Goal: Task Accomplishment & Management: Complete application form

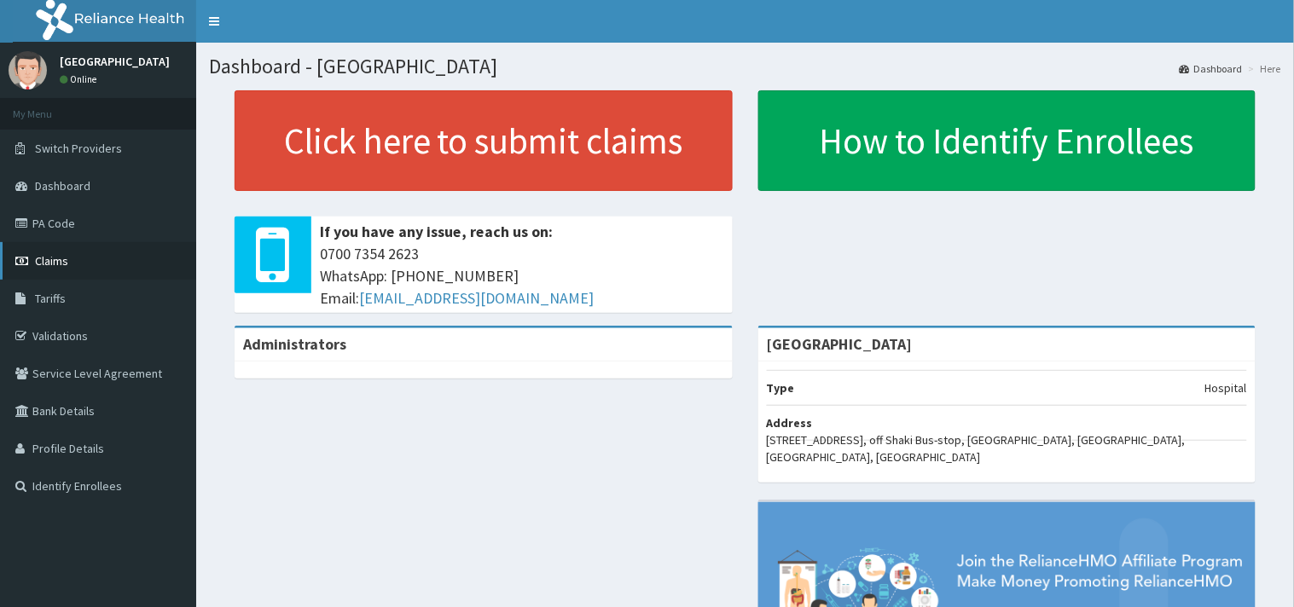
click at [53, 249] on link "Claims" at bounding box center [98, 261] width 196 height 38
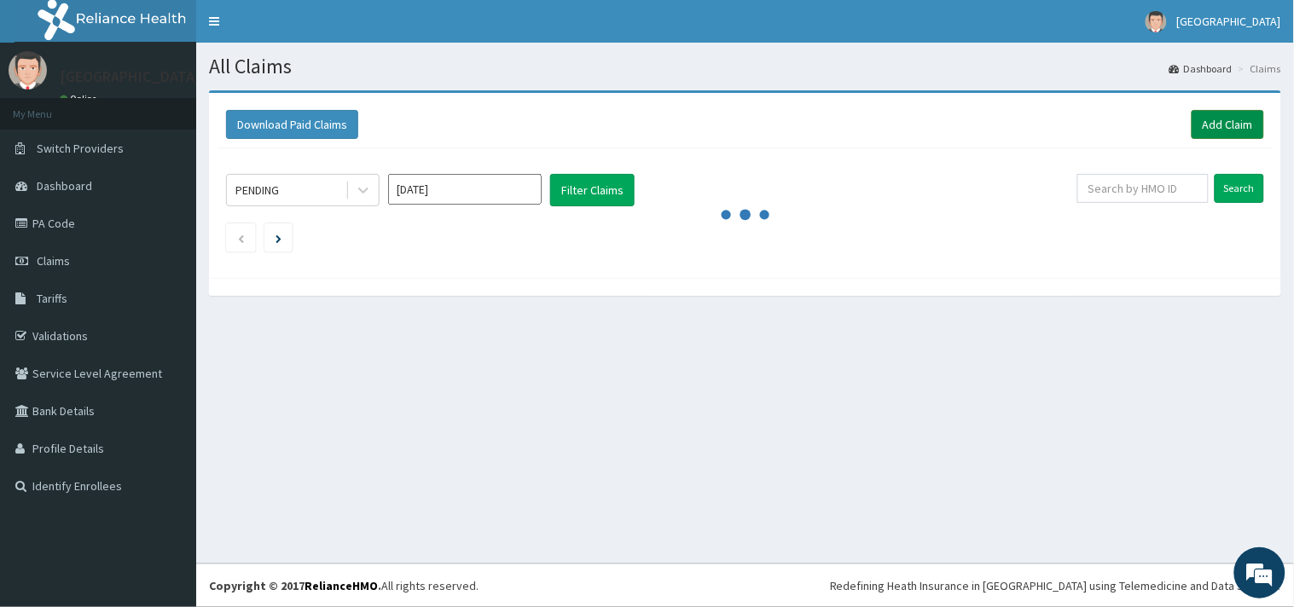
click at [1229, 120] on link "Add Claim" at bounding box center [1228, 124] width 73 height 29
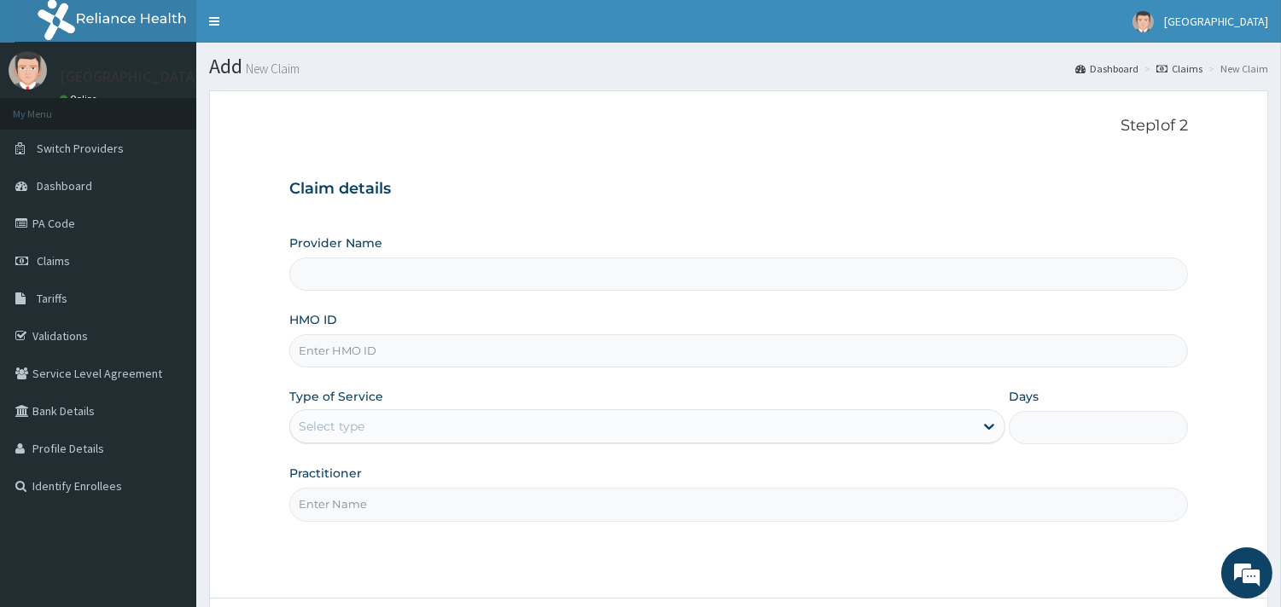
type input "[GEOGRAPHIC_DATA]"
click at [436, 345] on input "HMO ID" at bounding box center [738, 350] width 898 height 33
paste input "GBZ/10231/C"
type input "GBZ/10231/C"
click at [412, 415] on div "Select type" at bounding box center [631, 426] width 683 height 27
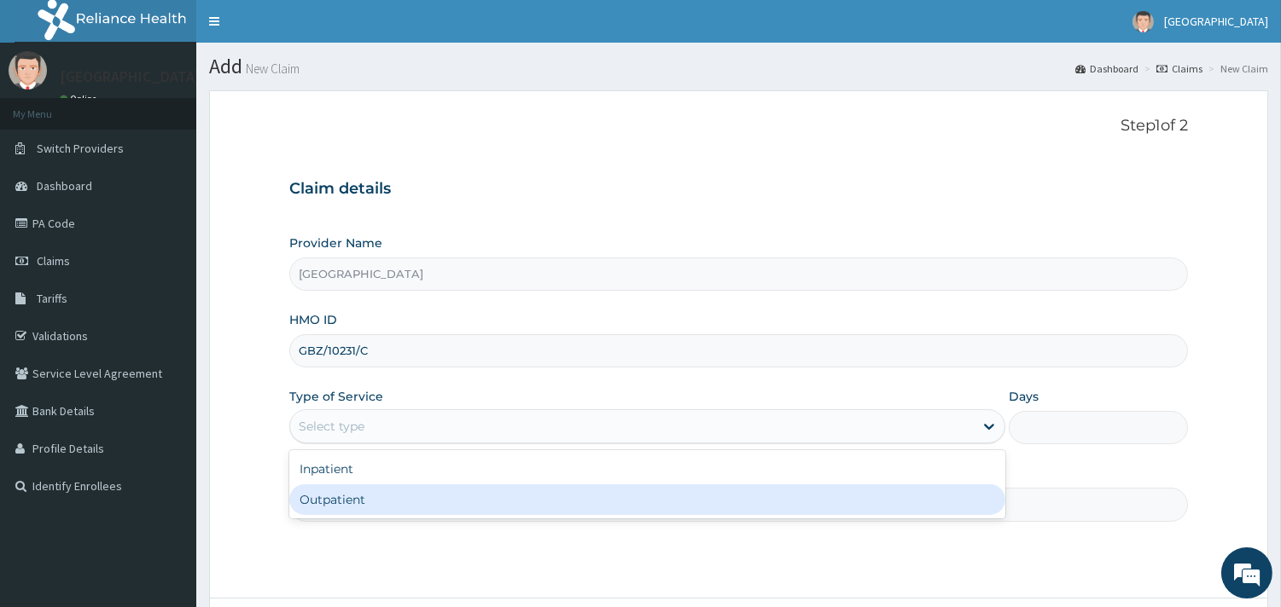
click at [387, 497] on div "Outpatient" at bounding box center [647, 500] width 716 height 31
type input "1"
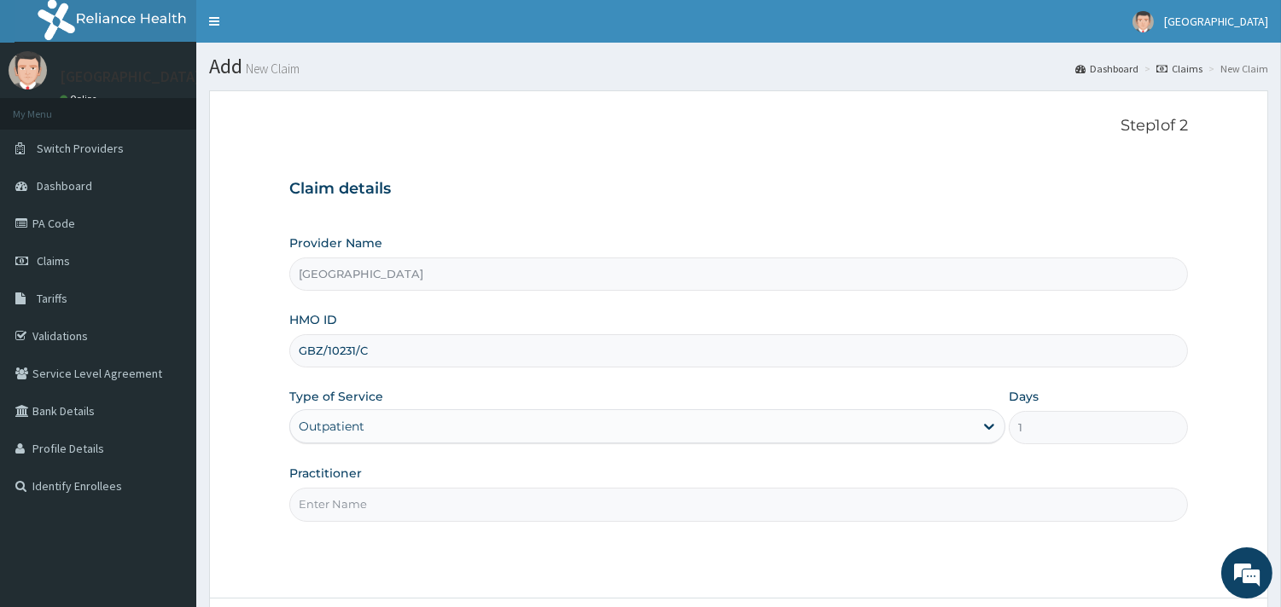
click at [385, 497] on input "Practitioner" at bounding box center [738, 504] width 898 height 33
type input "[PERSON_NAME]"
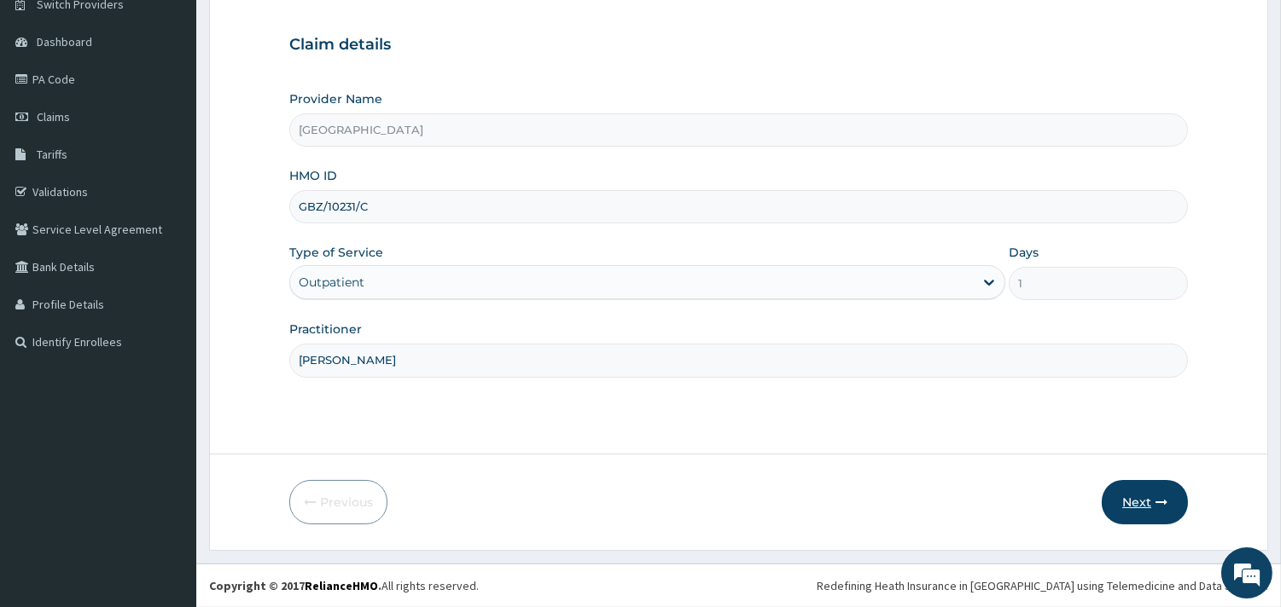
click at [1136, 500] on button "Next" at bounding box center [1144, 502] width 86 height 44
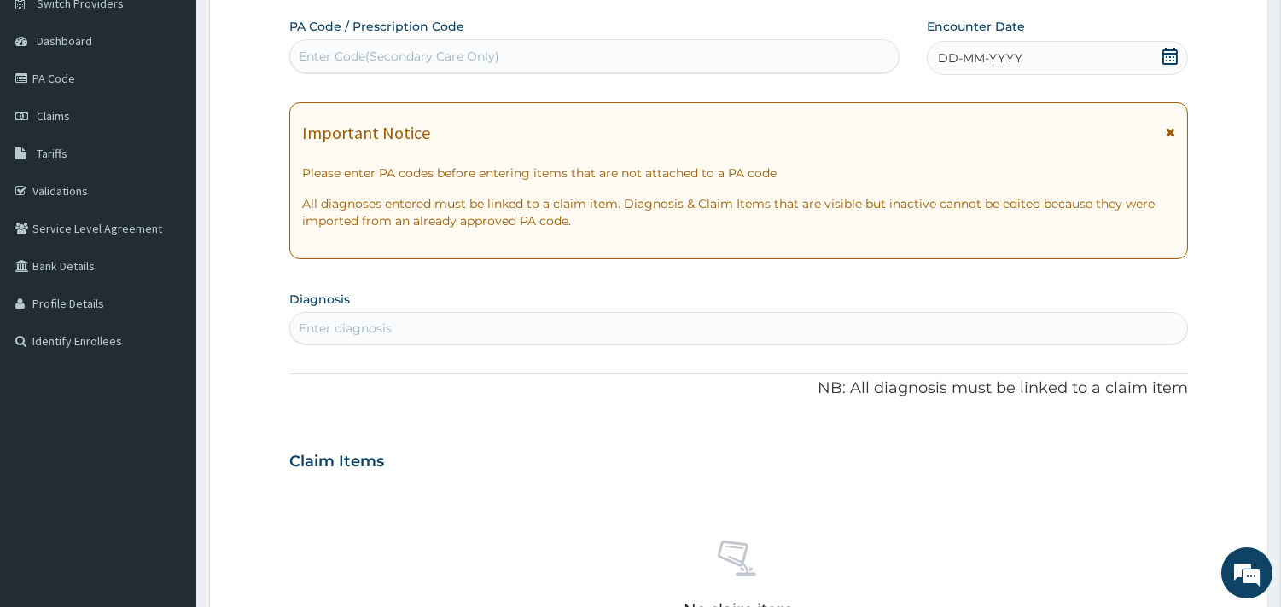
click at [1173, 61] on icon at bounding box center [1169, 56] width 15 height 17
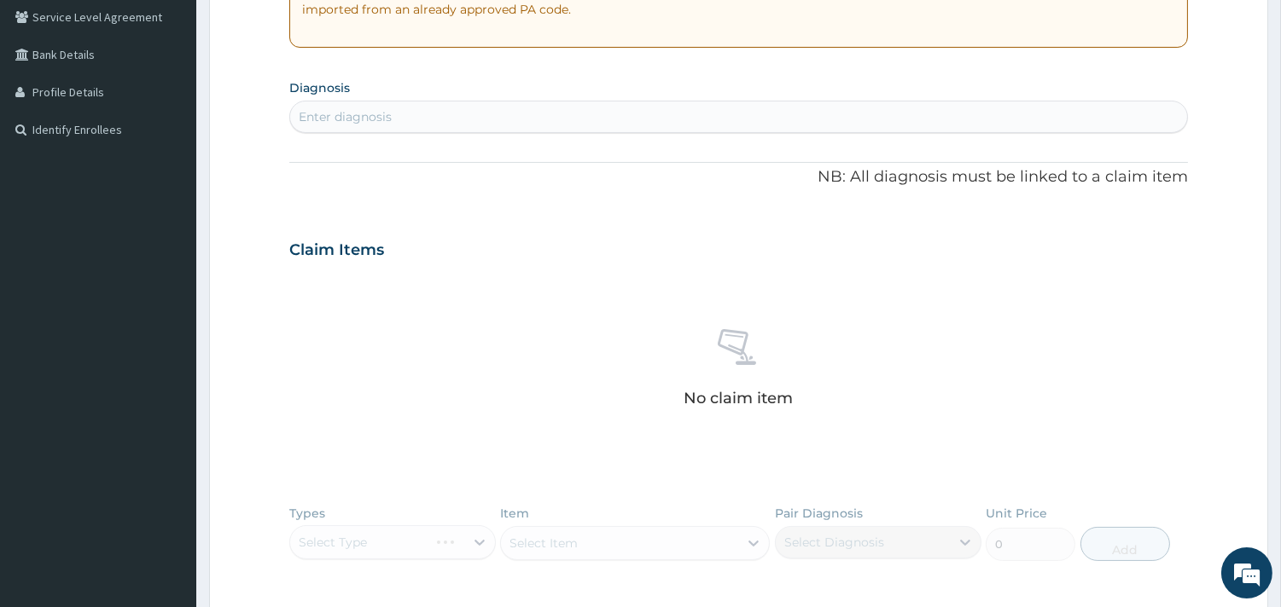
scroll to position [365, 0]
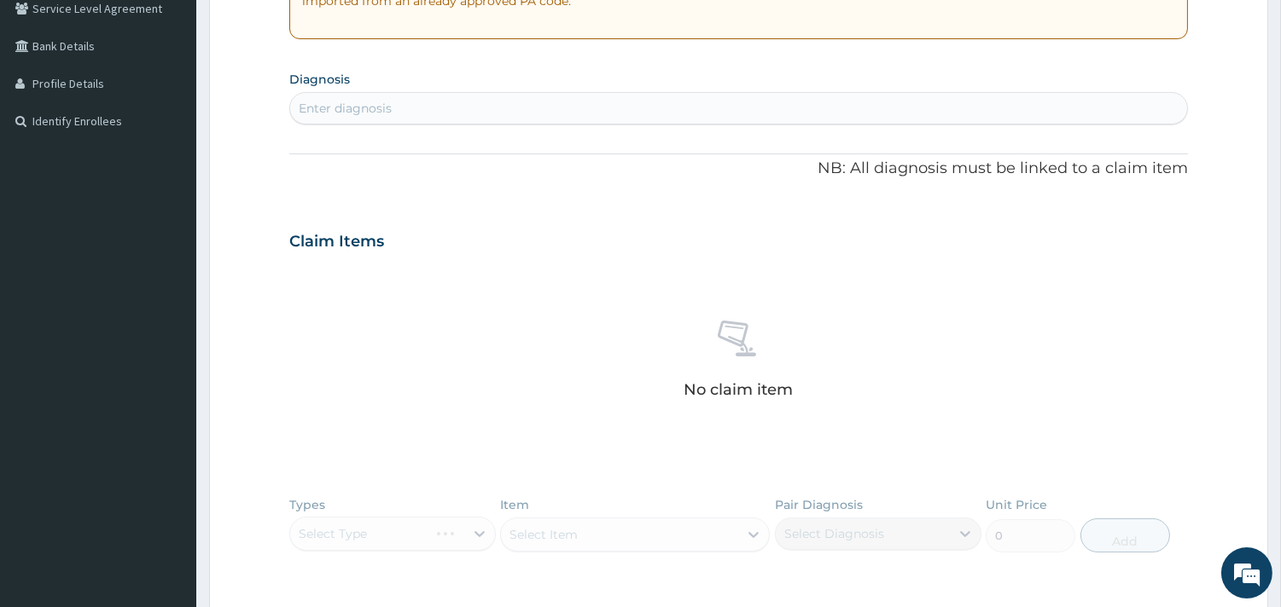
click at [602, 103] on div "Enter diagnosis" at bounding box center [738, 108] width 897 height 27
type input "MALARIA"
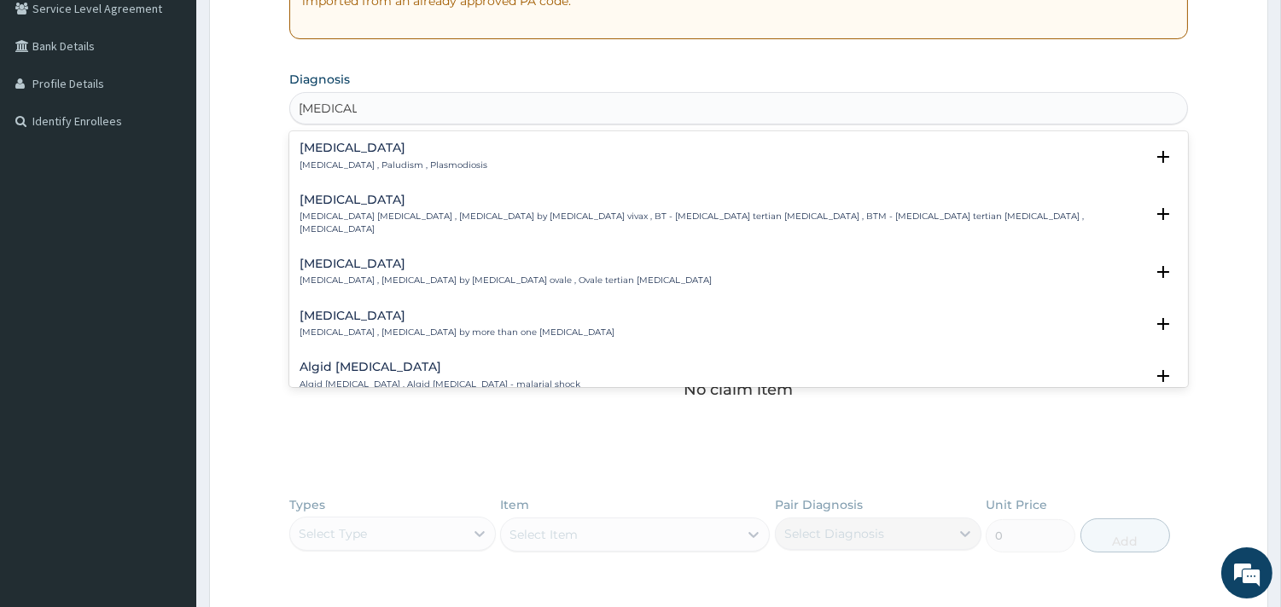
click at [334, 160] on p "Malaria , Paludism , Plasmodiosis" at bounding box center [393, 166] width 188 height 12
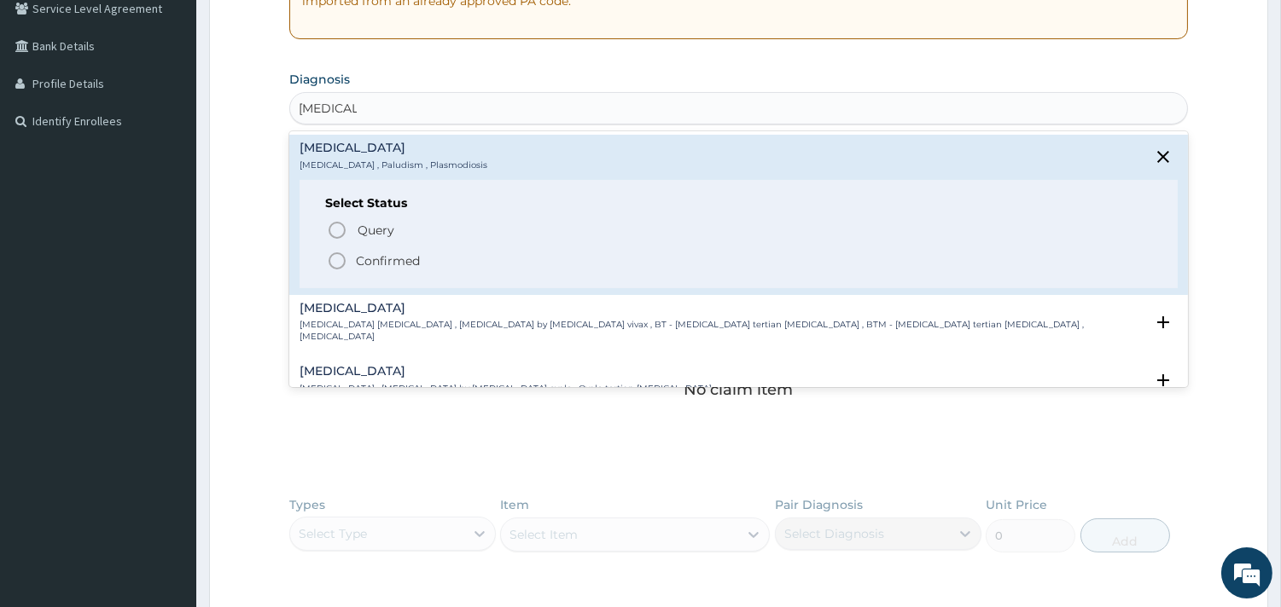
click at [337, 260] on icon "status option filled" at bounding box center [337, 261] width 20 height 20
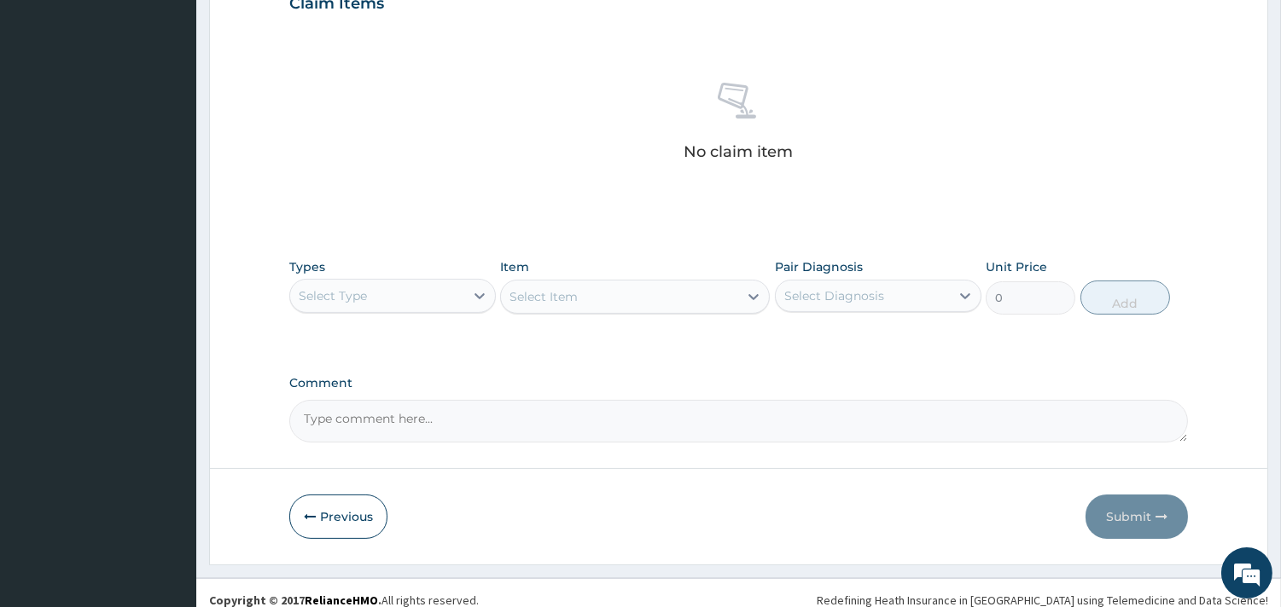
scroll to position [623, 0]
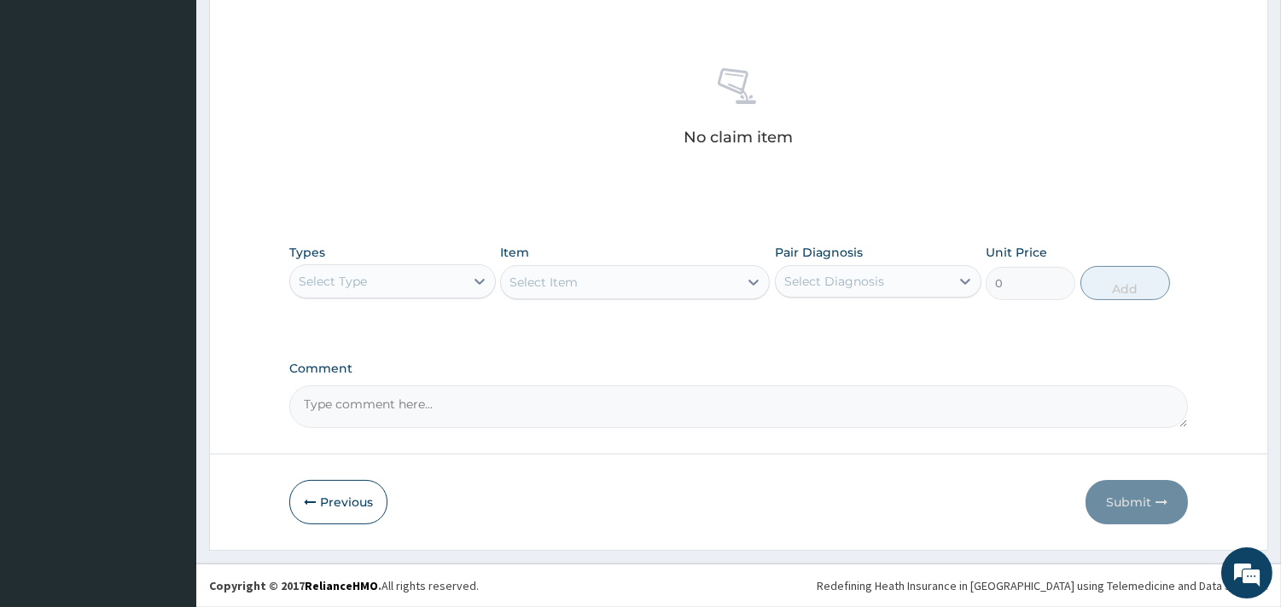
click at [433, 288] on div "Select Type" at bounding box center [377, 281] width 174 height 27
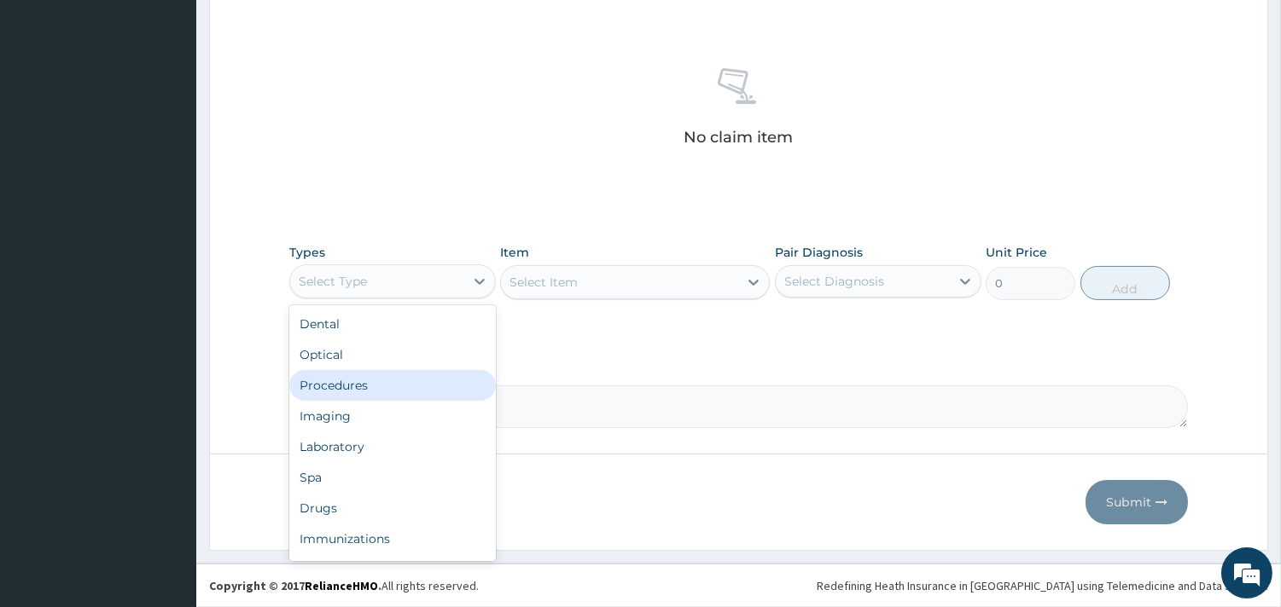
click at [380, 387] on div "Procedures" at bounding box center [392, 385] width 206 height 31
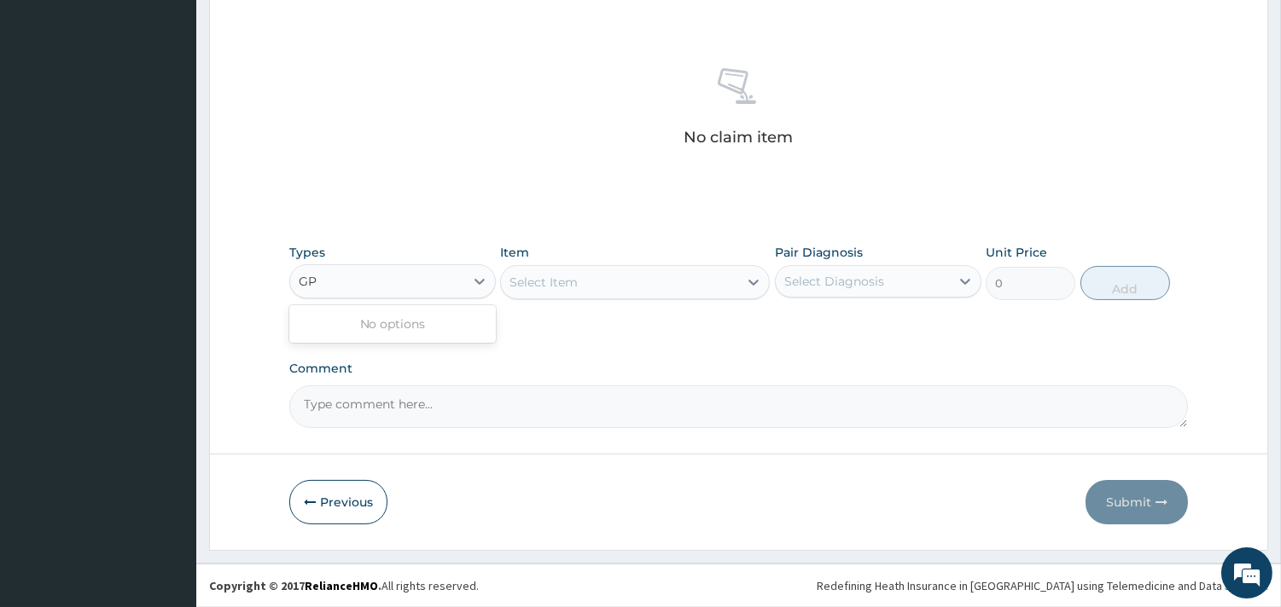
type input "G"
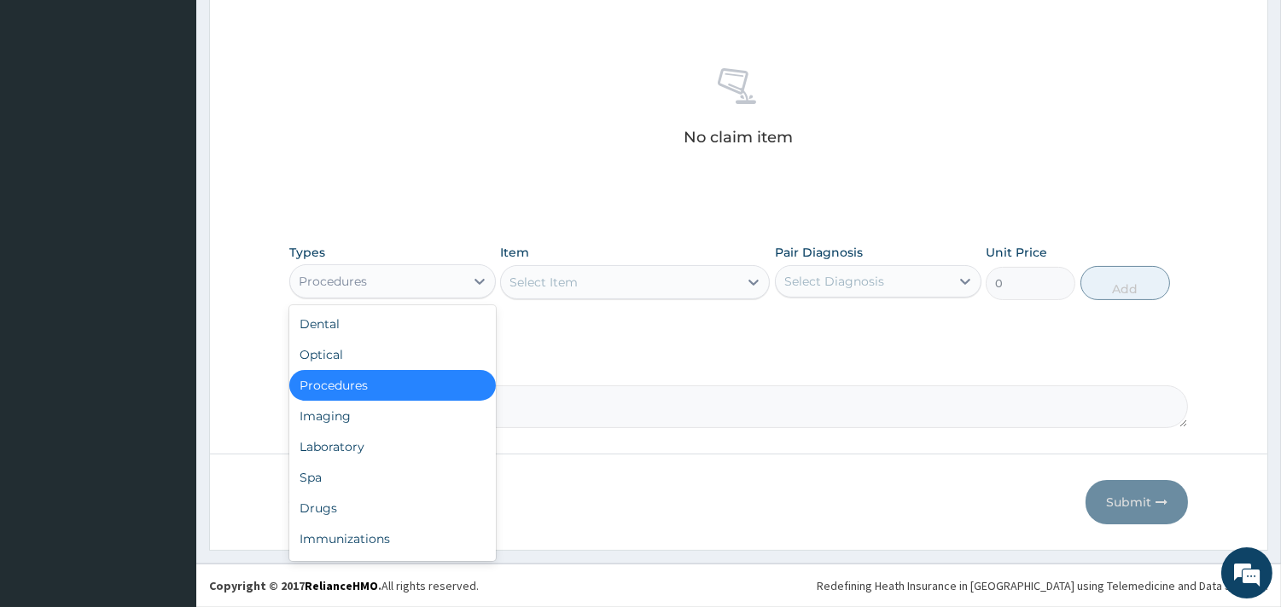
click at [455, 376] on div "Procedures" at bounding box center [392, 385] width 206 height 31
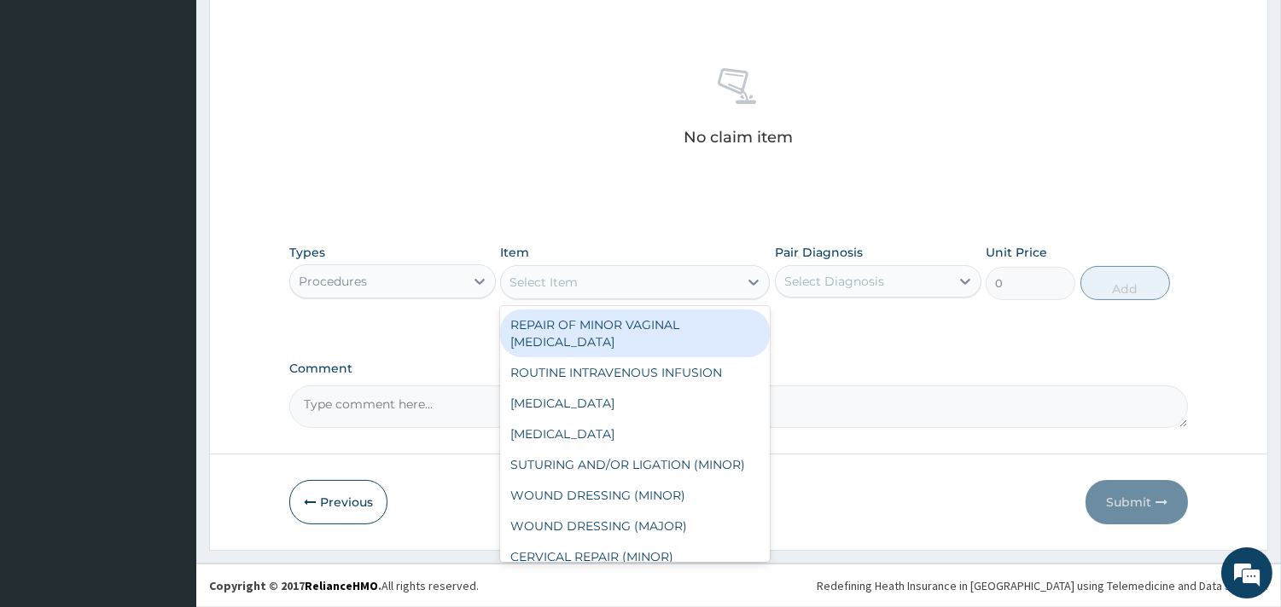
click at [604, 293] on div "Select Item" at bounding box center [619, 282] width 237 height 27
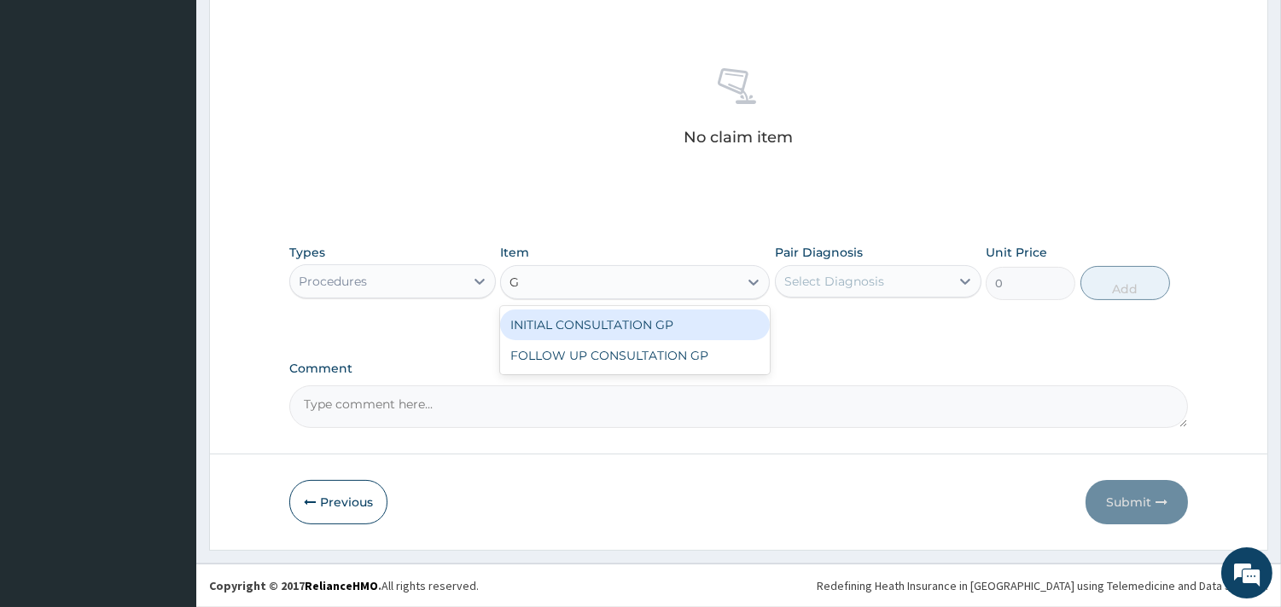
type input "GP"
type input "3500"
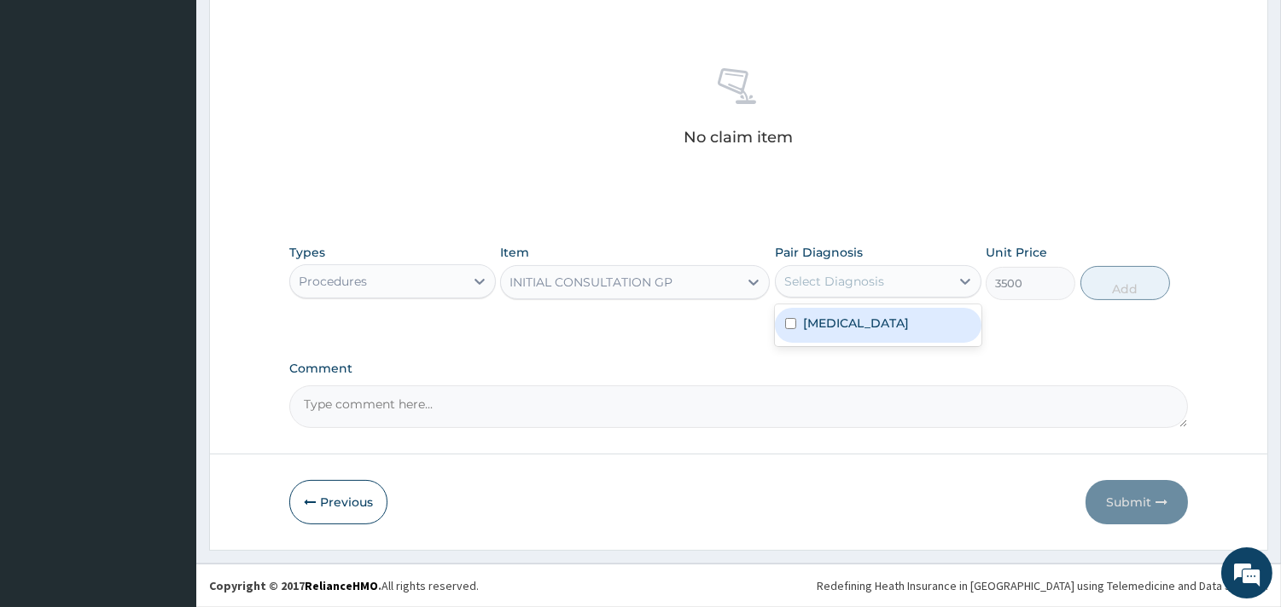
click at [880, 284] on div "Select Diagnosis" at bounding box center [834, 281] width 100 height 17
click at [886, 322] on div "Malaria" at bounding box center [878, 325] width 206 height 35
checkbox input "true"
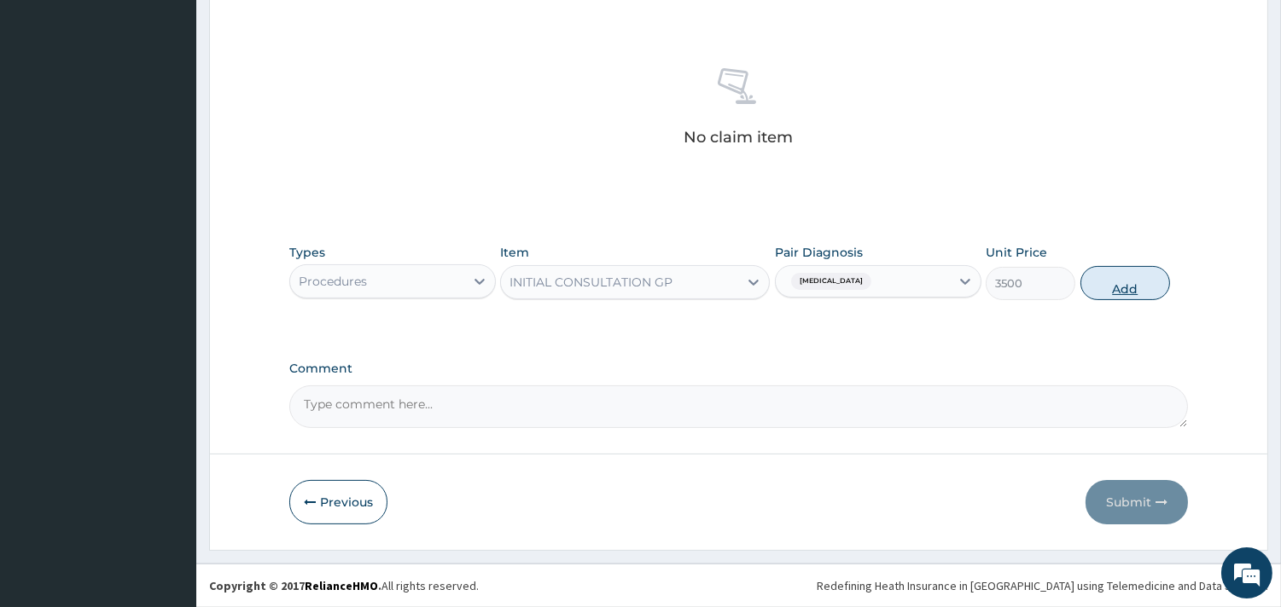
click at [1128, 293] on button "Add" at bounding box center [1125, 283] width 90 height 34
type input "0"
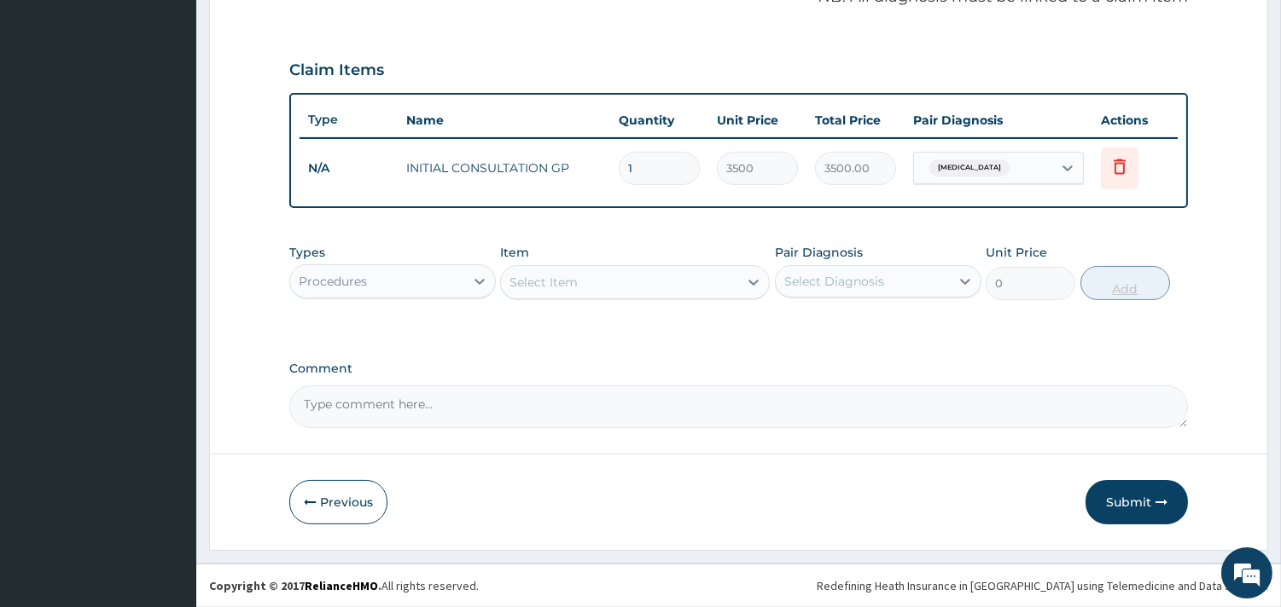
scroll to position [540, 0]
click at [449, 288] on div "Procedures" at bounding box center [377, 283] width 174 height 27
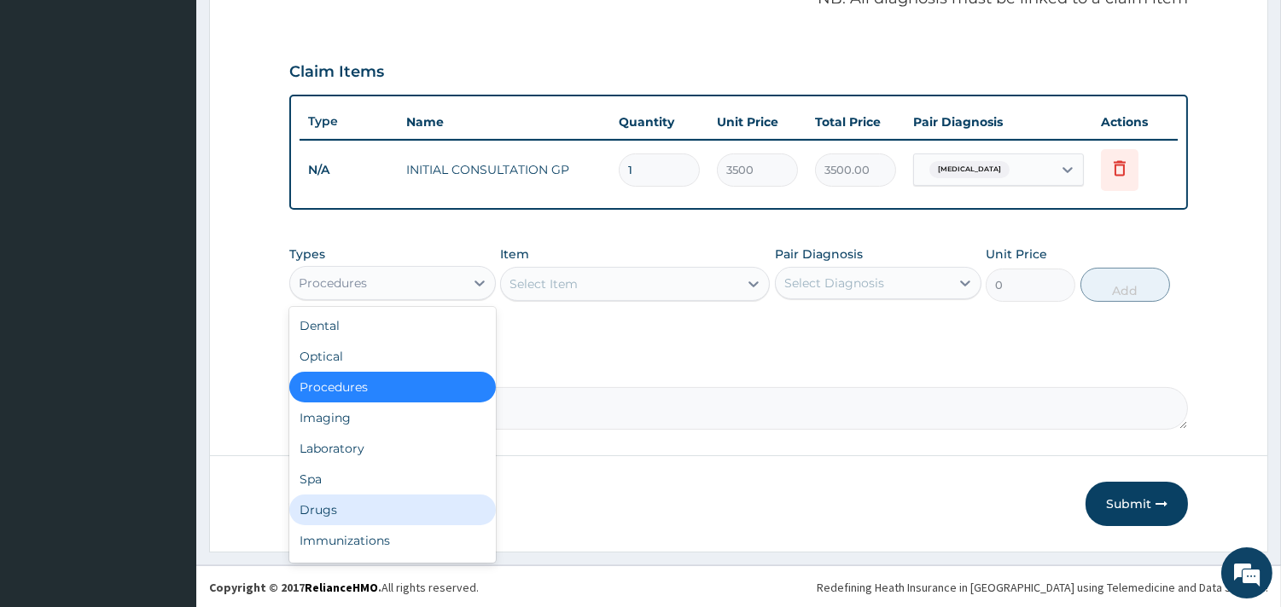
click at [346, 497] on div "Drugs" at bounding box center [392, 510] width 206 height 31
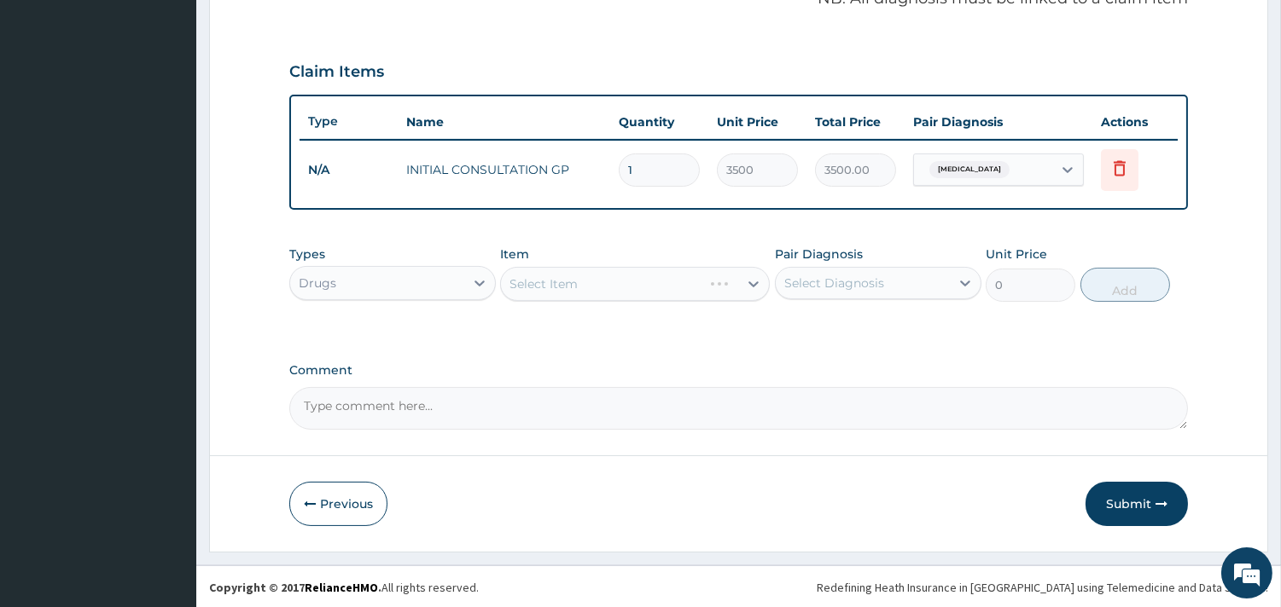
click at [676, 282] on div "Select Item" at bounding box center [635, 284] width 270 height 34
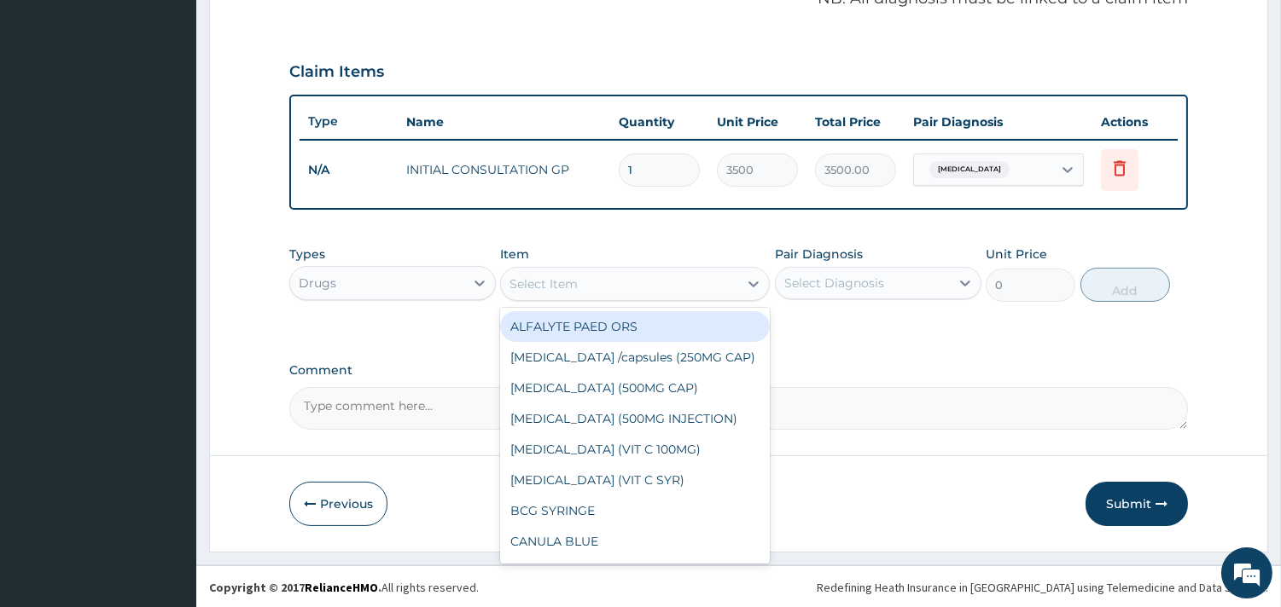
click at [676, 282] on div "Select Item" at bounding box center [619, 283] width 237 height 27
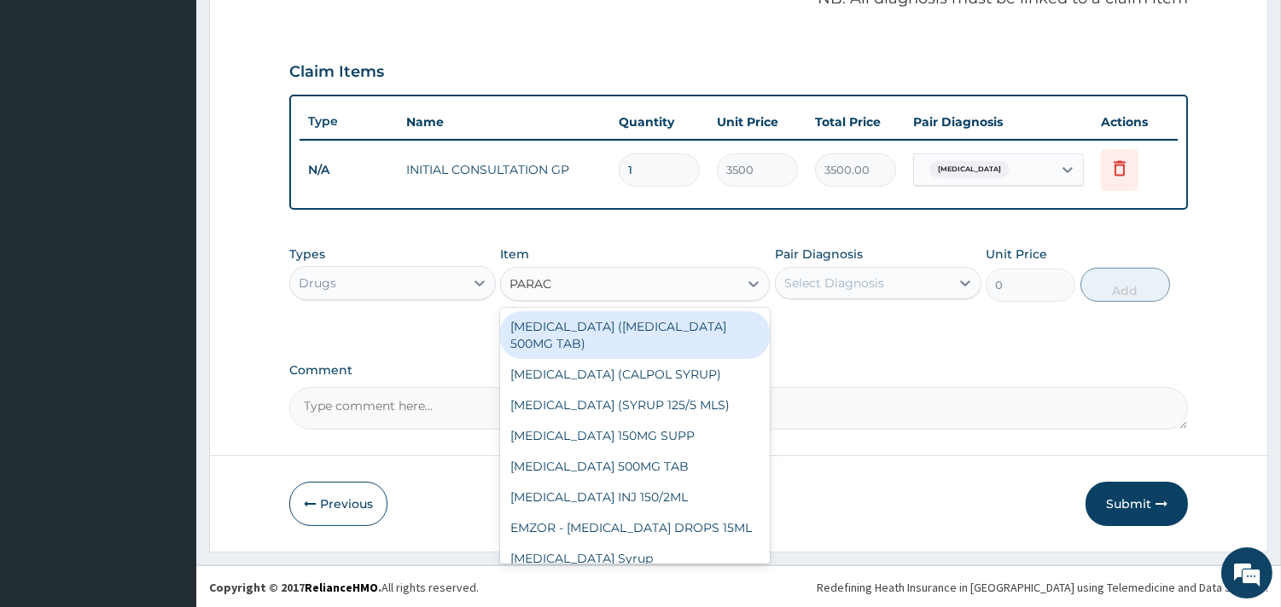
type input "PARACE"
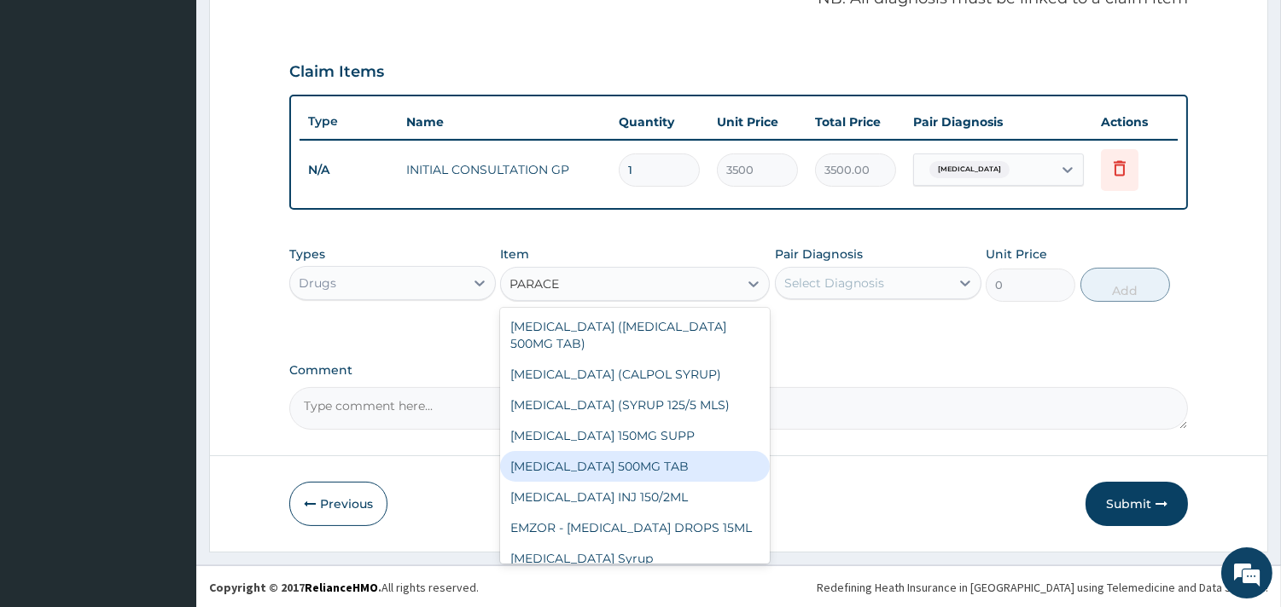
click at [648, 458] on div "PARACETAMOL 500MG TAB" at bounding box center [635, 466] width 270 height 31
type input "35"
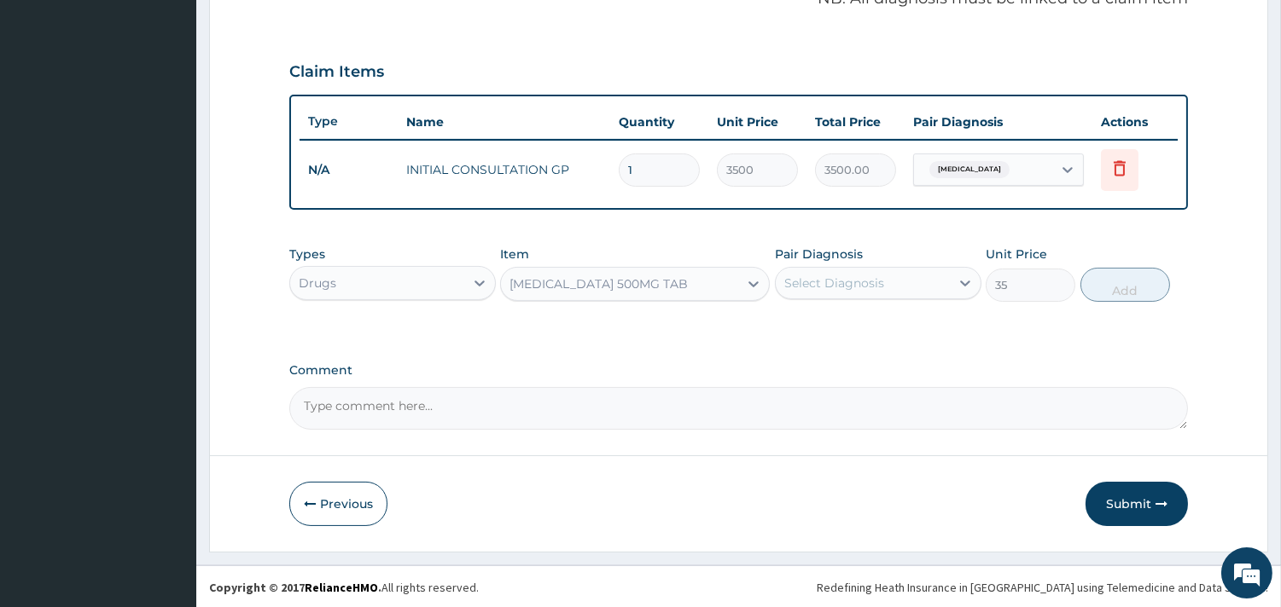
click at [925, 278] on div "Select Diagnosis" at bounding box center [863, 283] width 174 height 27
click at [922, 306] on div "Malaria" at bounding box center [878, 327] width 206 height 42
click at [922, 326] on div "Malaria" at bounding box center [878, 327] width 206 height 35
checkbox input "true"
click at [1122, 285] on button "Add" at bounding box center [1125, 285] width 90 height 34
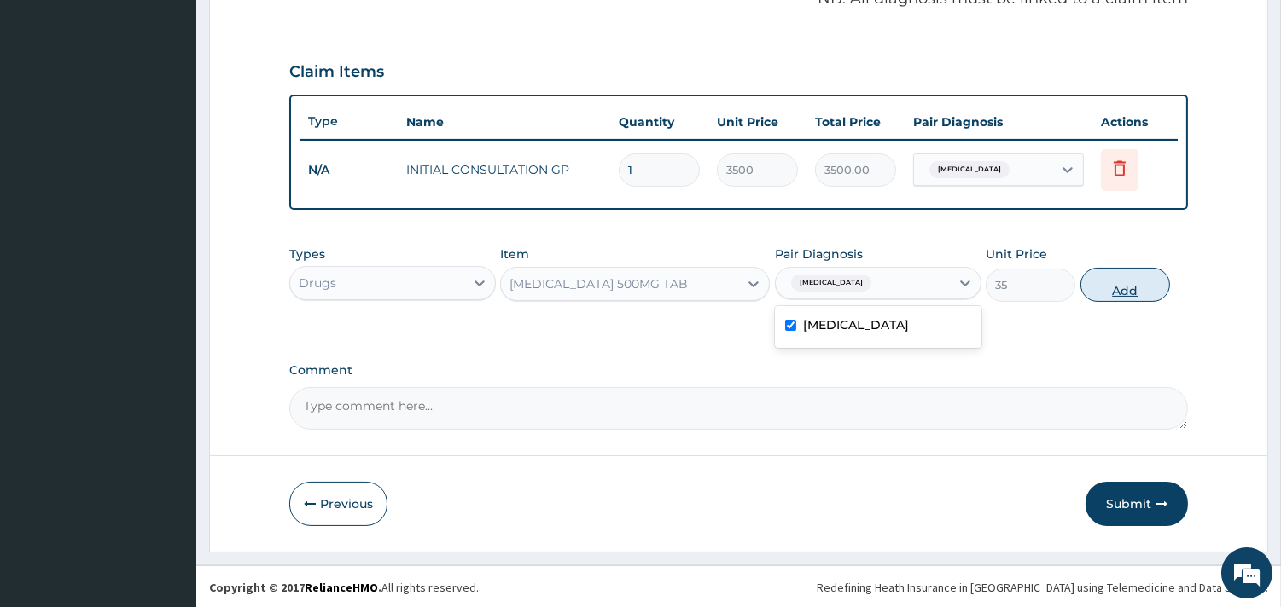
type input "0"
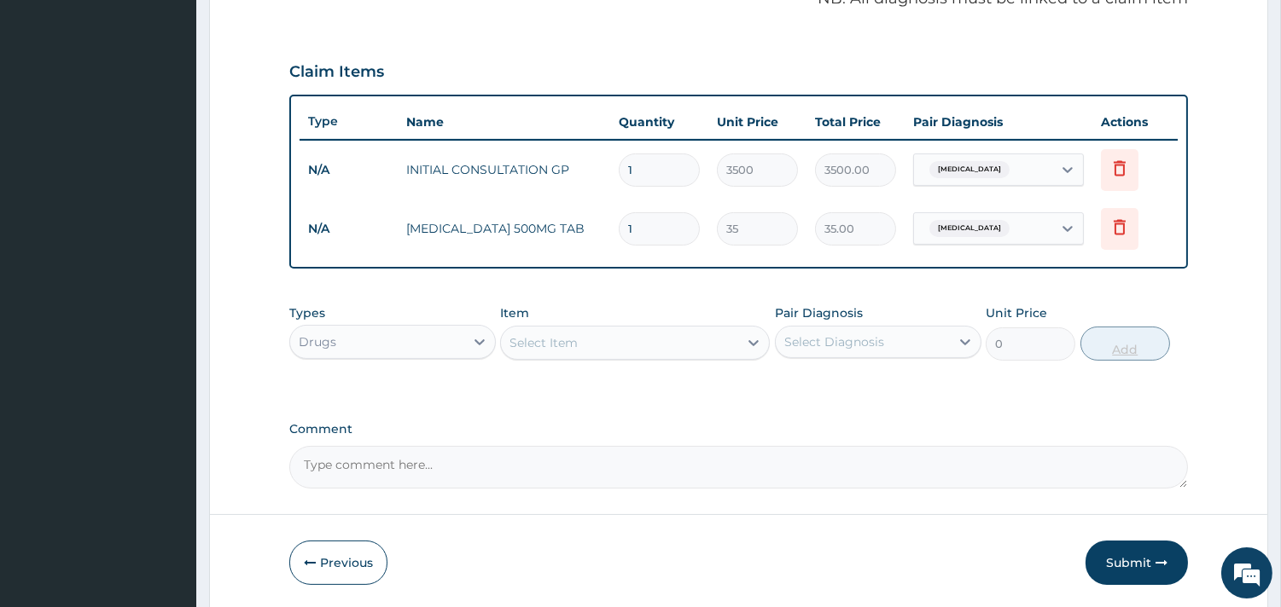
type input "18"
type input "630.00"
type input "18"
click at [683, 336] on div "Select Item" at bounding box center [619, 342] width 237 height 27
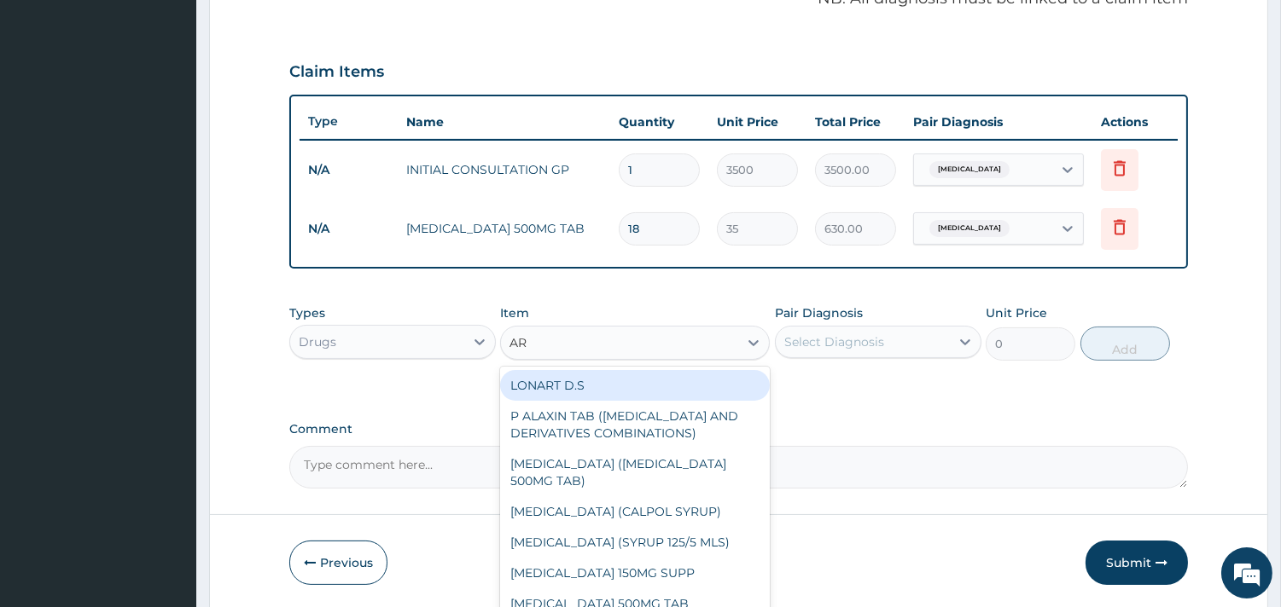
type input "ART"
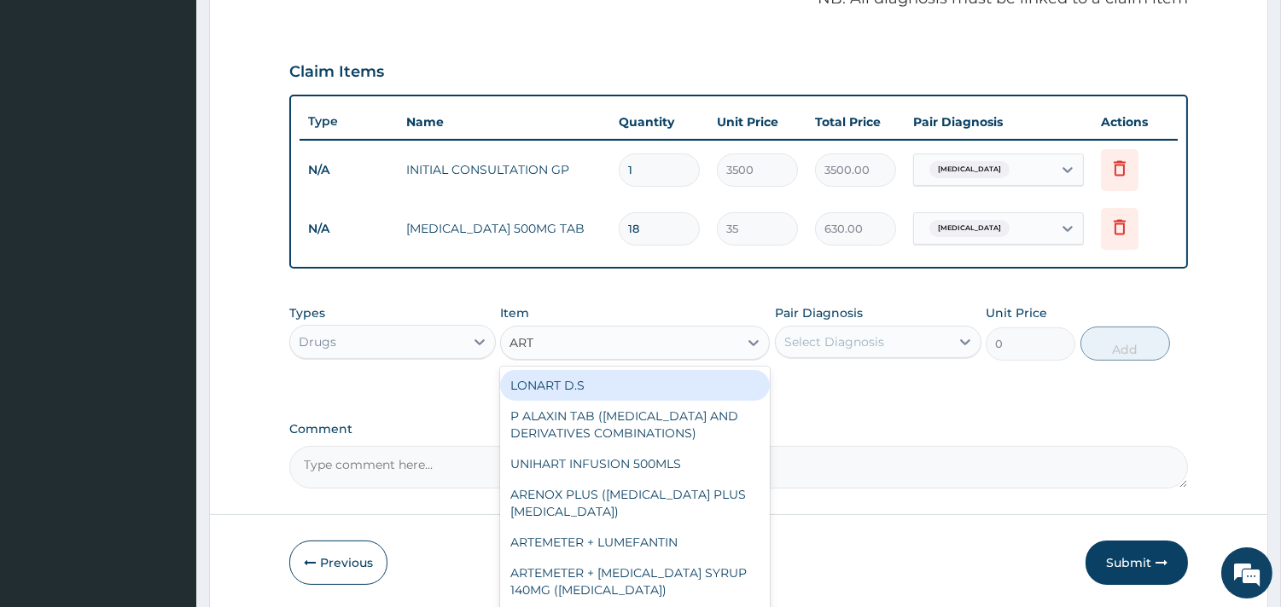
type input "2000"
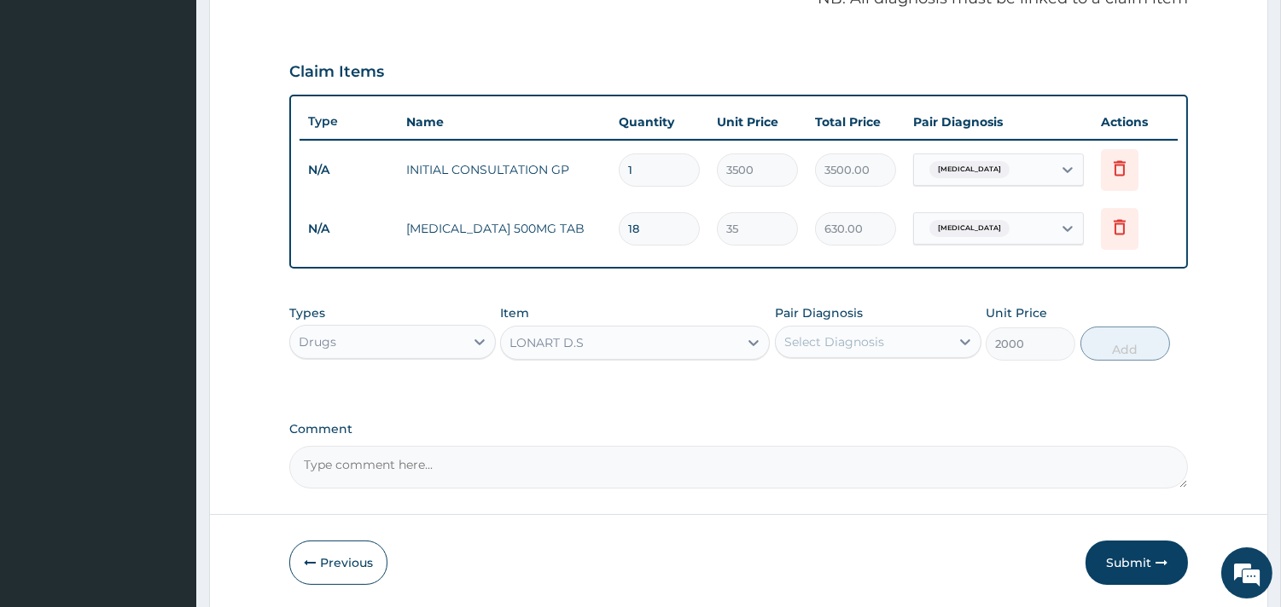
click at [799, 330] on div "Select Diagnosis" at bounding box center [863, 341] width 174 height 27
click at [839, 377] on label "Malaria" at bounding box center [856, 383] width 106 height 17
checkbox input "true"
click at [1116, 345] on button "Add" at bounding box center [1125, 344] width 90 height 34
type input "0"
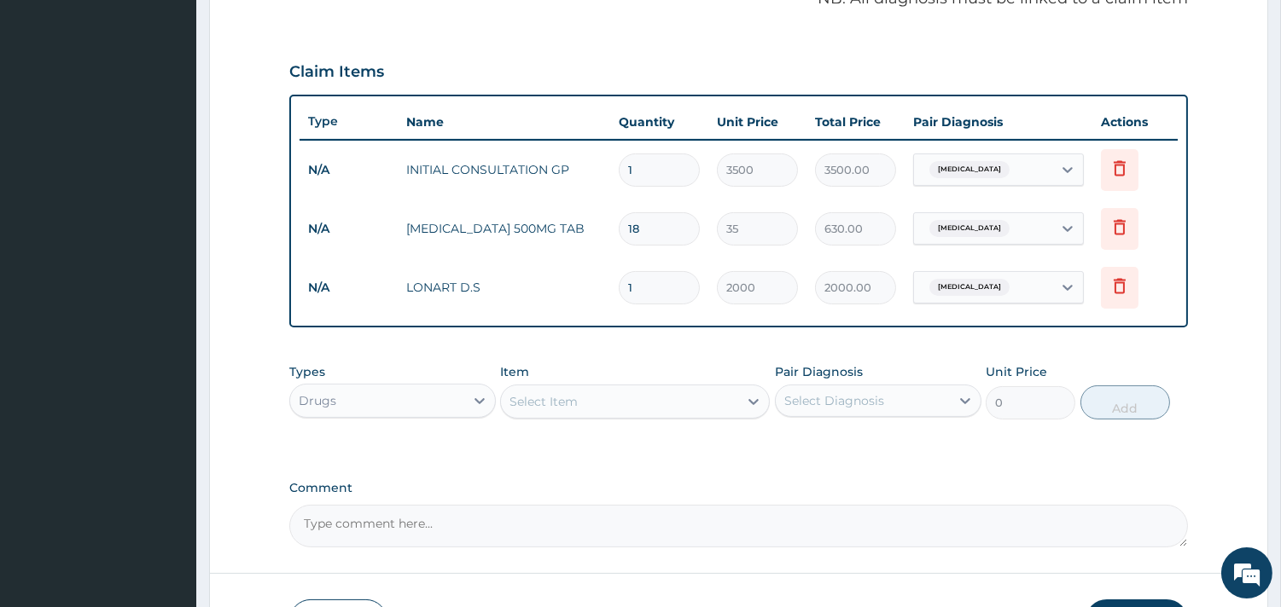
click at [574, 405] on div "Select Item" at bounding box center [543, 401] width 68 height 17
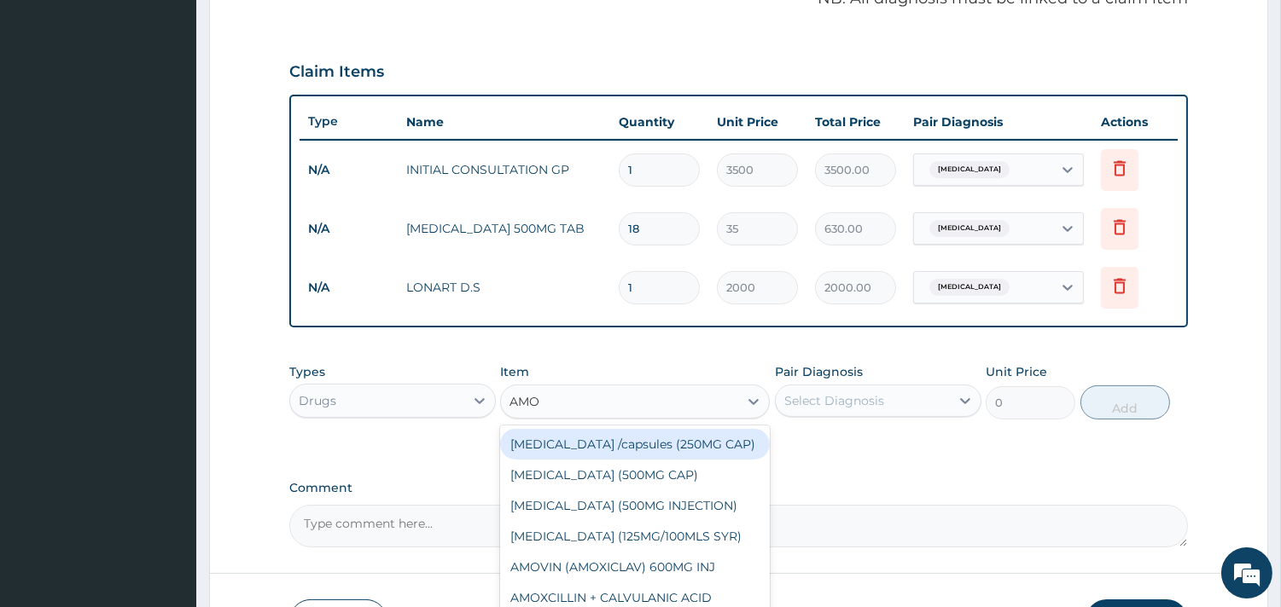
type input "AMOX"
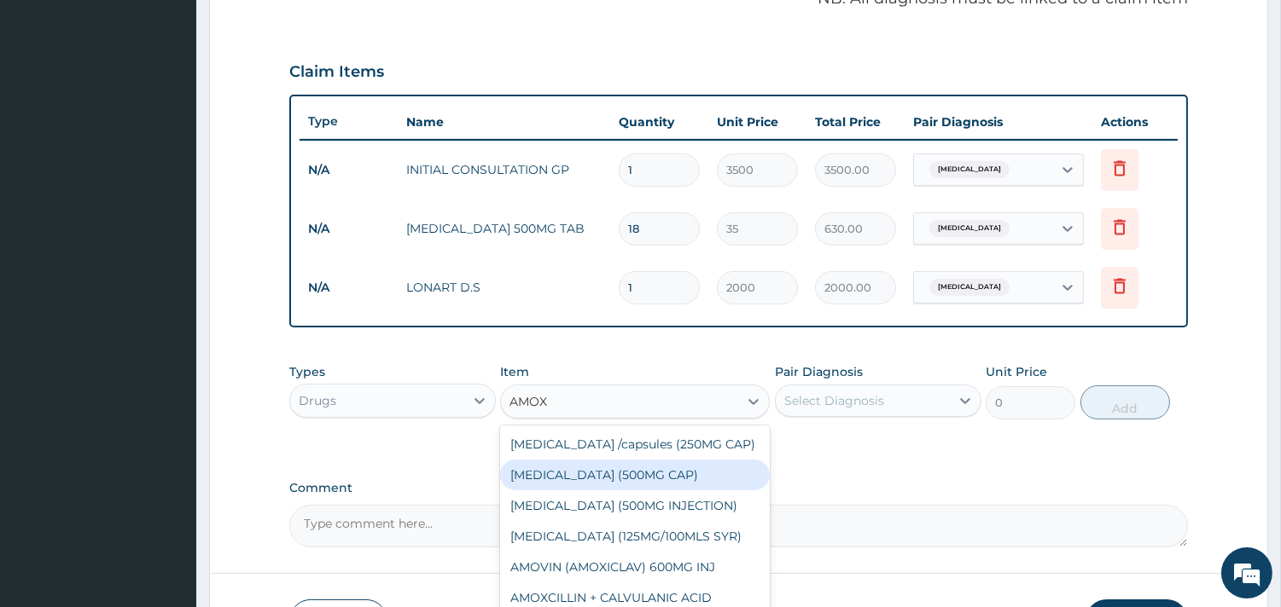
click at [601, 479] on div "AMOXICILLIN (500MG CAP)" at bounding box center [635, 475] width 270 height 31
type input "35"
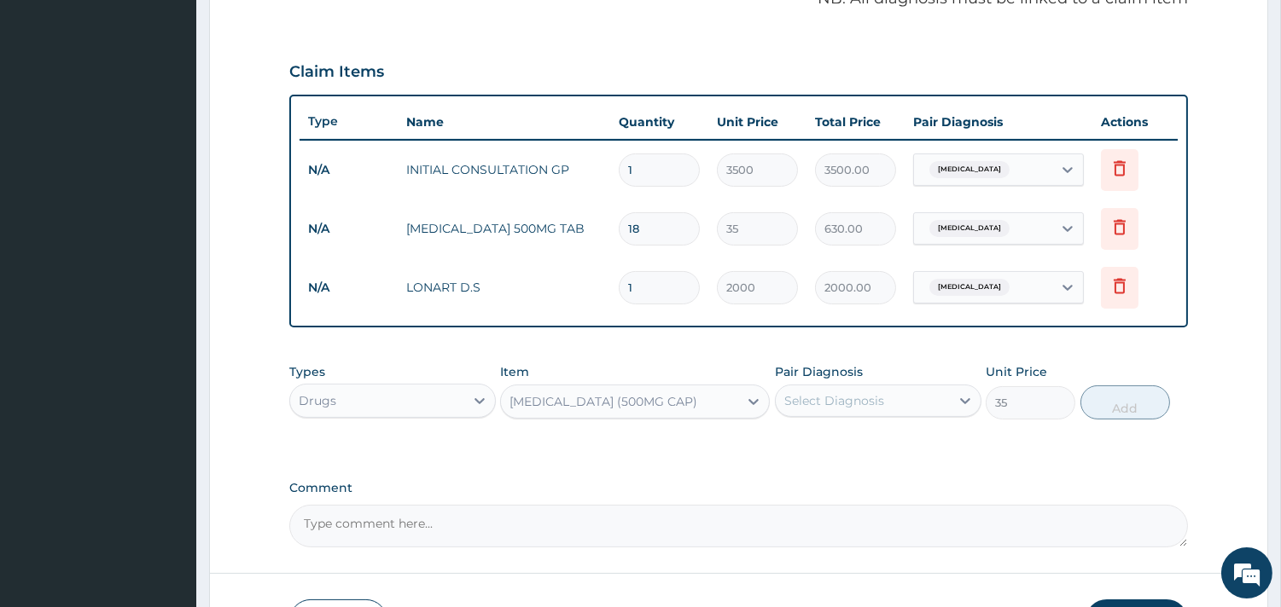
click at [897, 397] on div "Select Diagnosis" at bounding box center [863, 400] width 174 height 27
click at [903, 439] on div "Malaria" at bounding box center [878, 444] width 206 height 35
checkbox input "true"
click at [1123, 404] on button "Add" at bounding box center [1125, 403] width 90 height 34
type input "0"
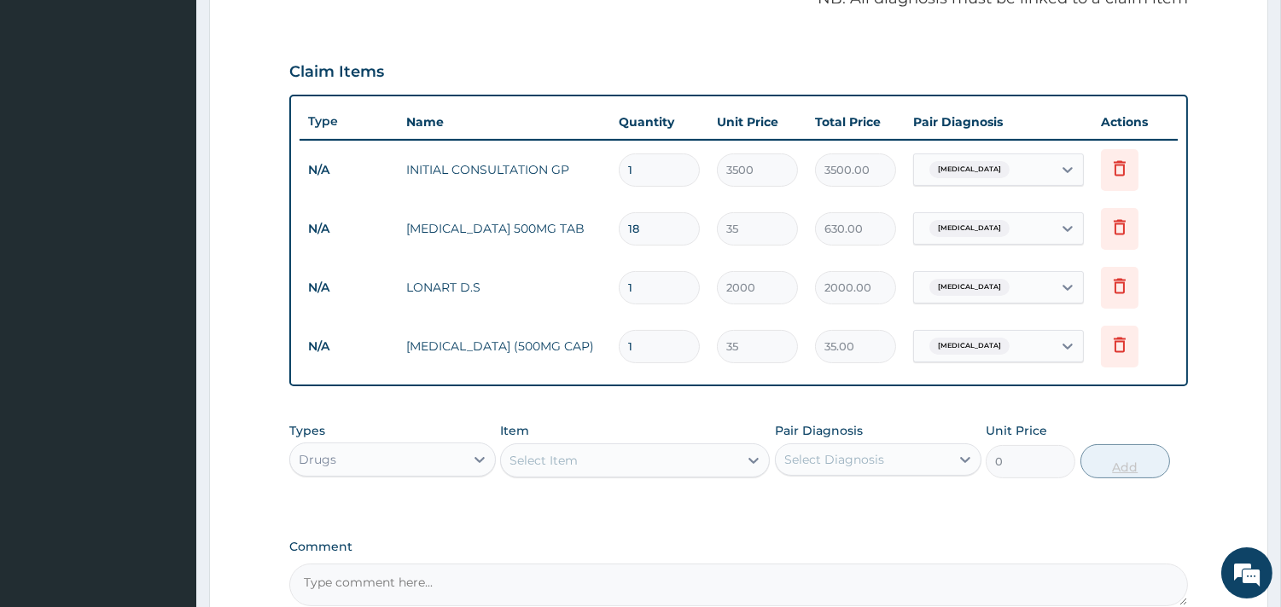
type input "0.00"
type input "2"
type input "70.00"
type input "20"
type input "700.00"
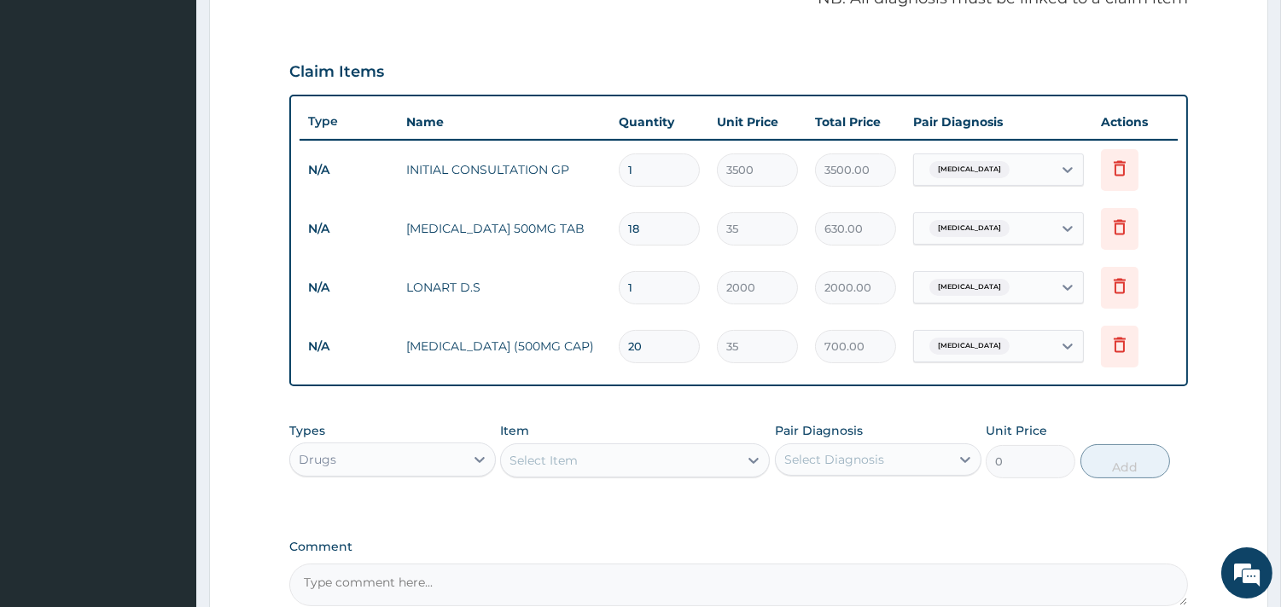
scroll to position [718, 0]
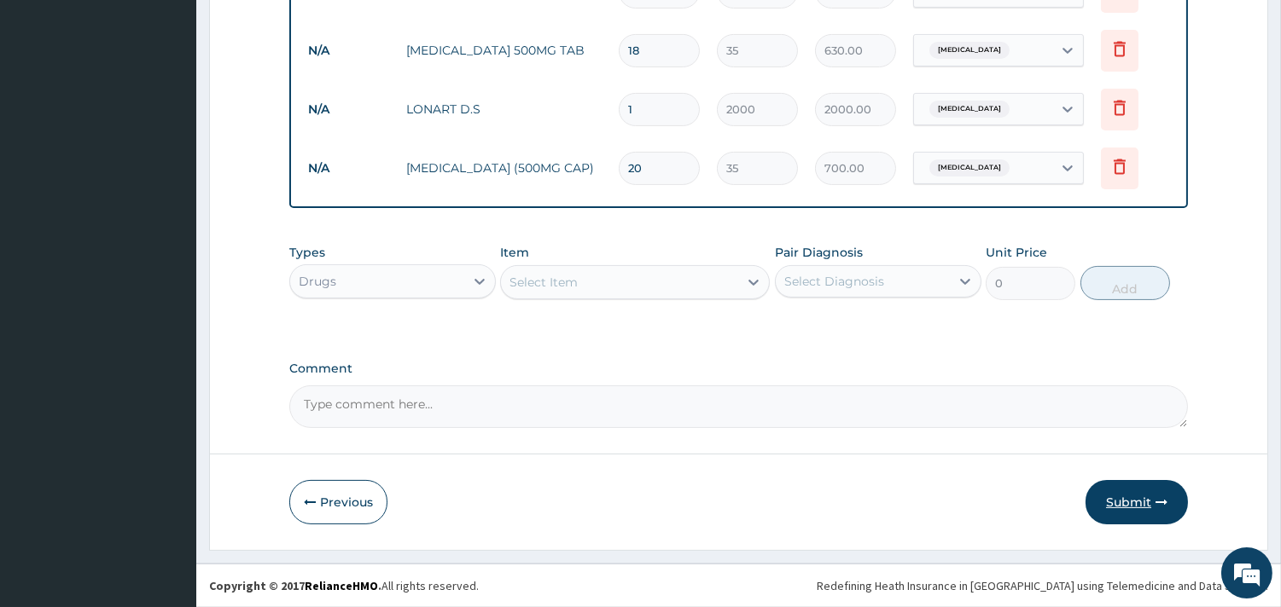
type input "20"
click at [1130, 498] on button "Submit" at bounding box center [1136, 502] width 102 height 44
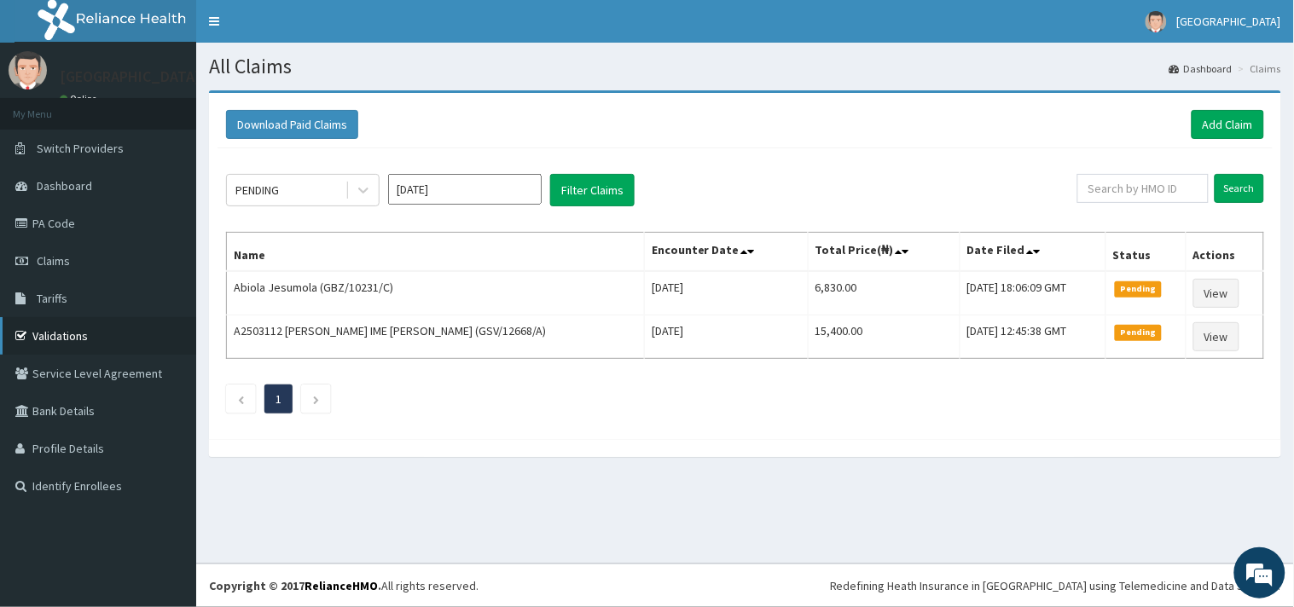
click at [90, 330] on link "Validations" at bounding box center [98, 336] width 196 height 38
click at [1226, 126] on link "Add Claim" at bounding box center [1228, 124] width 73 height 29
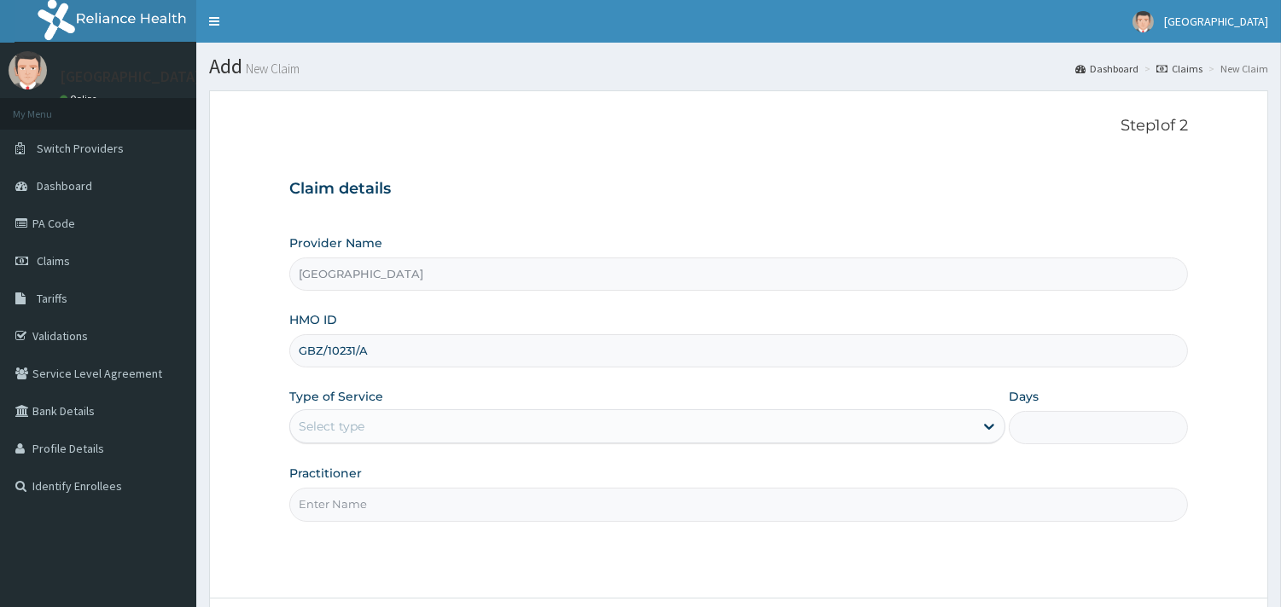
type input "[PERSON_NAME]"
click at [403, 418] on div "Select type" at bounding box center [631, 426] width 683 height 27
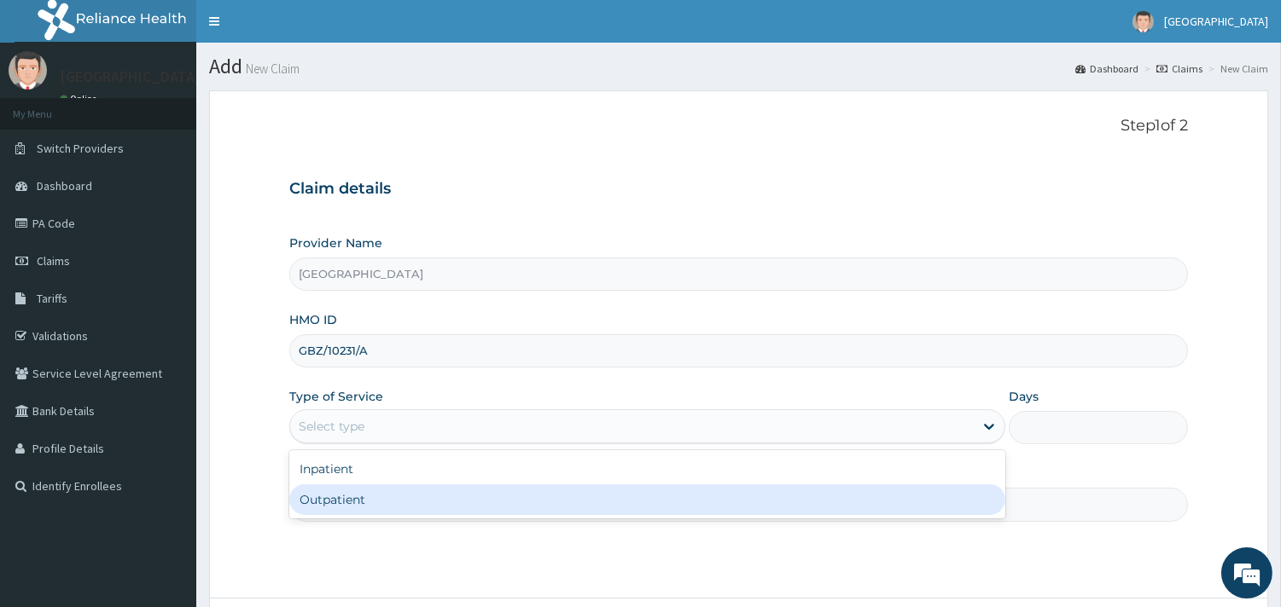
click at [405, 491] on div "Outpatient" at bounding box center [647, 500] width 716 height 31
type input "1"
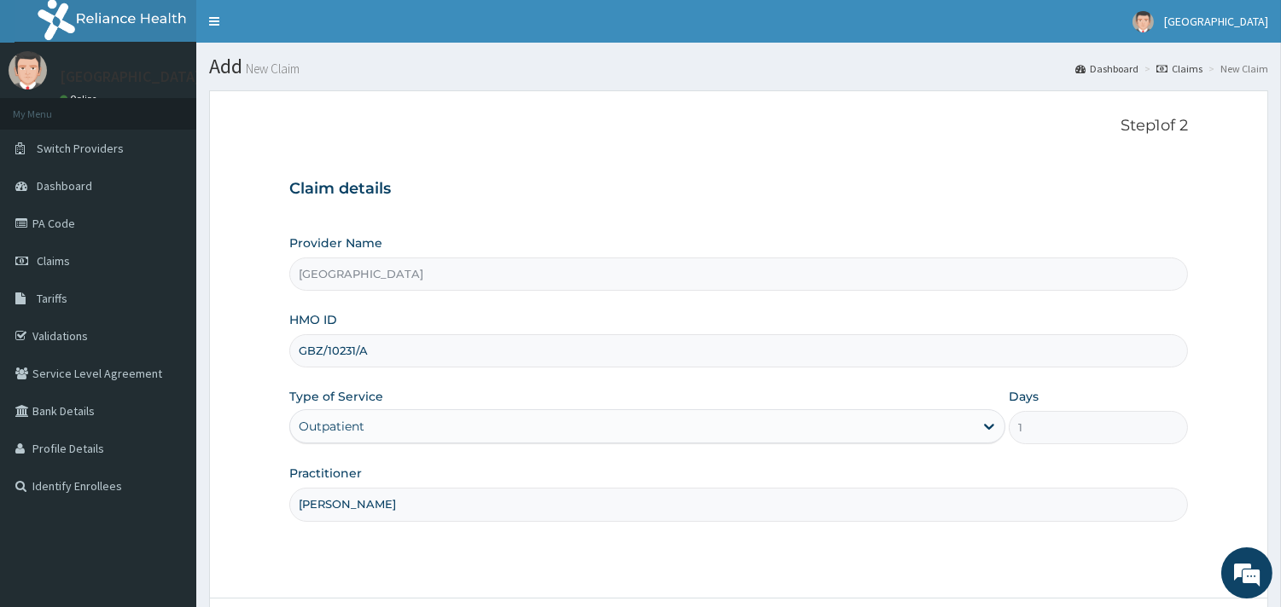
scroll to position [145, 0]
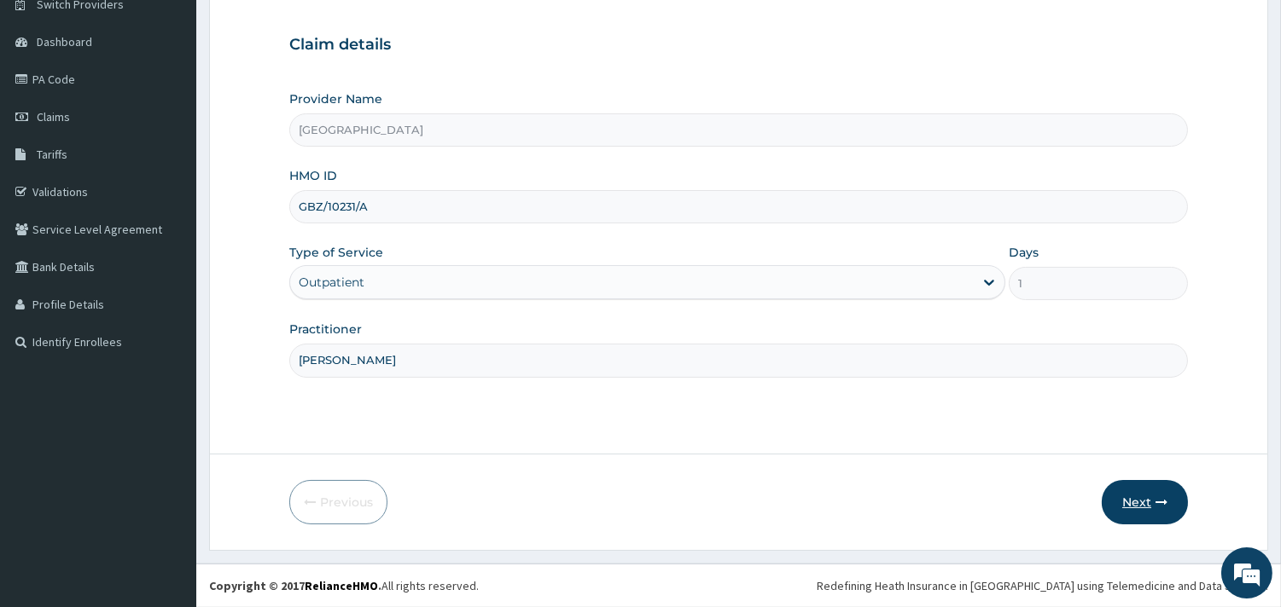
click at [1128, 498] on button "Next" at bounding box center [1144, 502] width 86 height 44
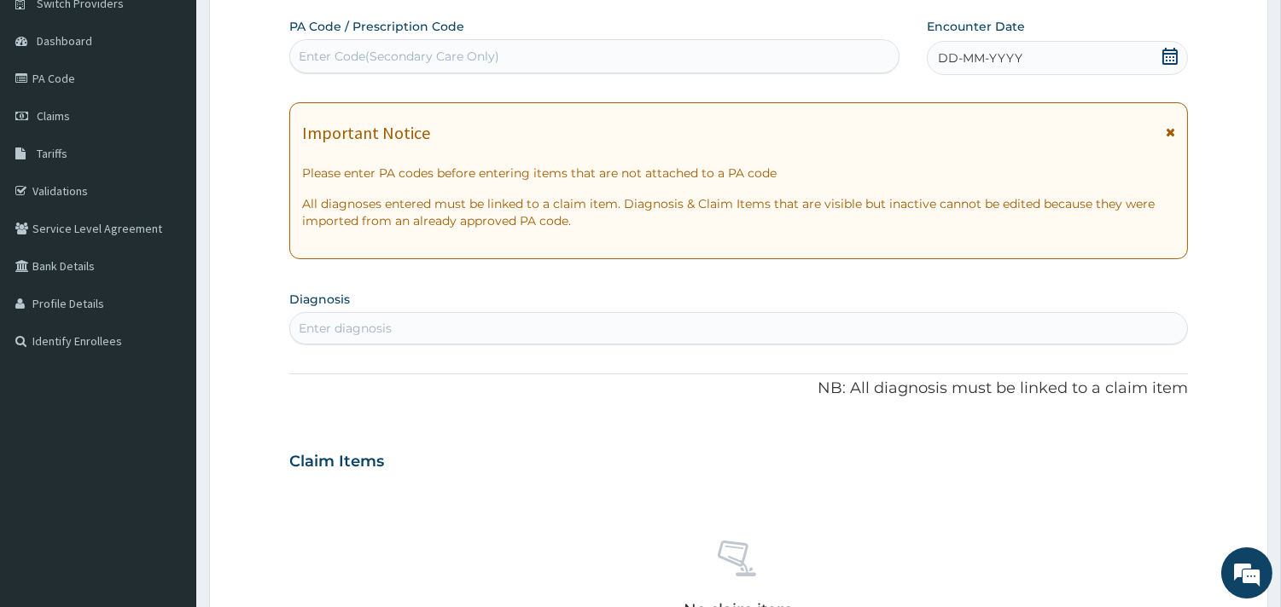
click at [1172, 61] on icon at bounding box center [1169, 56] width 17 height 17
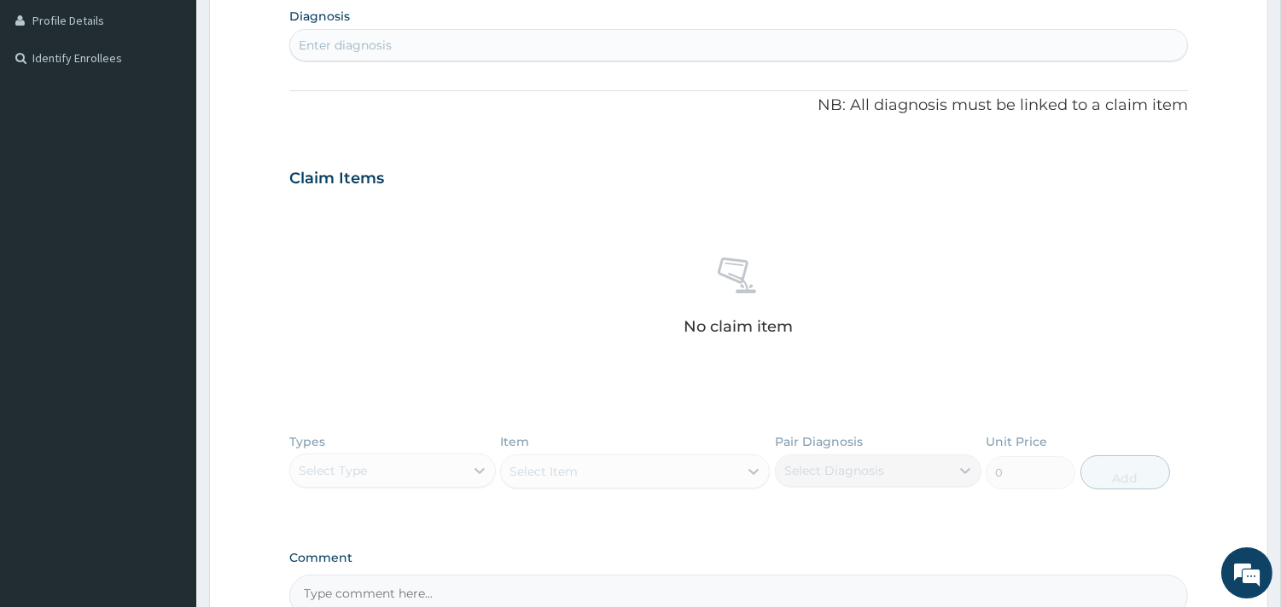
scroll to position [422, 0]
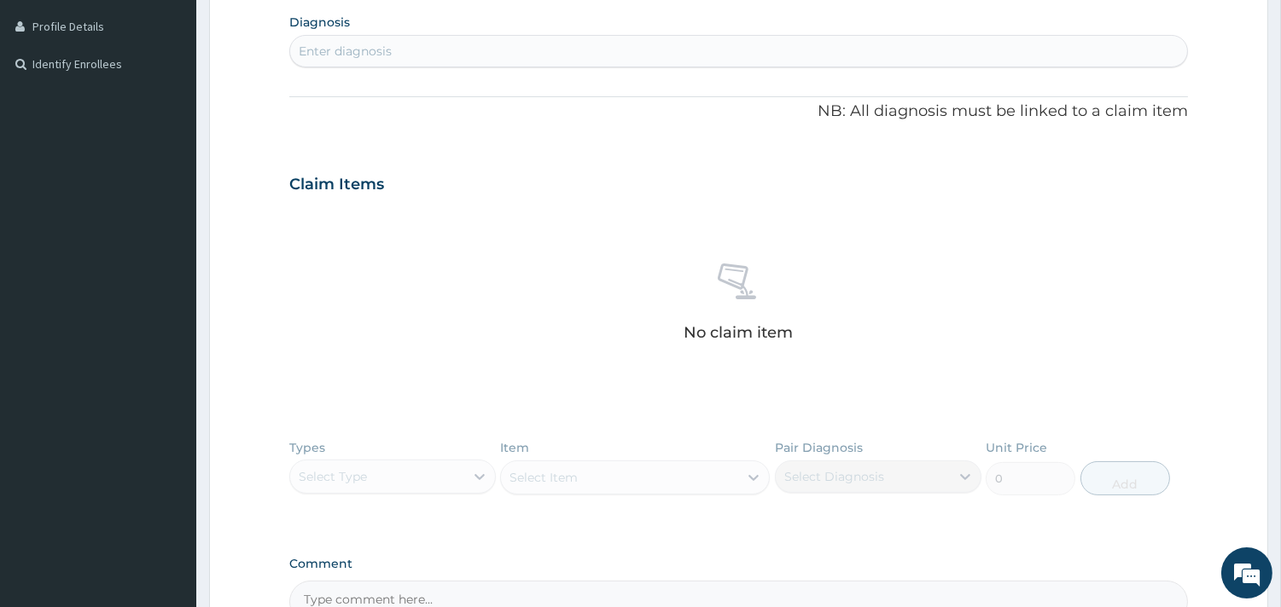
click at [677, 54] on div "Enter diagnosis" at bounding box center [738, 51] width 897 height 27
type input "MALARIA"
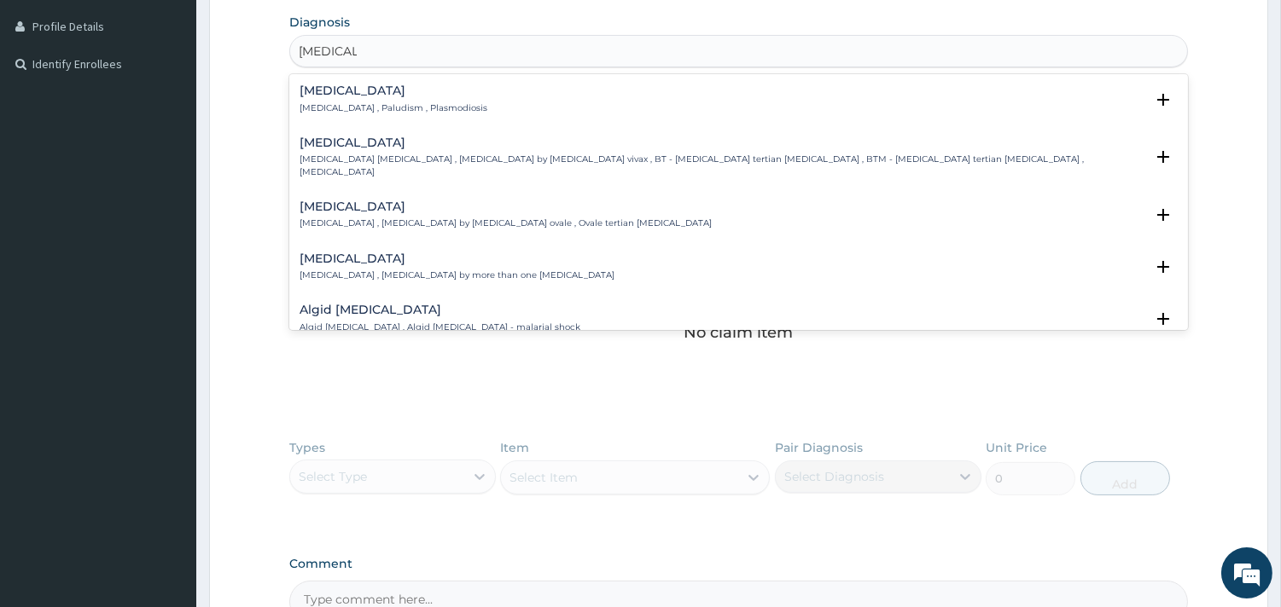
click at [333, 91] on h4 "Malaria" at bounding box center [393, 90] width 188 height 13
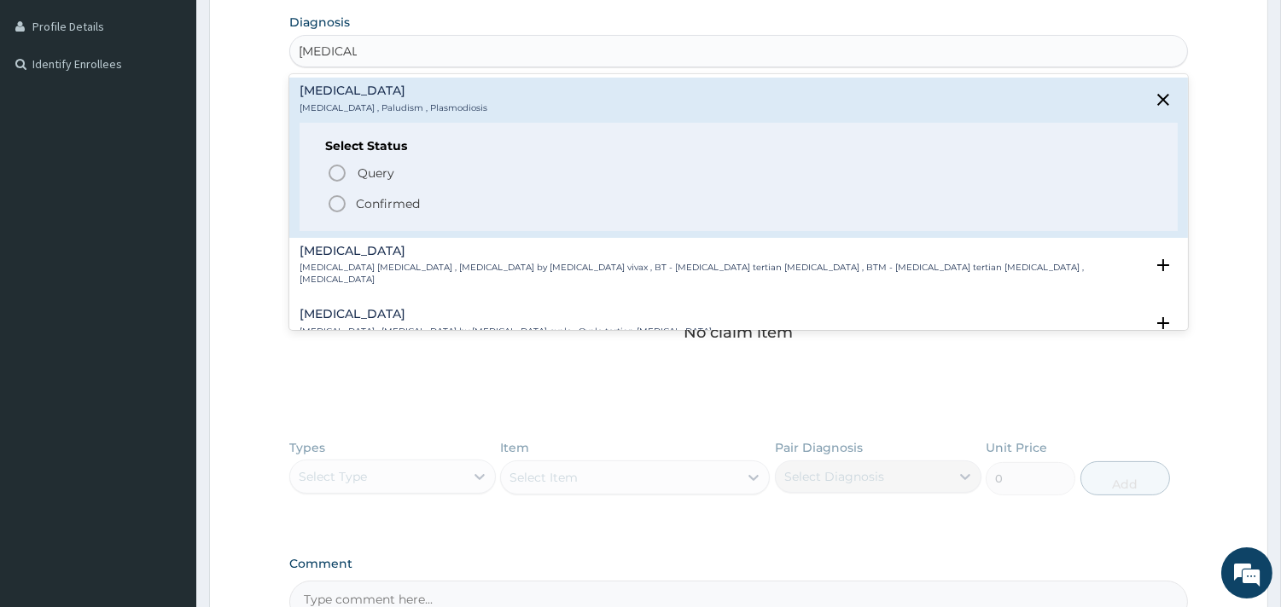
click at [330, 200] on circle "status option filled" at bounding box center [336, 203] width 15 height 15
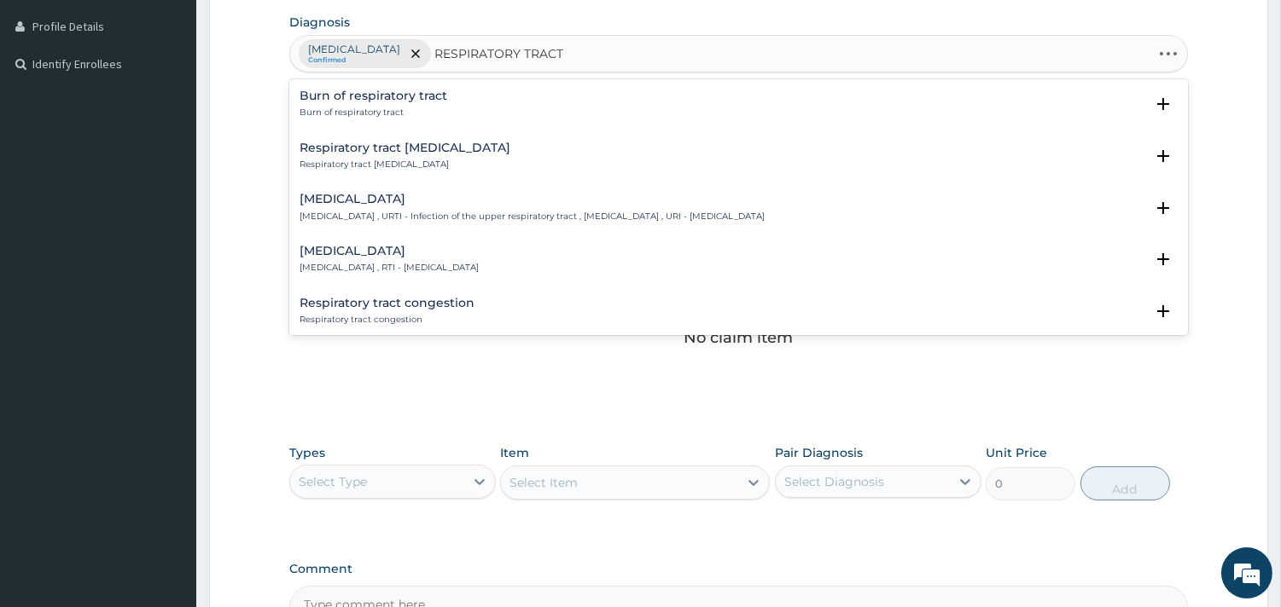
type input "RESPIRATORY TRACT"
click at [380, 256] on h4 "Respiratory tract infection" at bounding box center [388, 251] width 179 height 13
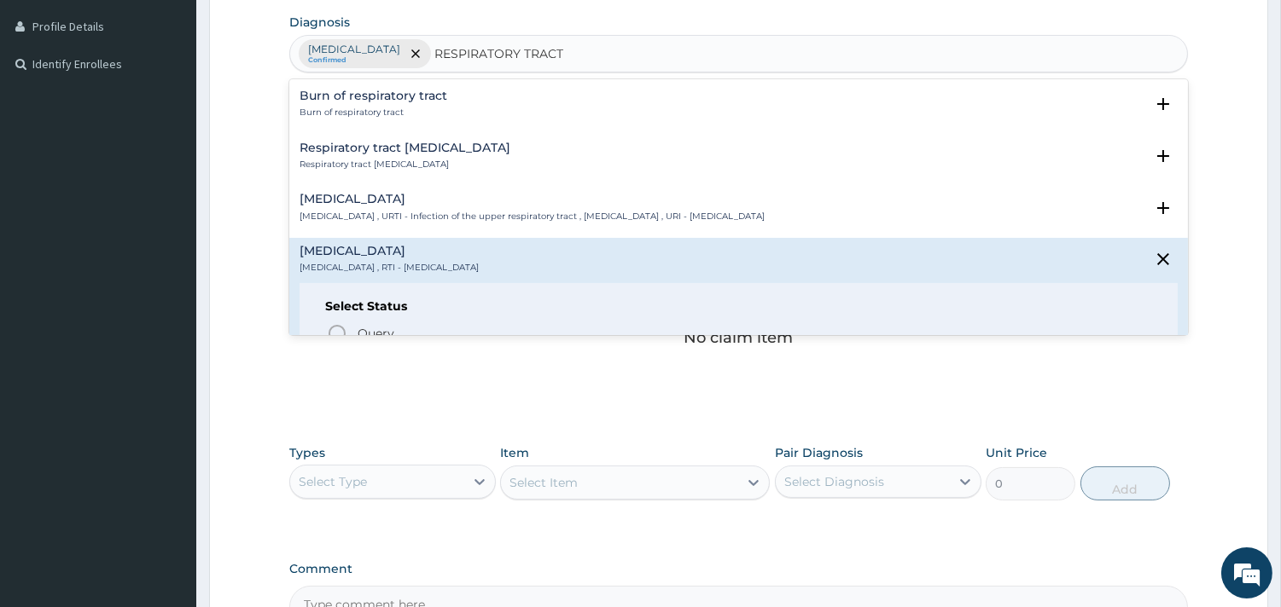
scroll to position [131, 0]
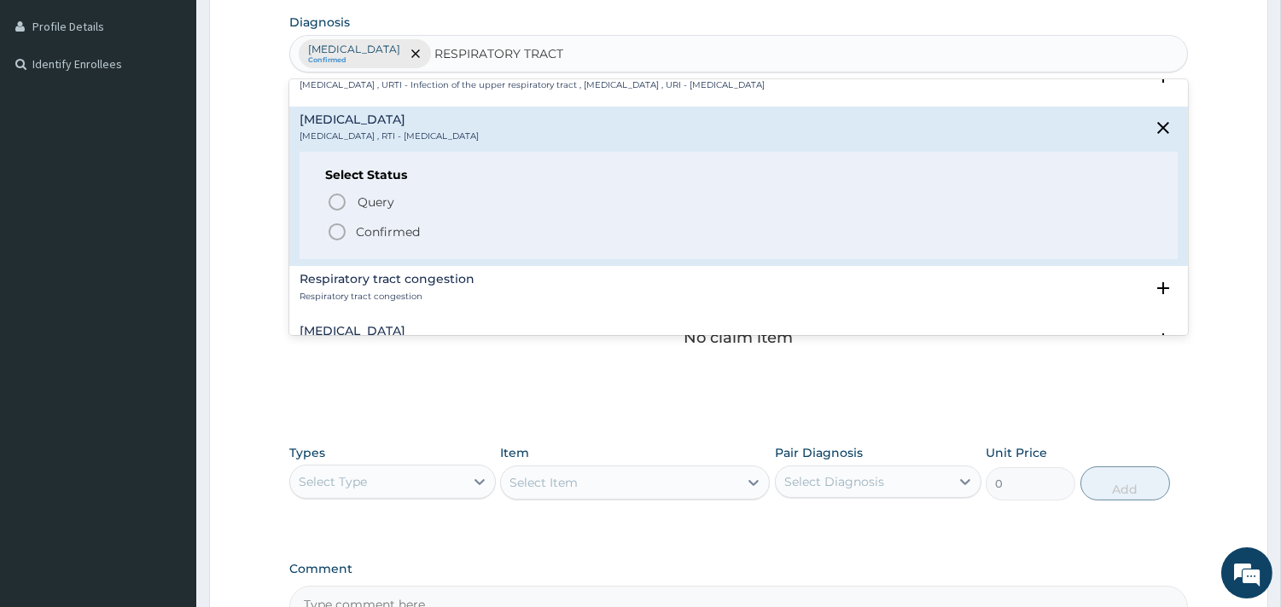
click at [331, 231] on icon "status option filled" at bounding box center [337, 232] width 20 height 20
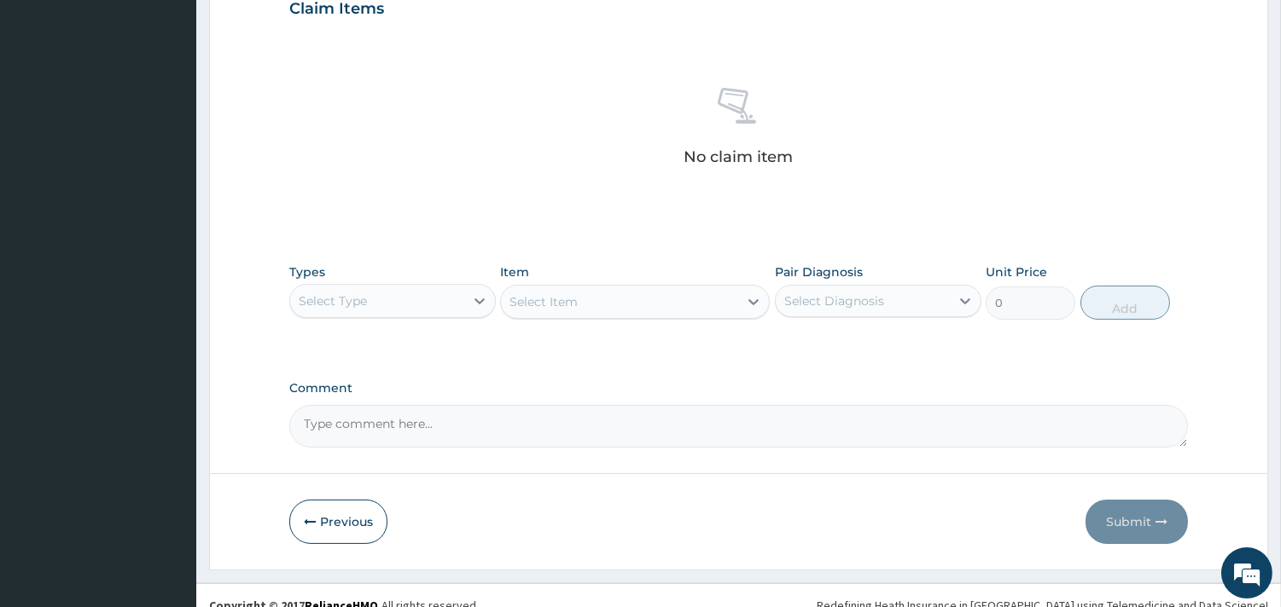
scroll to position [623, 0]
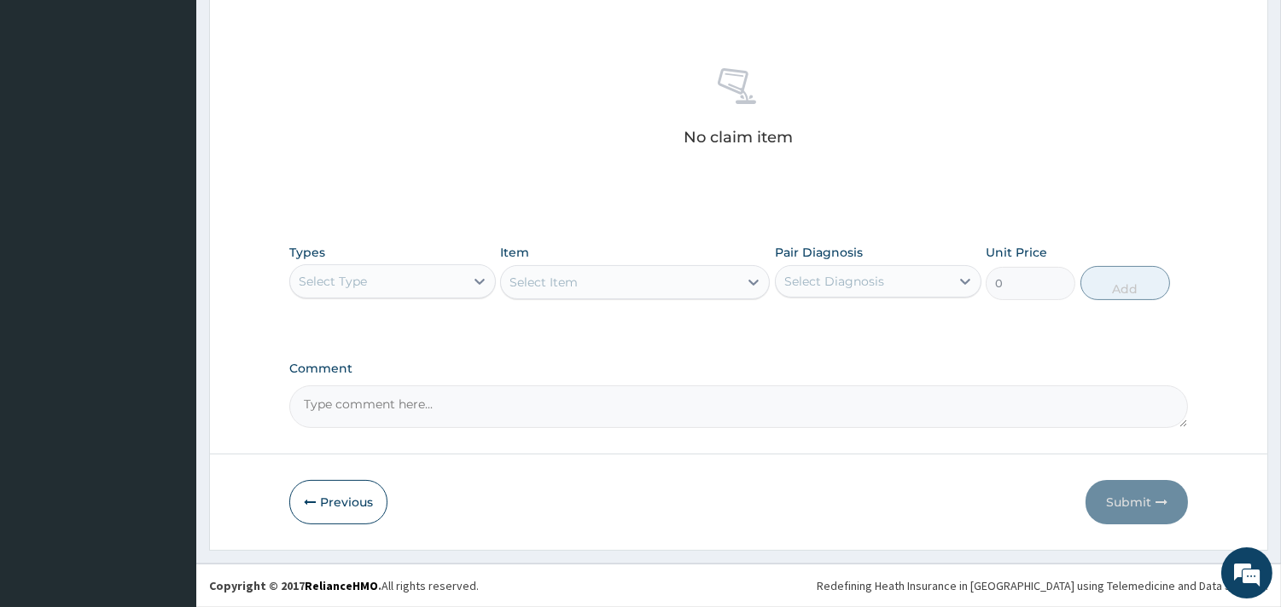
click at [444, 283] on div "Select Type" at bounding box center [377, 281] width 174 height 27
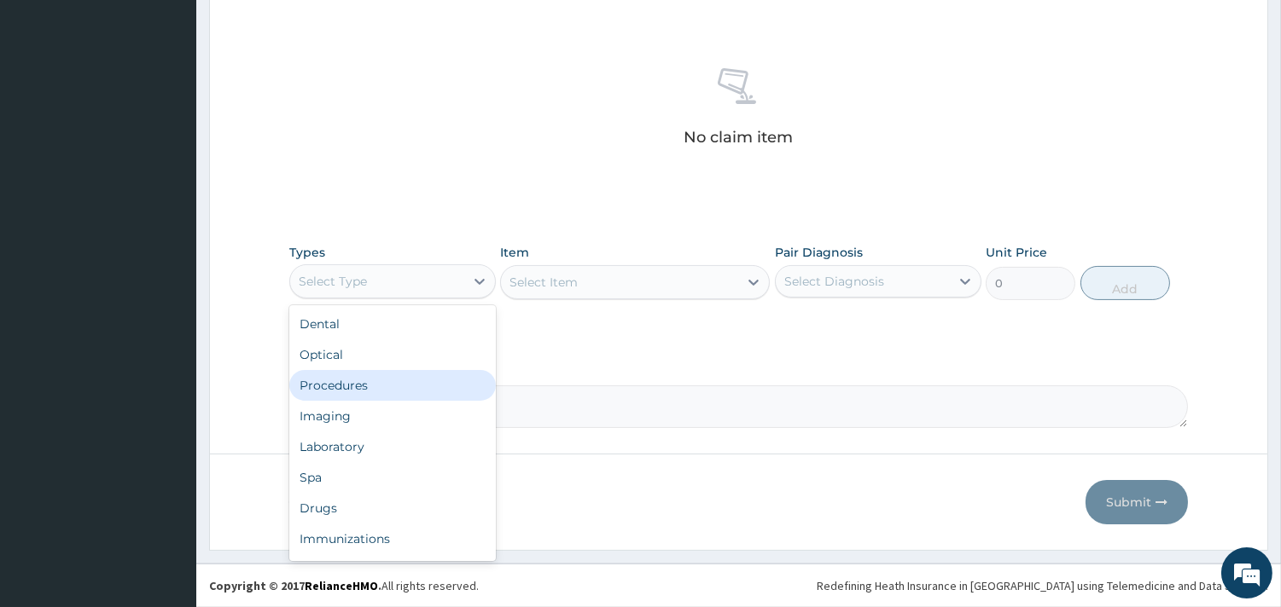
click at [420, 384] on div "Procedures" at bounding box center [392, 385] width 206 height 31
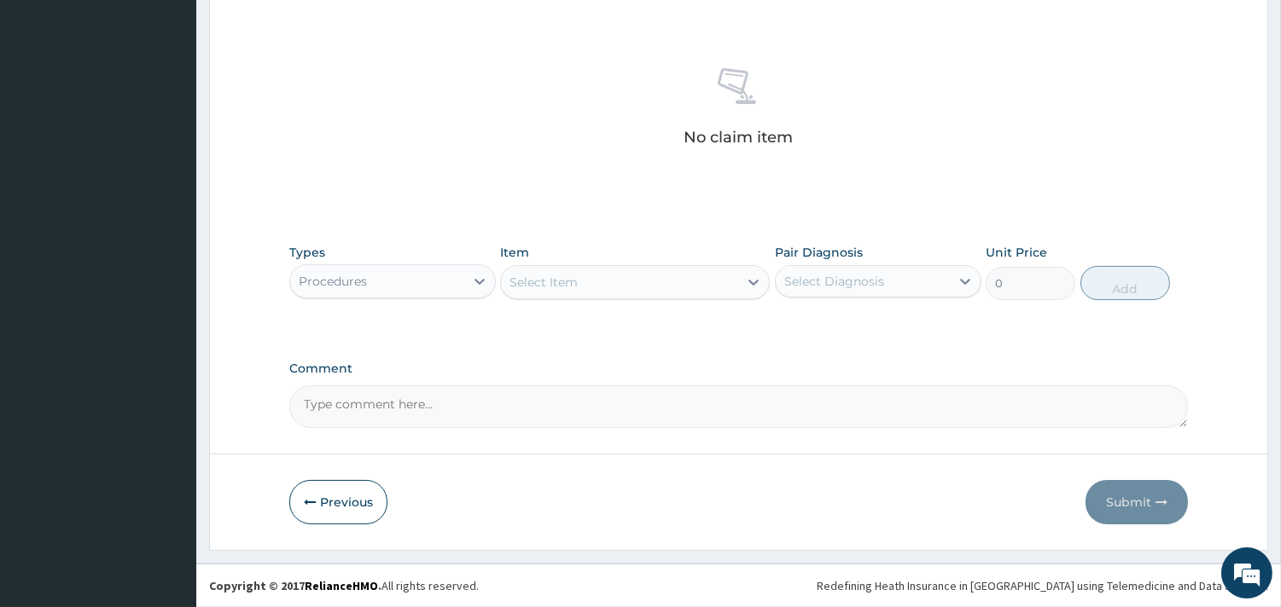
click at [681, 282] on div "Select Item" at bounding box center [619, 282] width 237 height 27
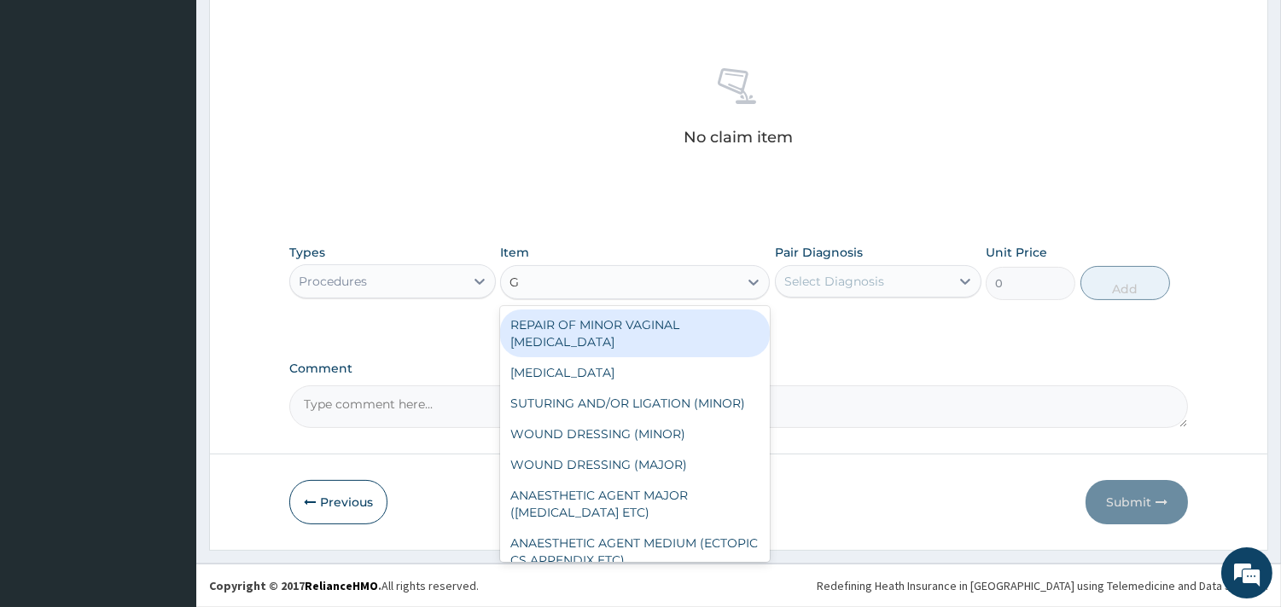
type input "GP"
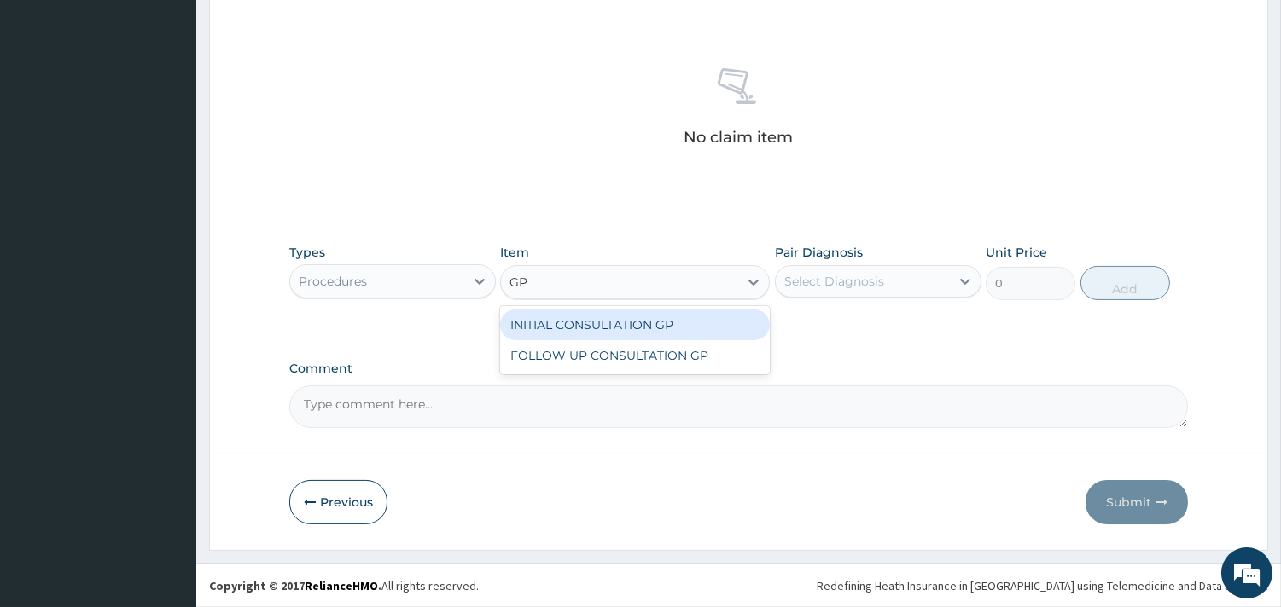
type input "3500"
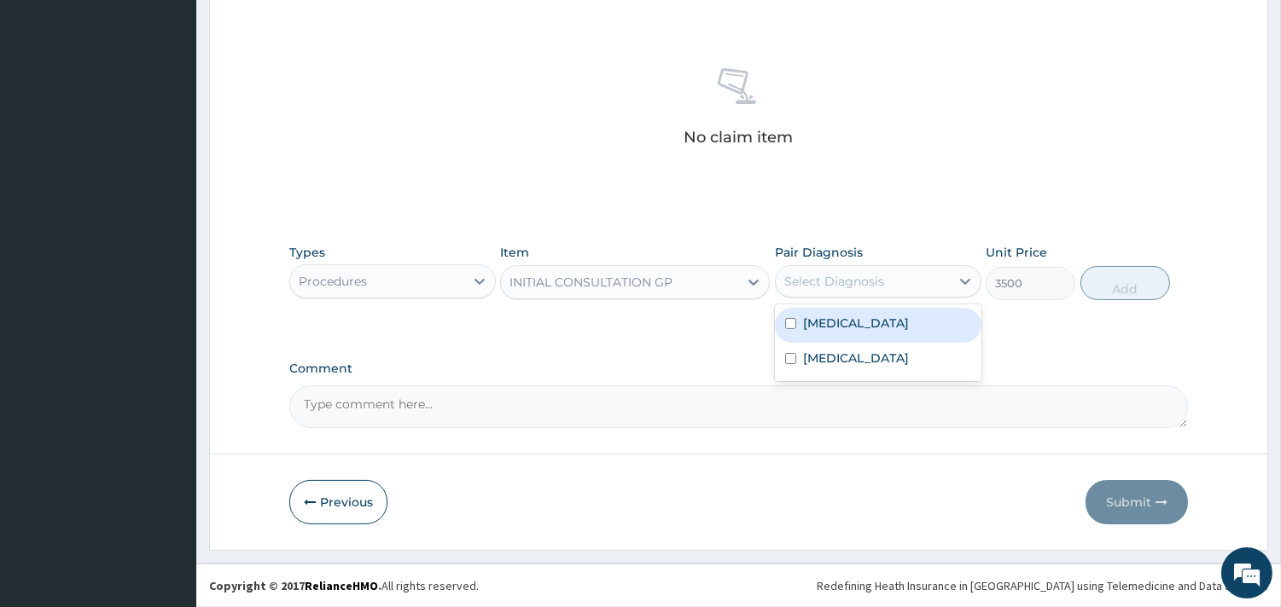
click at [875, 282] on div "Select Diagnosis" at bounding box center [834, 281] width 100 height 17
click at [888, 322] on div "[MEDICAL_DATA]" at bounding box center [878, 325] width 206 height 35
checkbox input "true"
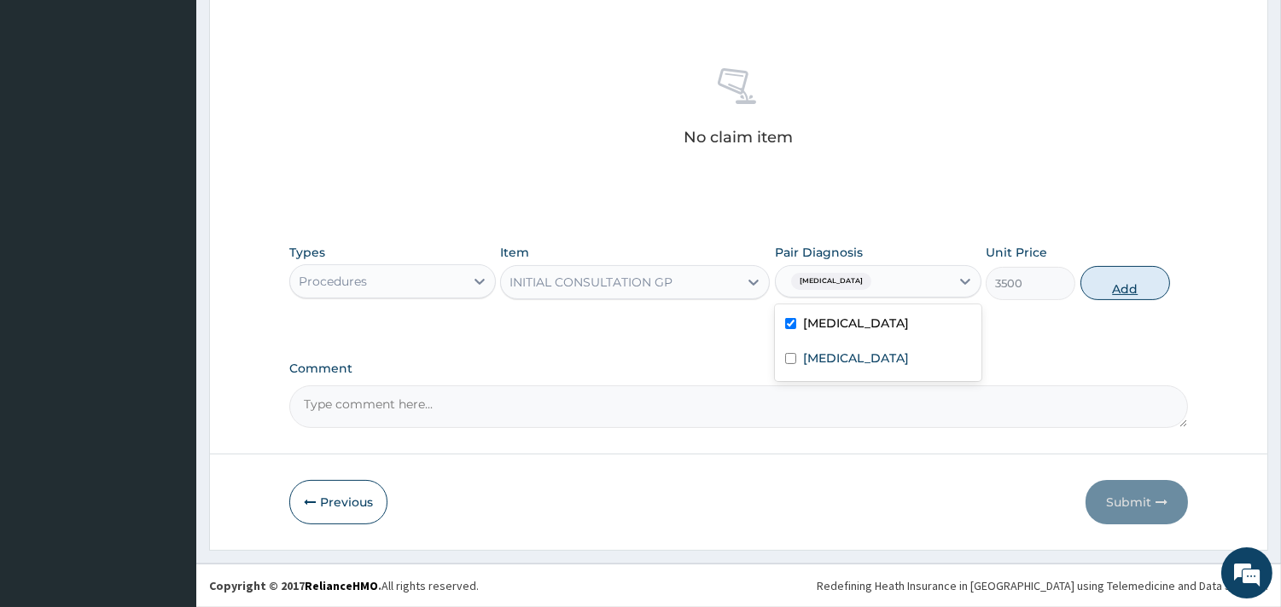
click at [1129, 292] on button "Add" at bounding box center [1125, 283] width 90 height 34
type input "0"
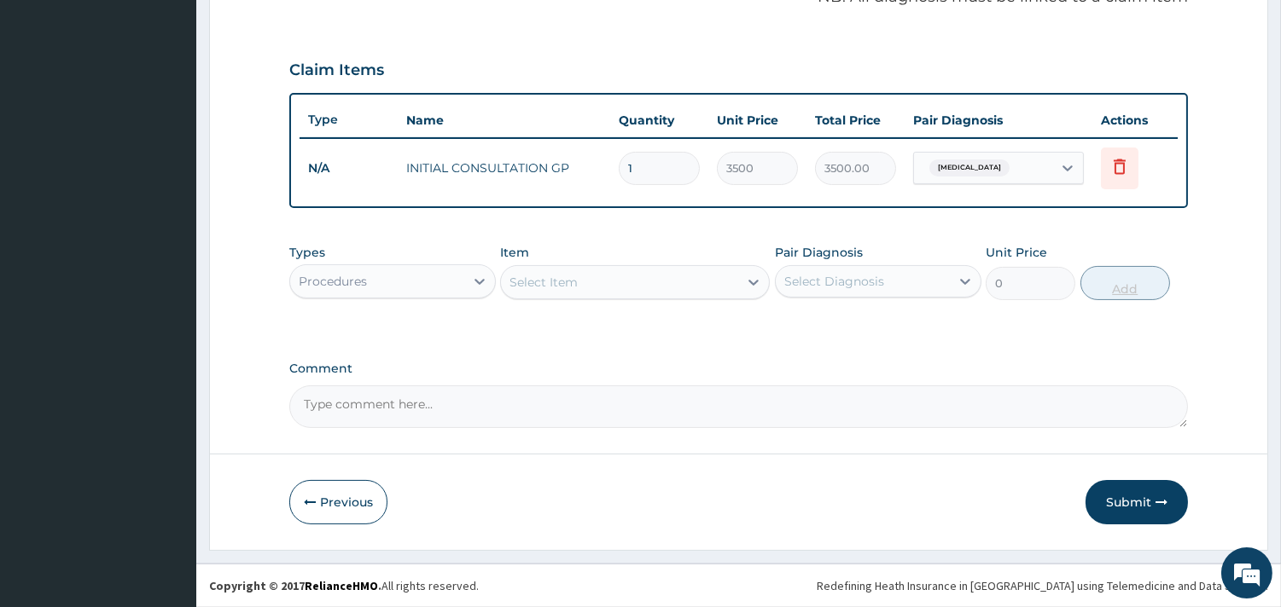
scroll to position [540, 0]
click at [433, 283] on div "Procedures" at bounding box center [377, 283] width 174 height 27
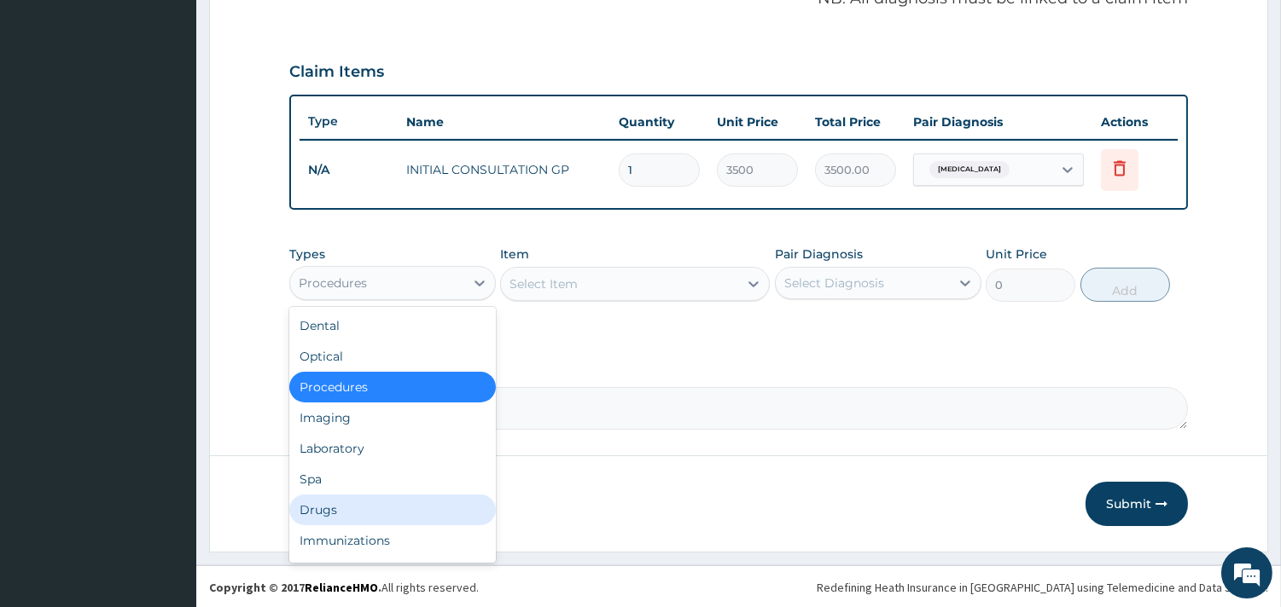
click at [346, 495] on div "Drugs" at bounding box center [392, 510] width 206 height 31
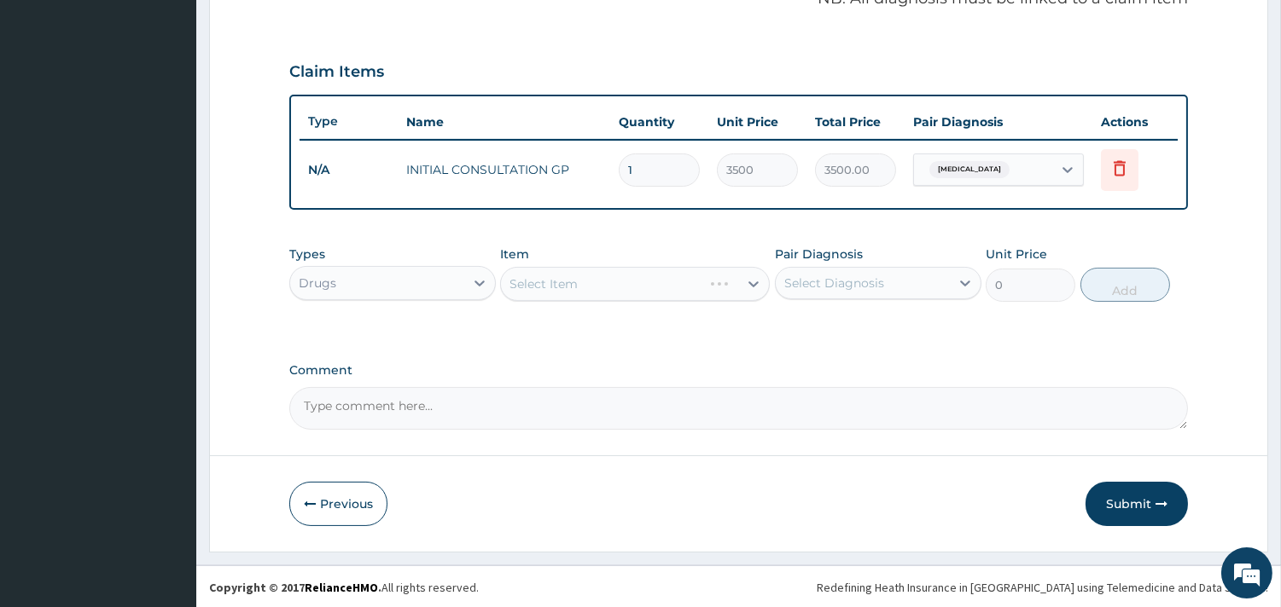
click at [868, 287] on div "Select Diagnosis" at bounding box center [834, 283] width 100 height 17
click at [868, 327] on div "[MEDICAL_DATA]" at bounding box center [878, 327] width 206 height 35
checkbox input "true"
click at [654, 287] on div "Select Item" at bounding box center [635, 284] width 270 height 34
click at [654, 287] on div "Select Item" at bounding box center [619, 283] width 237 height 27
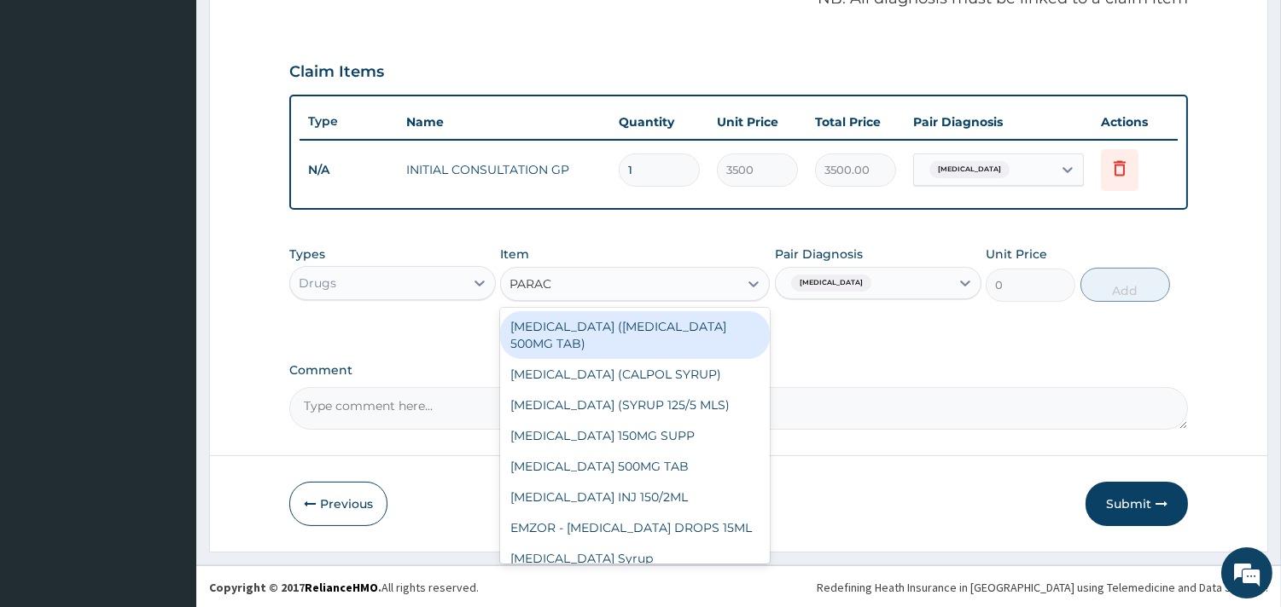
type input "PARACE"
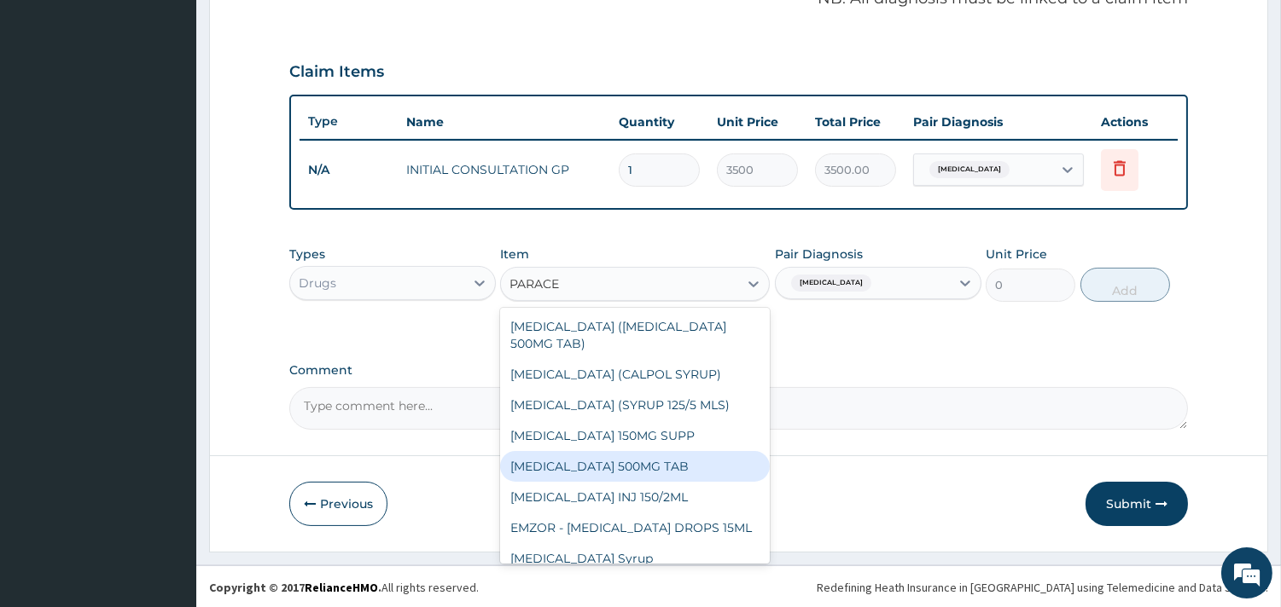
click at [652, 459] on div "[MEDICAL_DATA] 500MG TAB" at bounding box center [635, 466] width 270 height 31
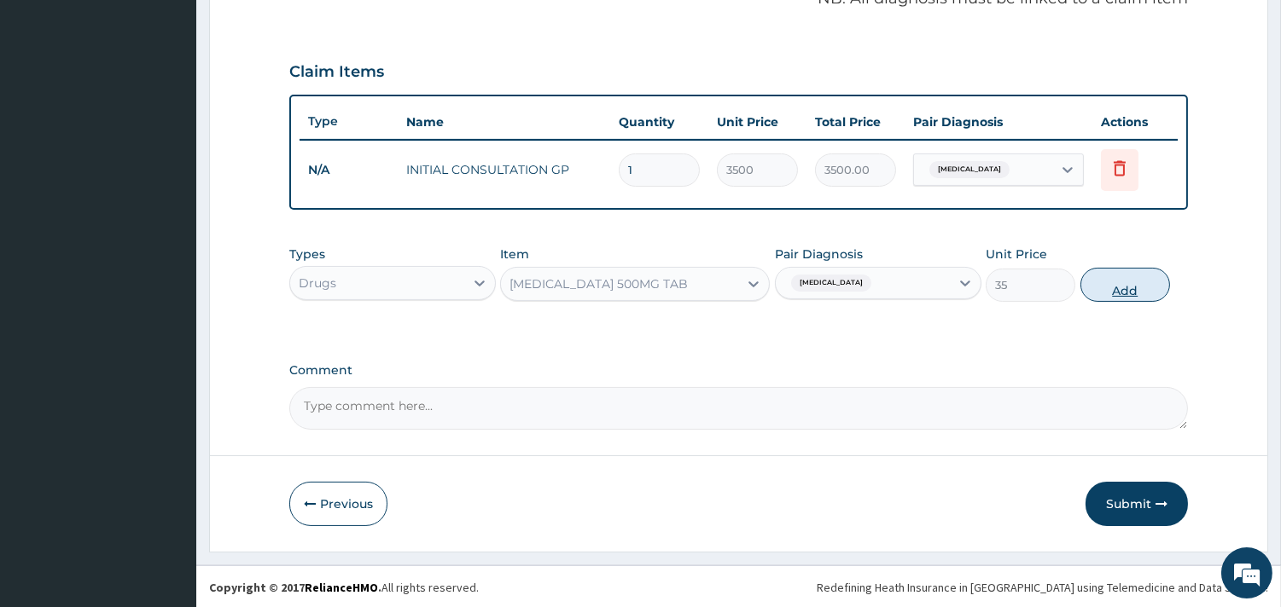
click at [1132, 285] on button "Add" at bounding box center [1125, 285] width 90 height 34
type input "0"
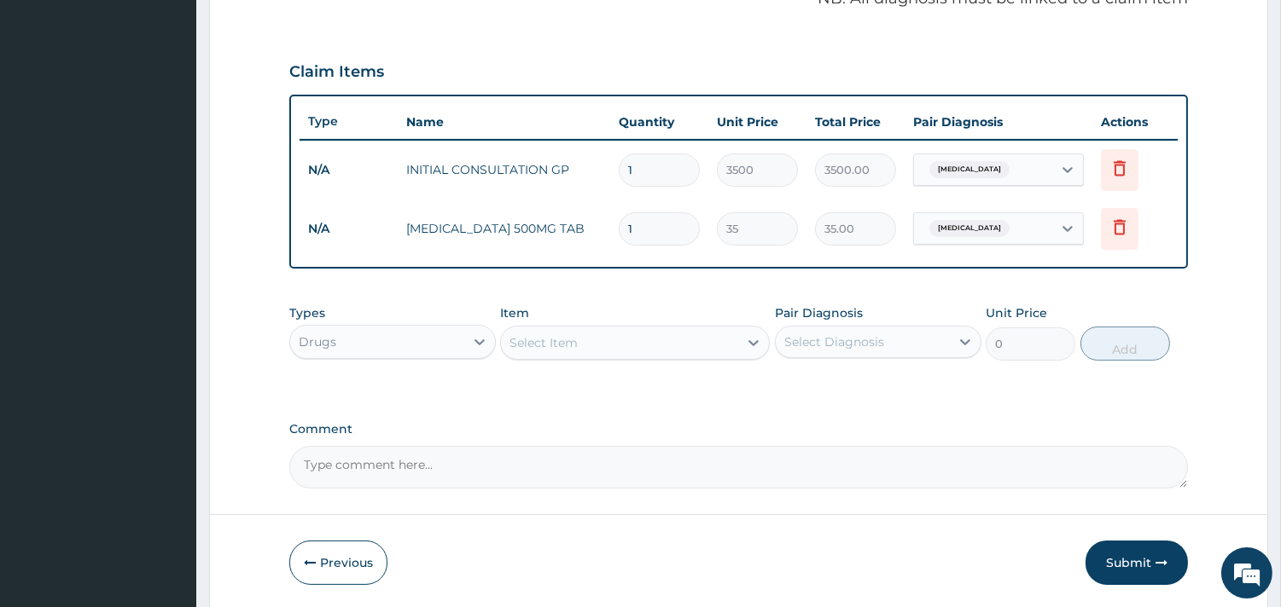
type input "18"
type input "630.00"
type input "18"
click at [598, 335] on div "Select Item" at bounding box center [619, 342] width 237 height 27
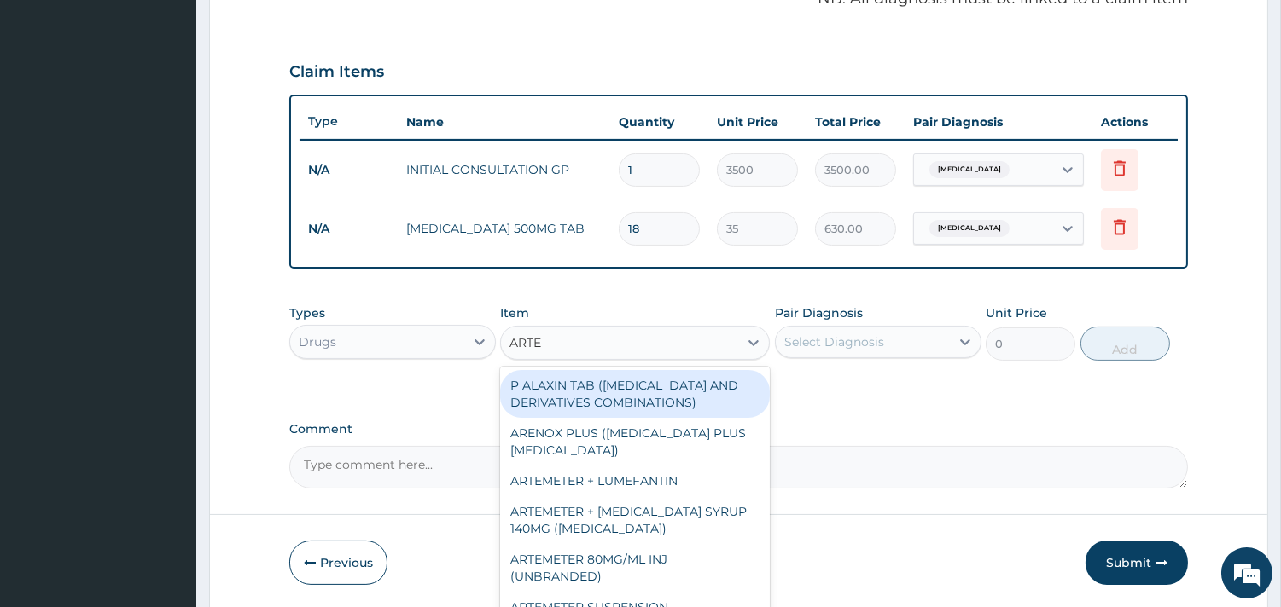
type input "ART"
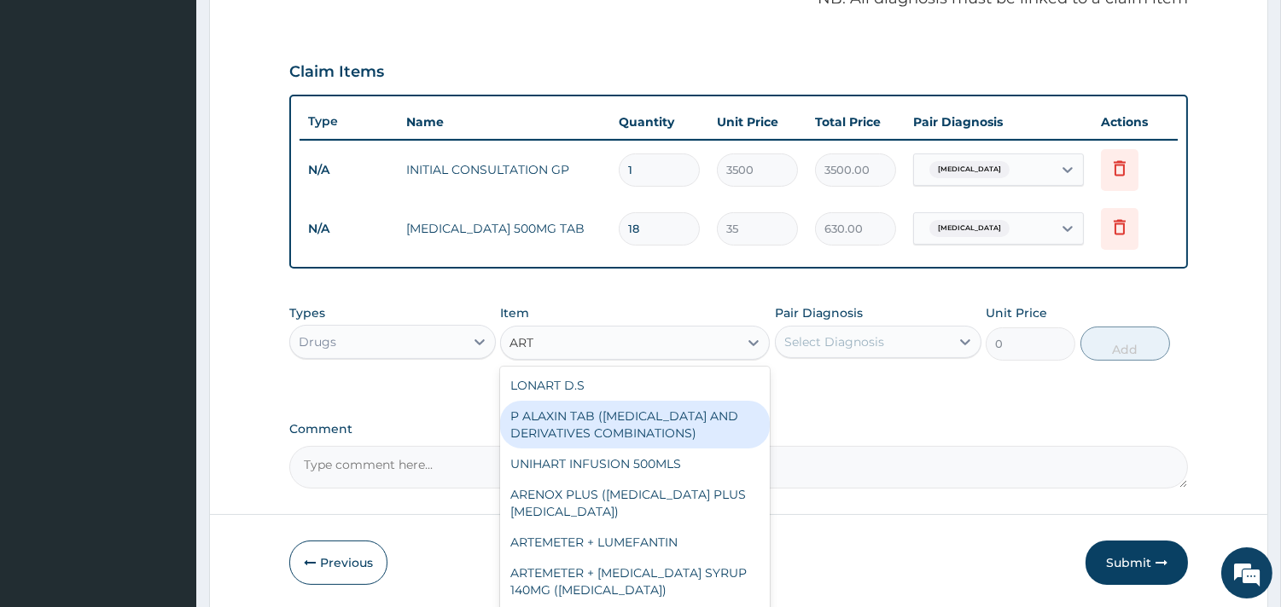
type input "1800"
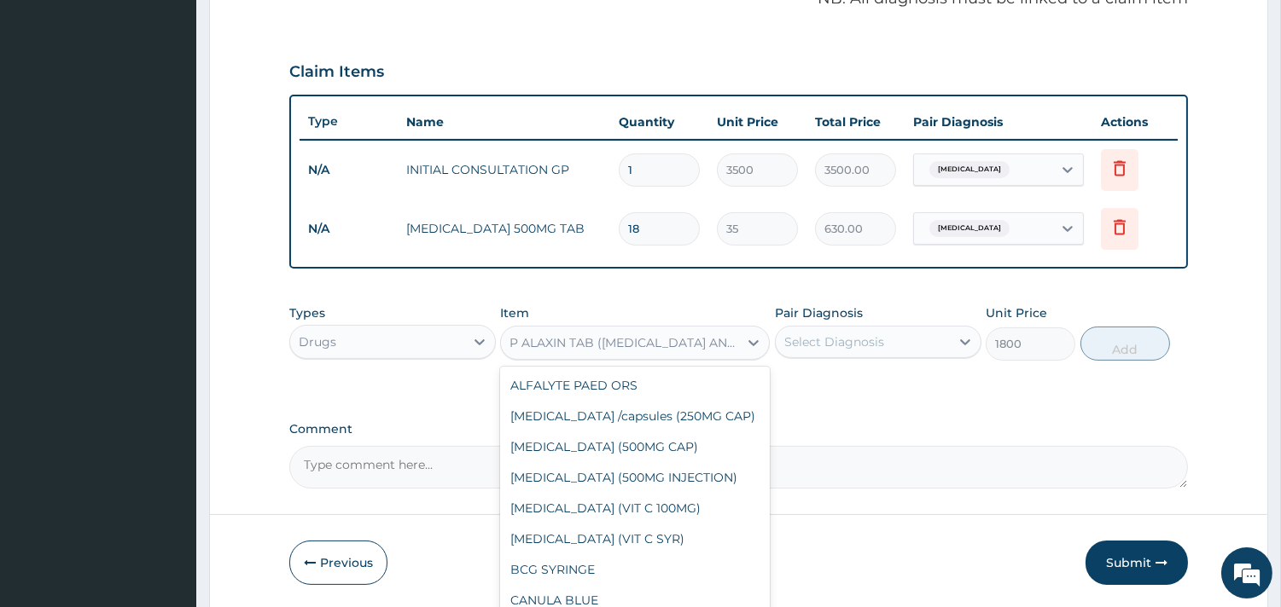
click at [598, 335] on div "P ALAXIN TAB (ARTEMISININ AND DERIVATIVES COMBINATIONS)" at bounding box center [624, 342] width 230 height 17
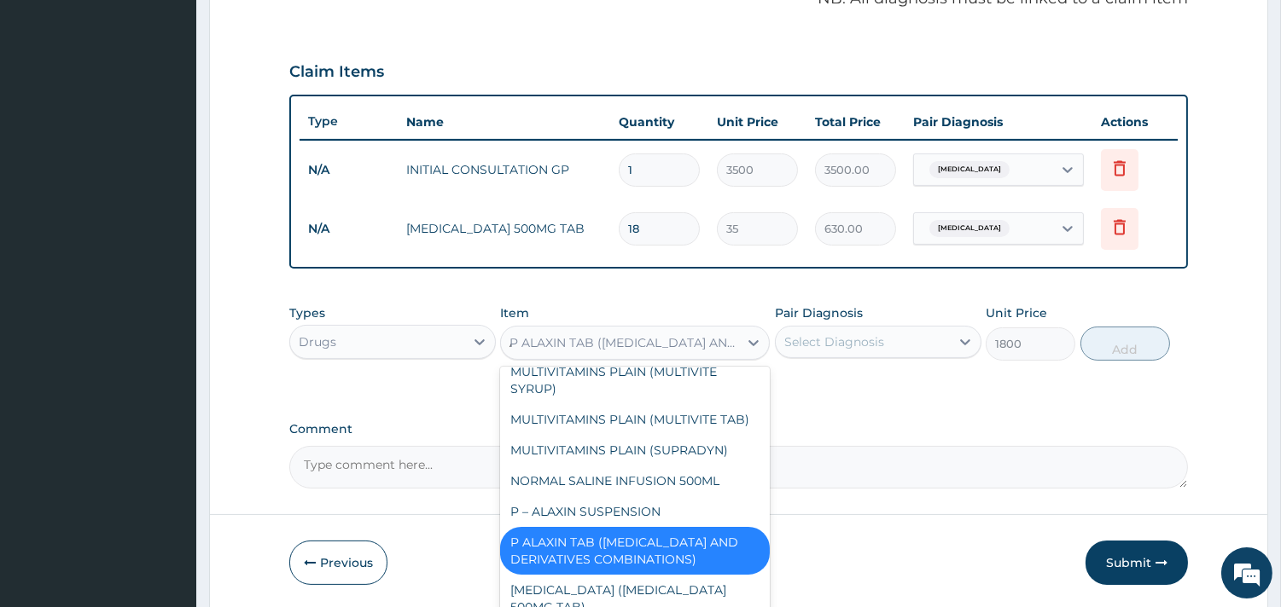
scroll to position [976, 0]
type input "AR"
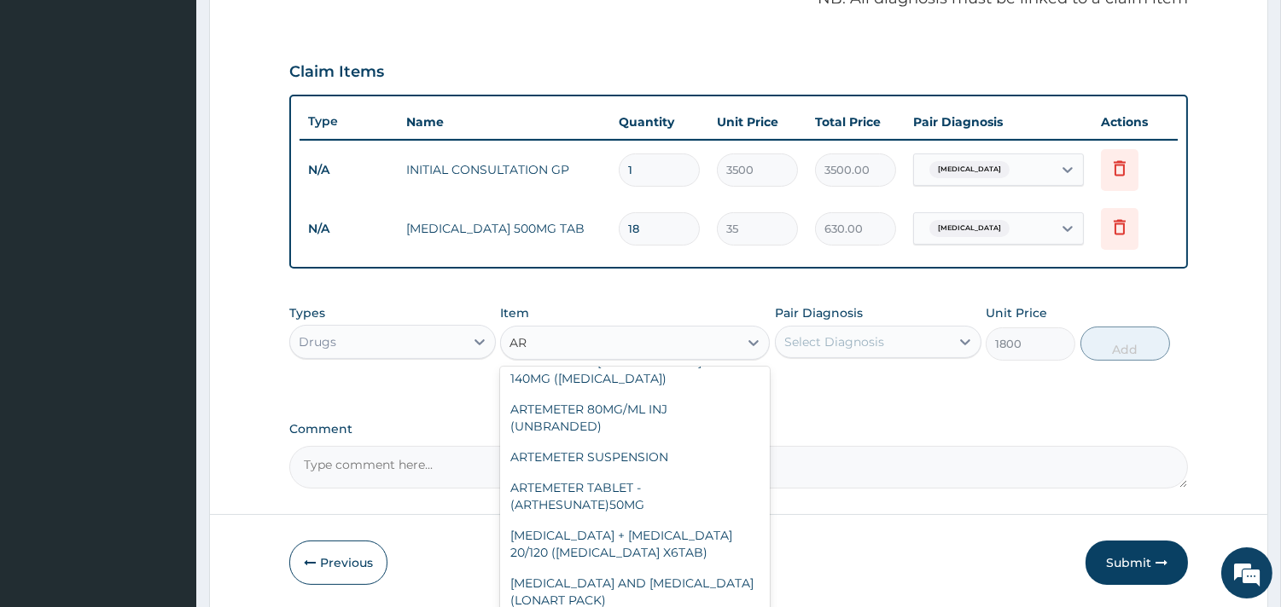
scroll to position [0, 0]
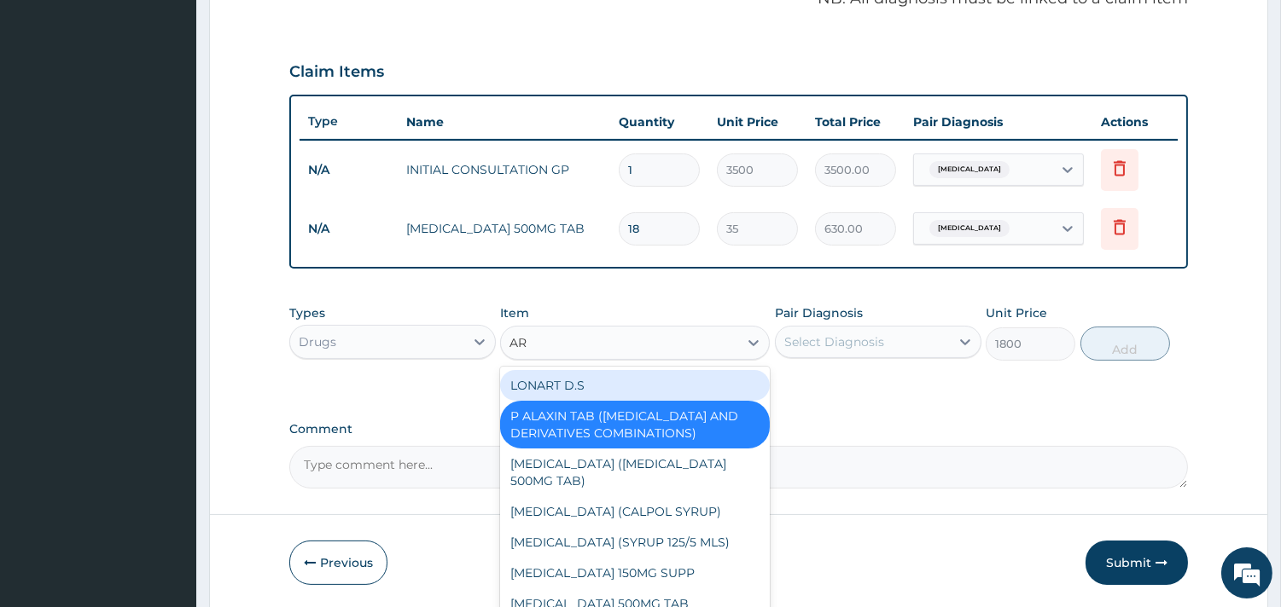
type input "2000"
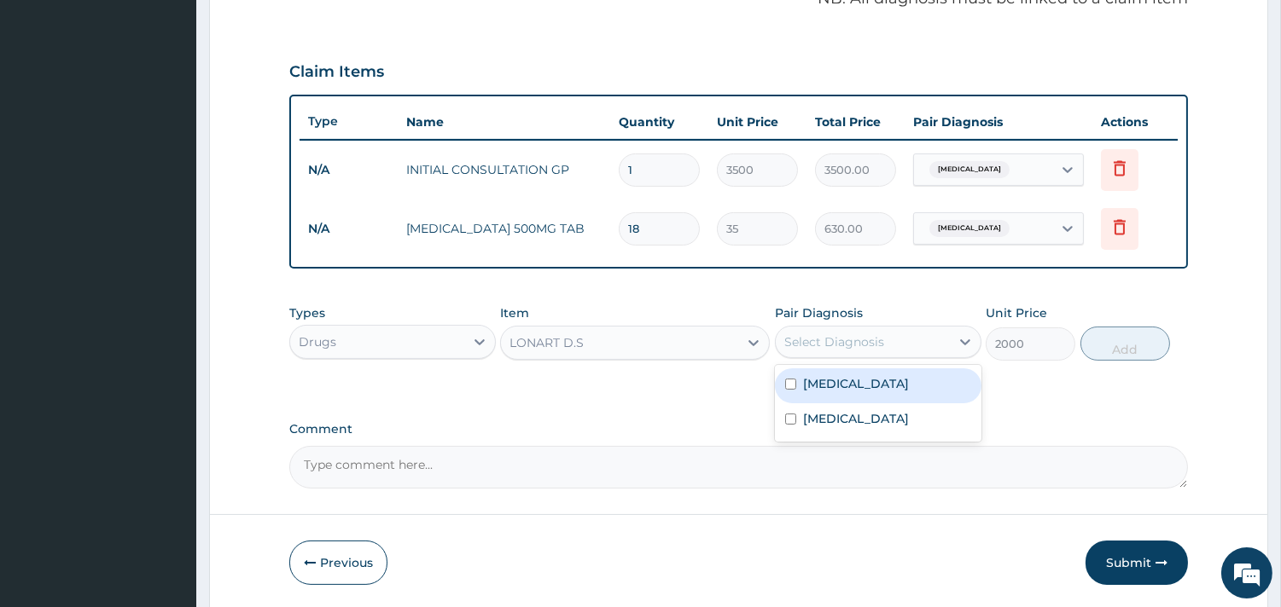
click at [909, 335] on div "Select Diagnosis" at bounding box center [863, 341] width 174 height 27
click at [909, 387] on div "[MEDICAL_DATA]" at bounding box center [878, 386] width 206 height 35
checkbox input "true"
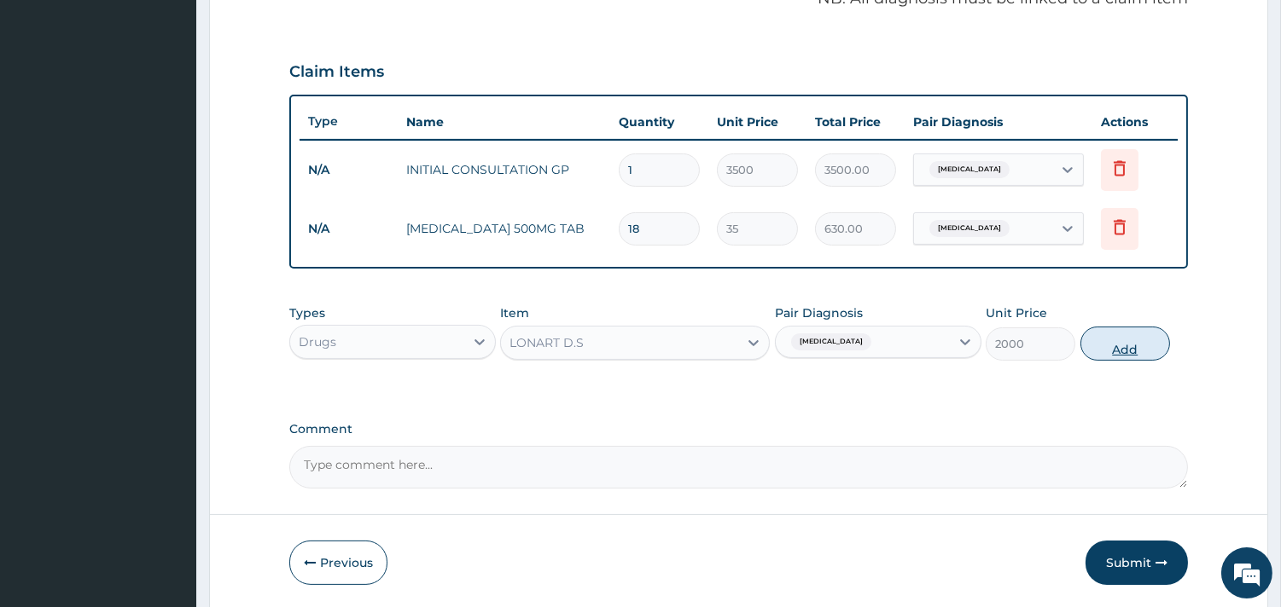
click at [1133, 346] on button "Add" at bounding box center [1125, 344] width 90 height 34
type input "0"
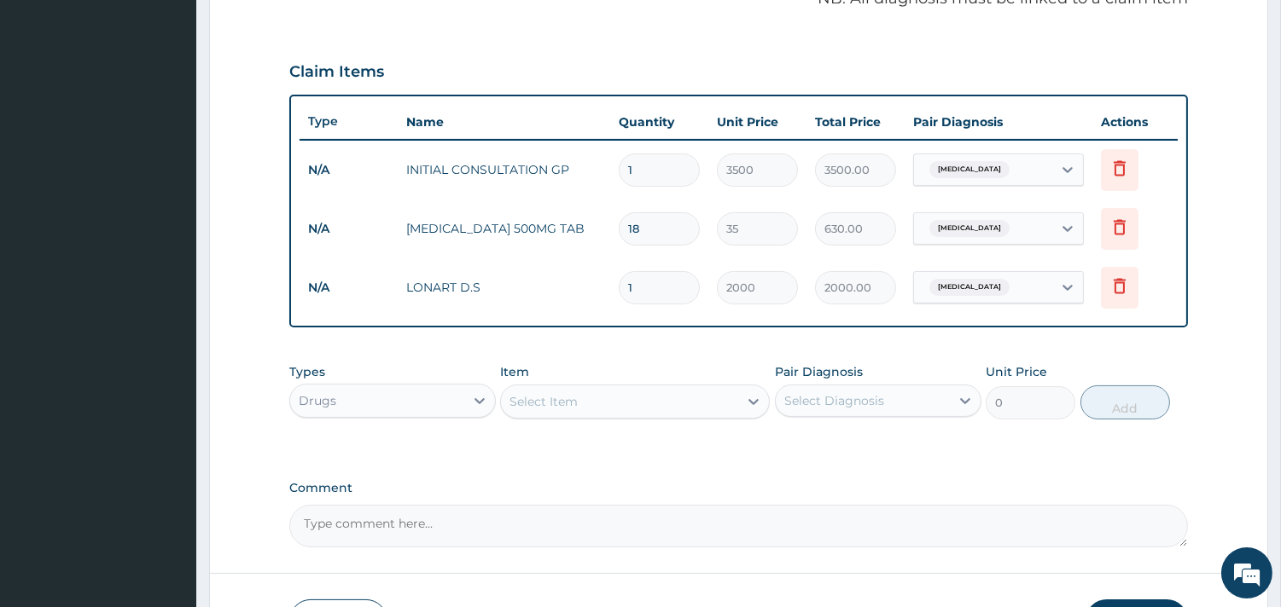
scroll to position [659, 0]
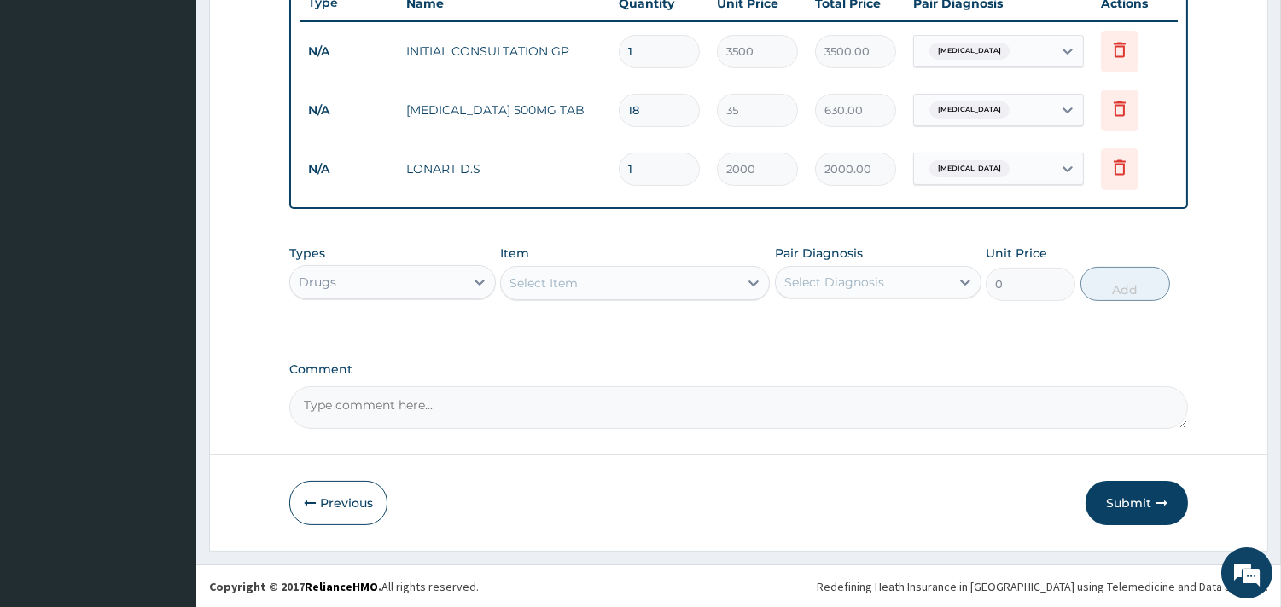
click at [606, 275] on div "Select Item" at bounding box center [619, 283] width 237 height 27
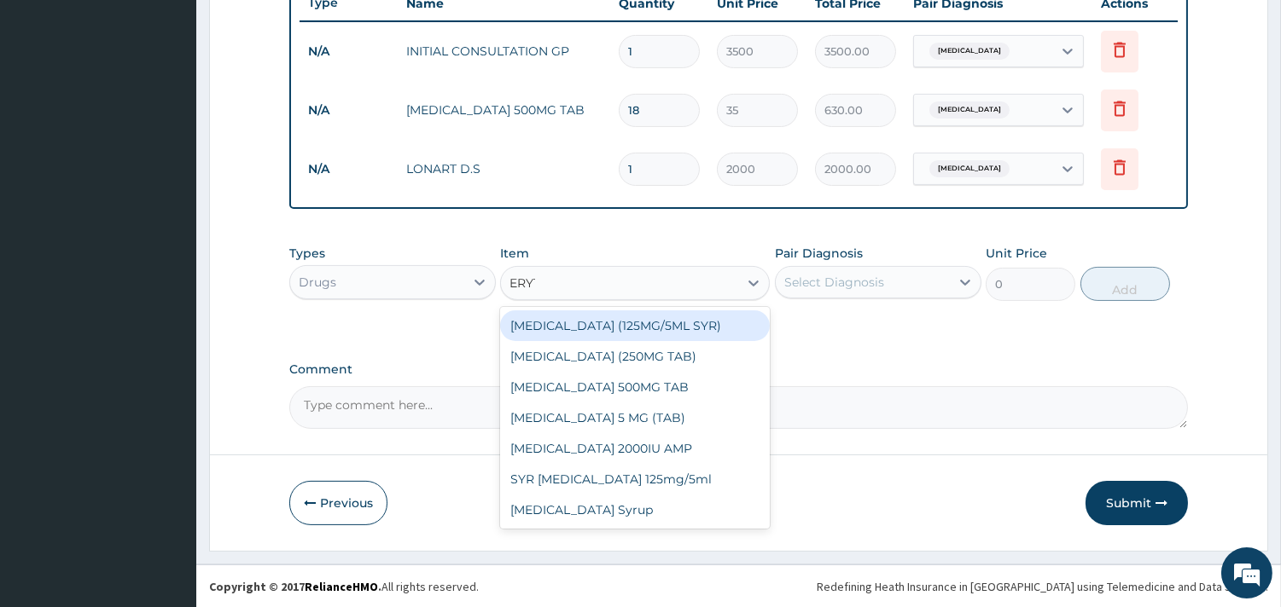
type input "ERYTH"
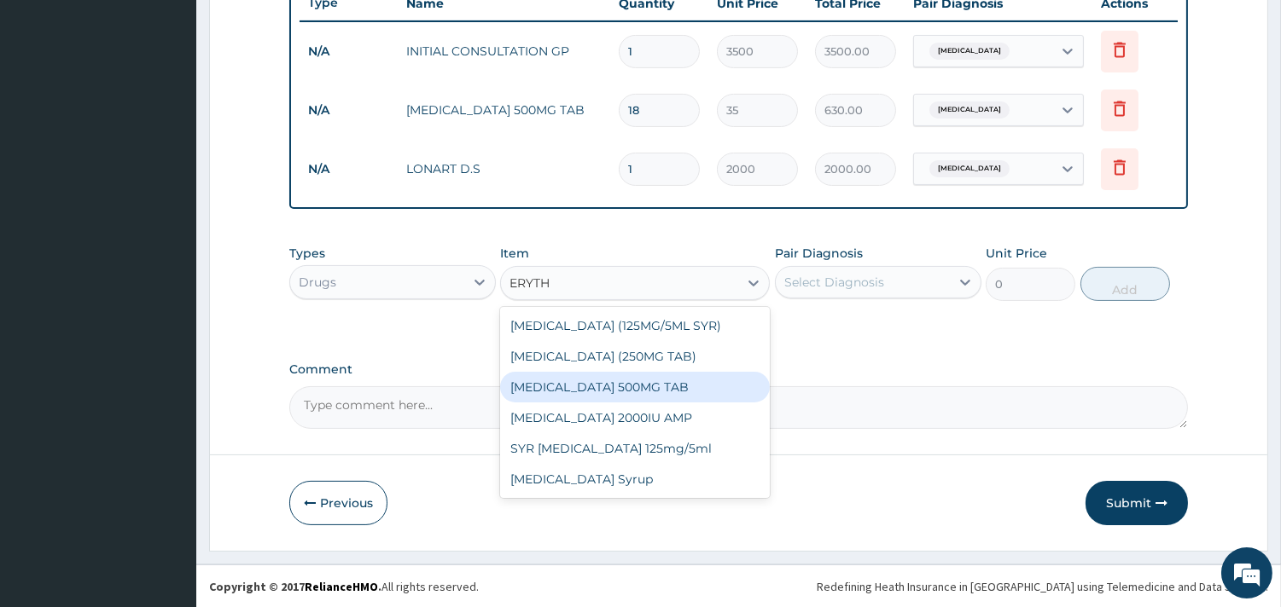
click at [625, 391] on div "ERYTHROMYCIN 500MG TAB" at bounding box center [635, 387] width 270 height 31
type input "80"
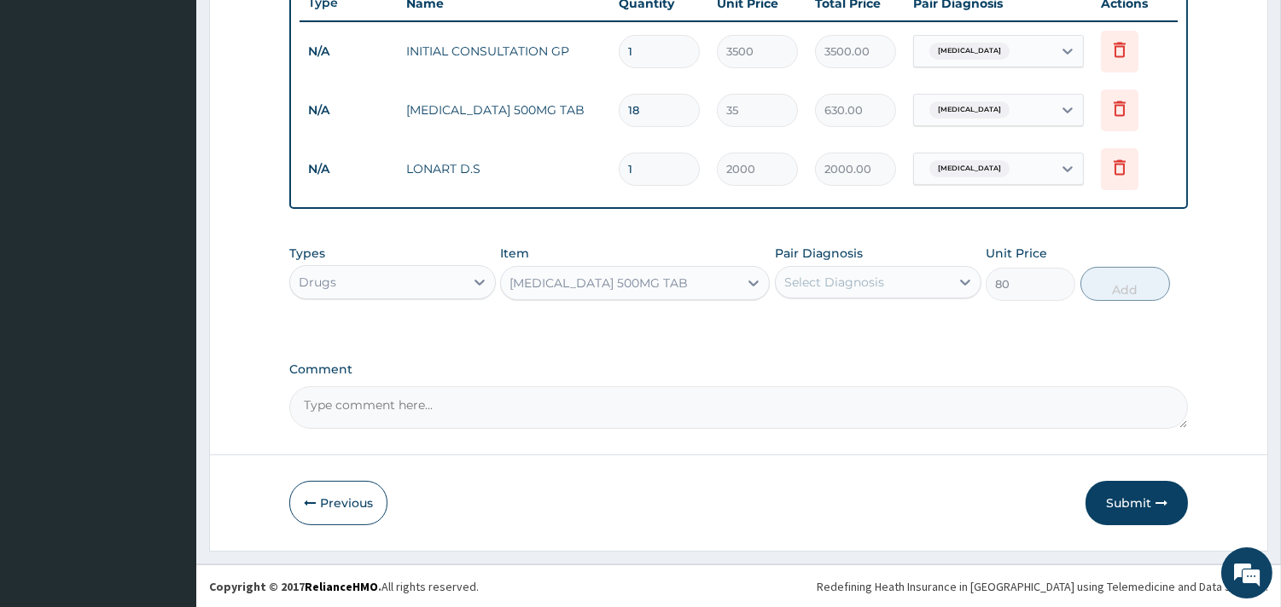
click at [873, 276] on div "Select Diagnosis" at bounding box center [834, 282] width 100 height 17
click at [884, 351] on label "Respiratory tract infection" at bounding box center [856, 359] width 106 height 17
checkbox input "true"
click at [1118, 282] on button "Add" at bounding box center [1125, 284] width 90 height 34
type input "0"
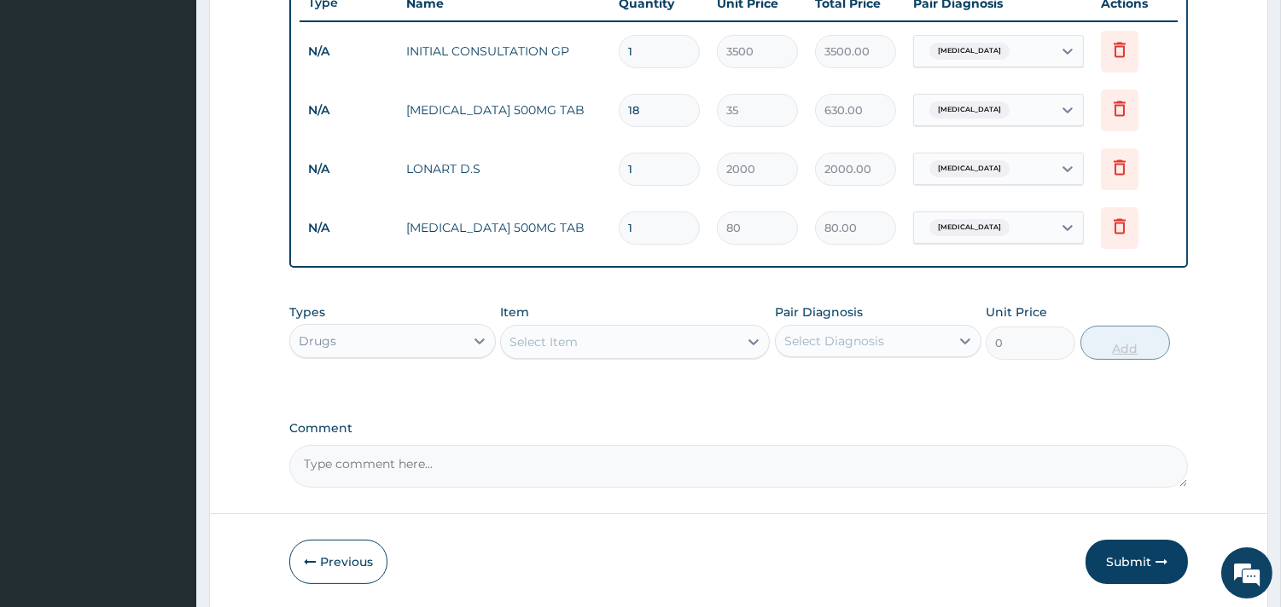
type input "10"
type input "800.00"
type input "10"
click at [705, 339] on div "Select Item" at bounding box center [619, 341] width 237 height 27
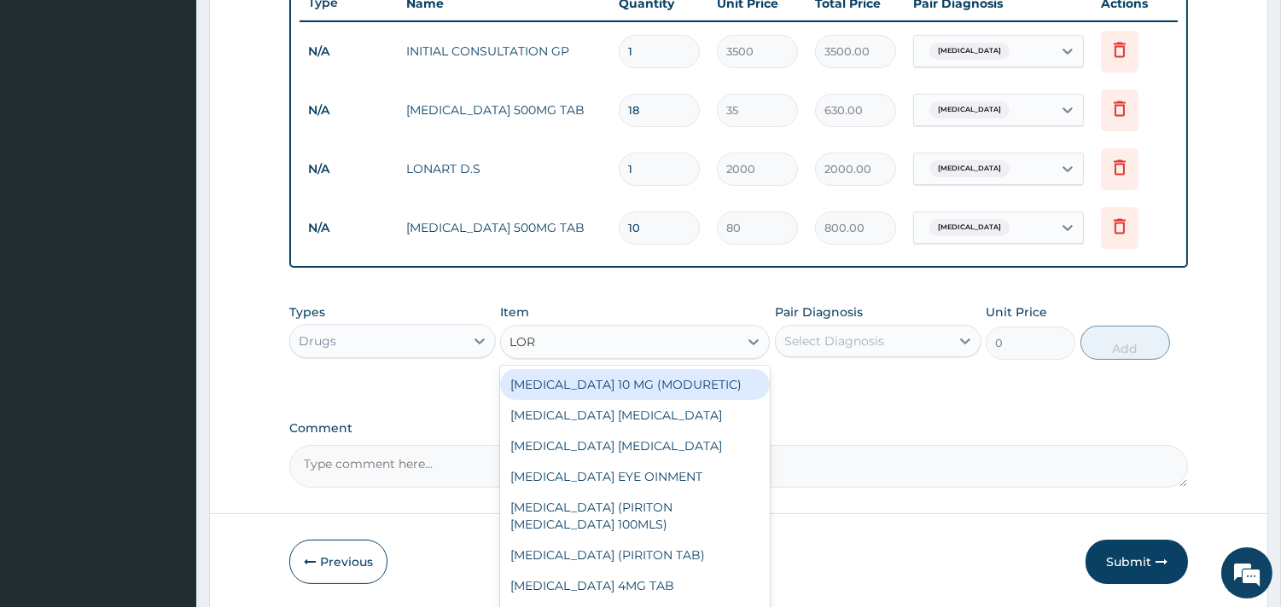
type input "LORA"
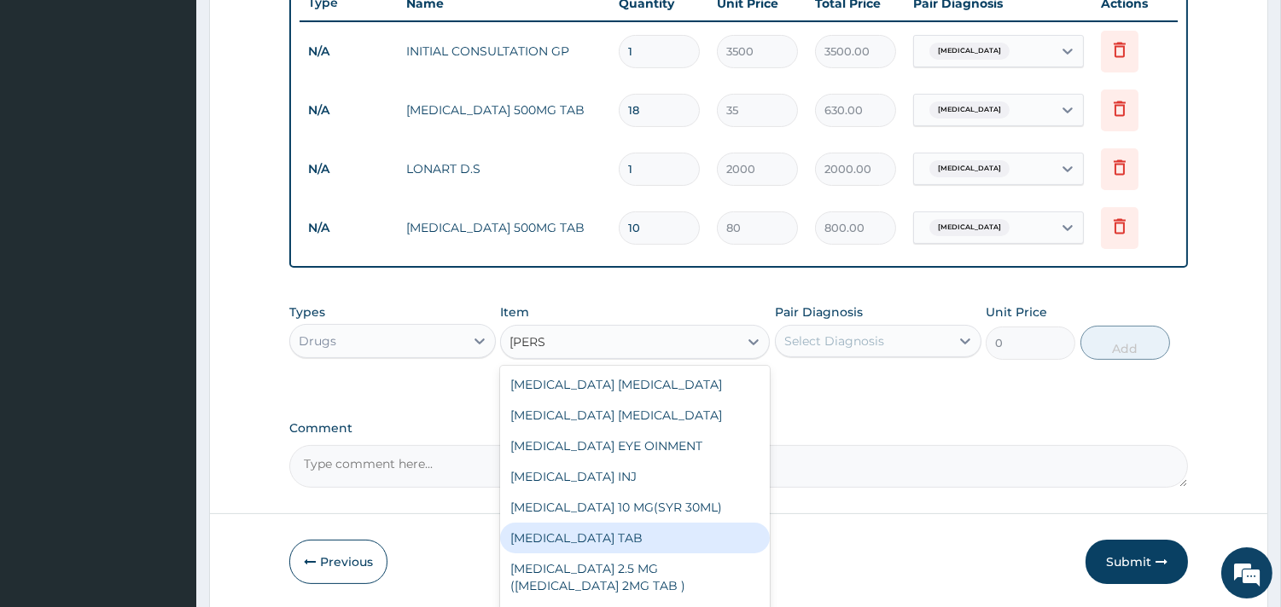
click at [636, 534] on div "LORATADINE TAB" at bounding box center [635, 538] width 270 height 31
type input "100"
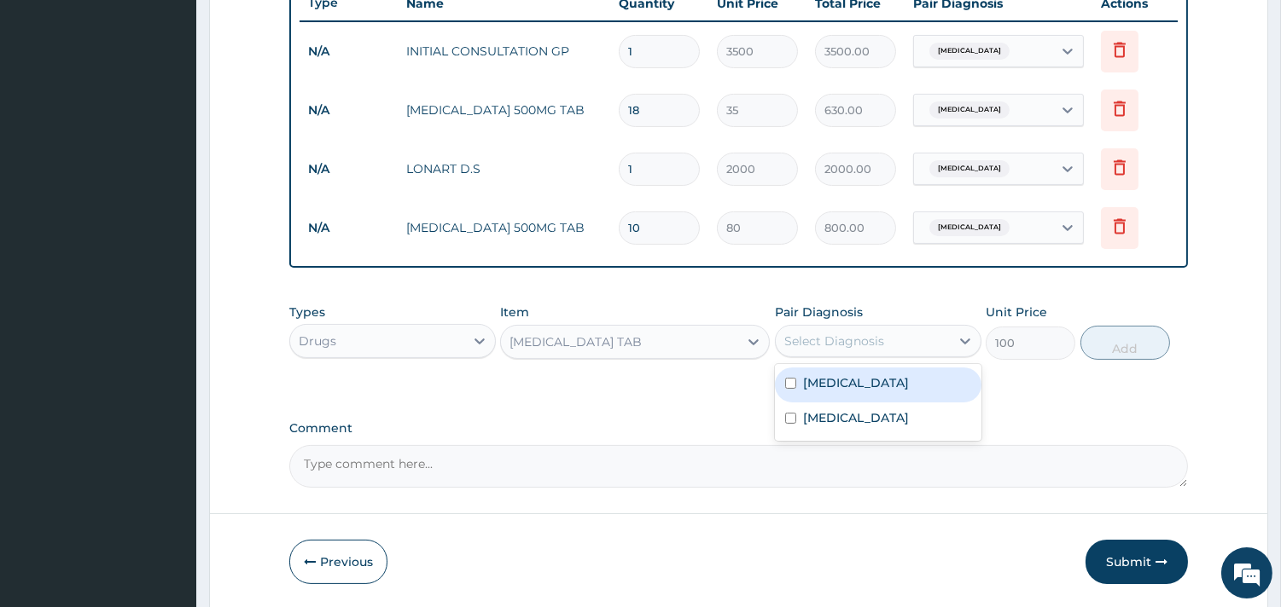
click at [855, 339] on div "Select Diagnosis" at bounding box center [834, 341] width 100 height 17
click at [874, 413] on label "Respiratory tract infection" at bounding box center [856, 418] width 106 height 17
checkbox input "true"
click at [1116, 340] on button "Add" at bounding box center [1125, 343] width 90 height 34
type input "0"
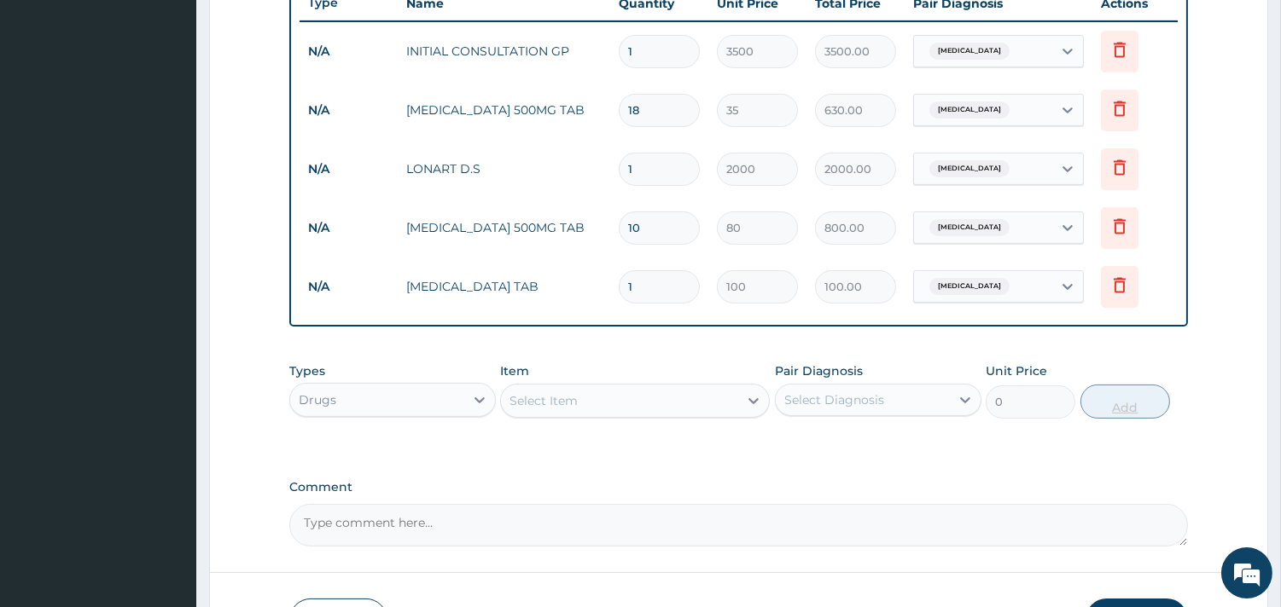
type input "0.00"
type input "5"
type input "500.00"
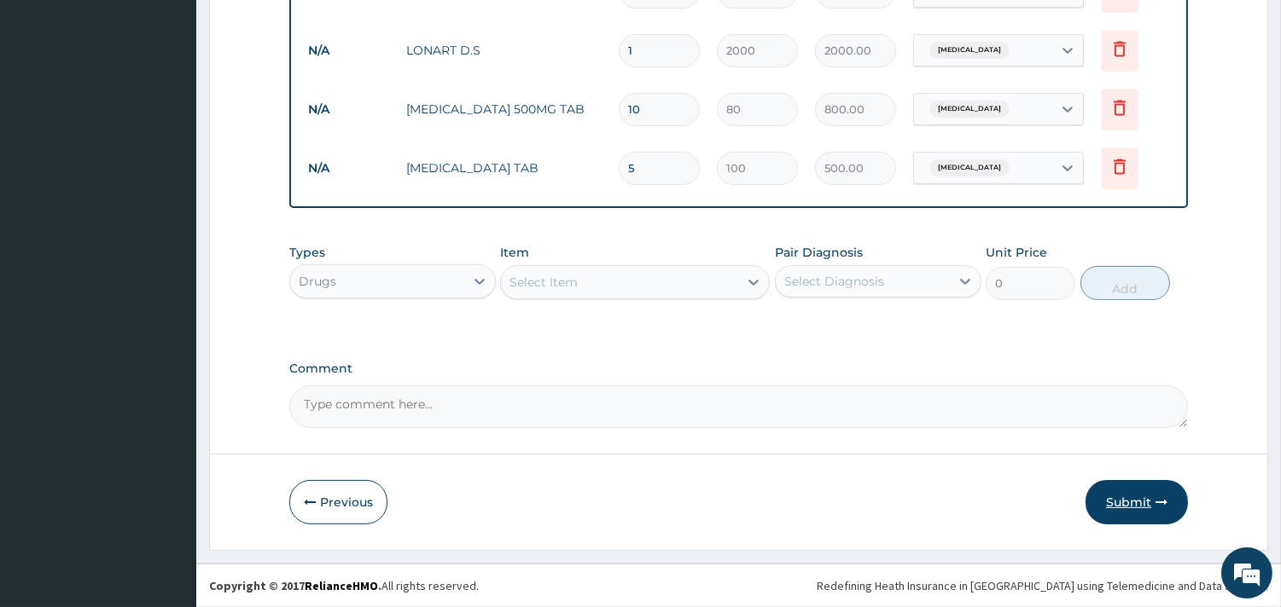
type input "5"
click at [1135, 498] on button "Submit" at bounding box center [1136, 502] width 102 height 44
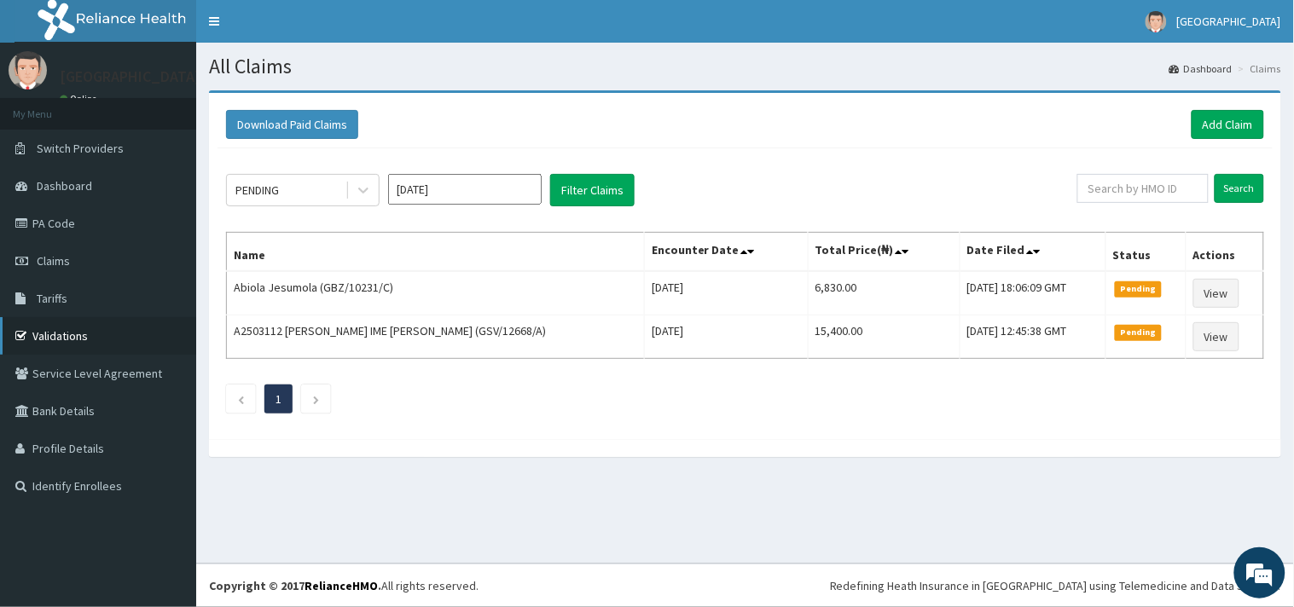
click at [68, 320] on link "Validations" at bounding box center [98, 336] width 196 height 38
click at [1235, 119] on link "Add Claim" at bounding box center [1228, 124] width 73 height 29
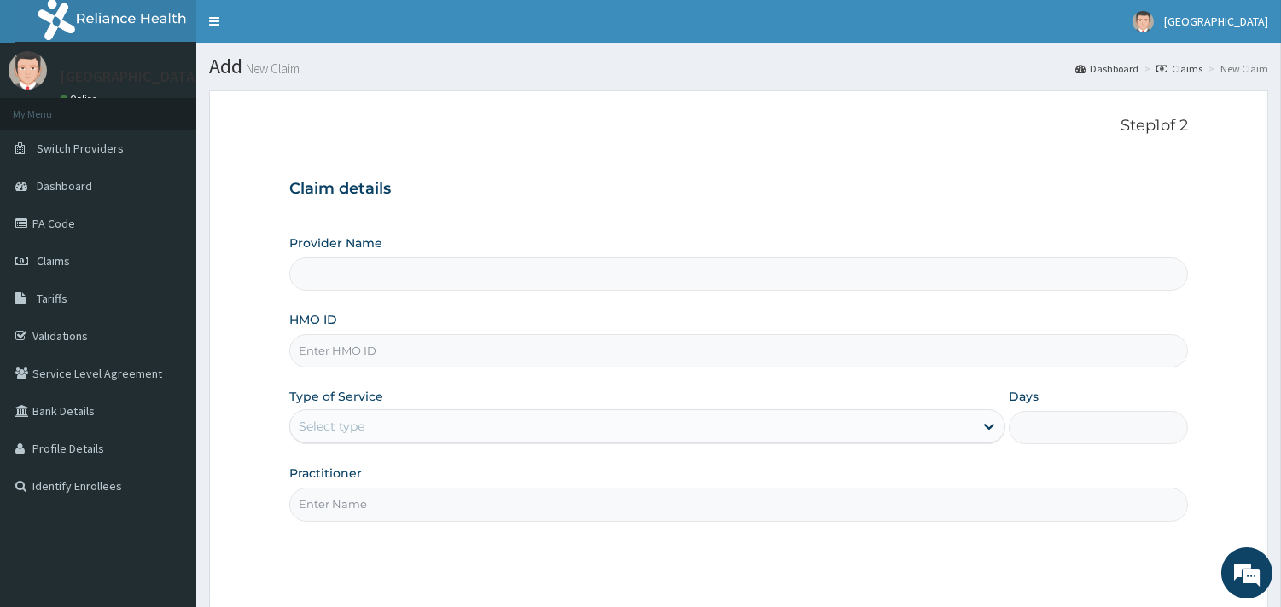
click at [575, 352] on input "HMO ID" at bounding box center [738, 350] width 898 height 33
paste input "GBZ/10231/B"
type input "GBZ/10231/B"
click at [404, 415] on div "Select type" at bounding box center [631, 426] width 683 height 27
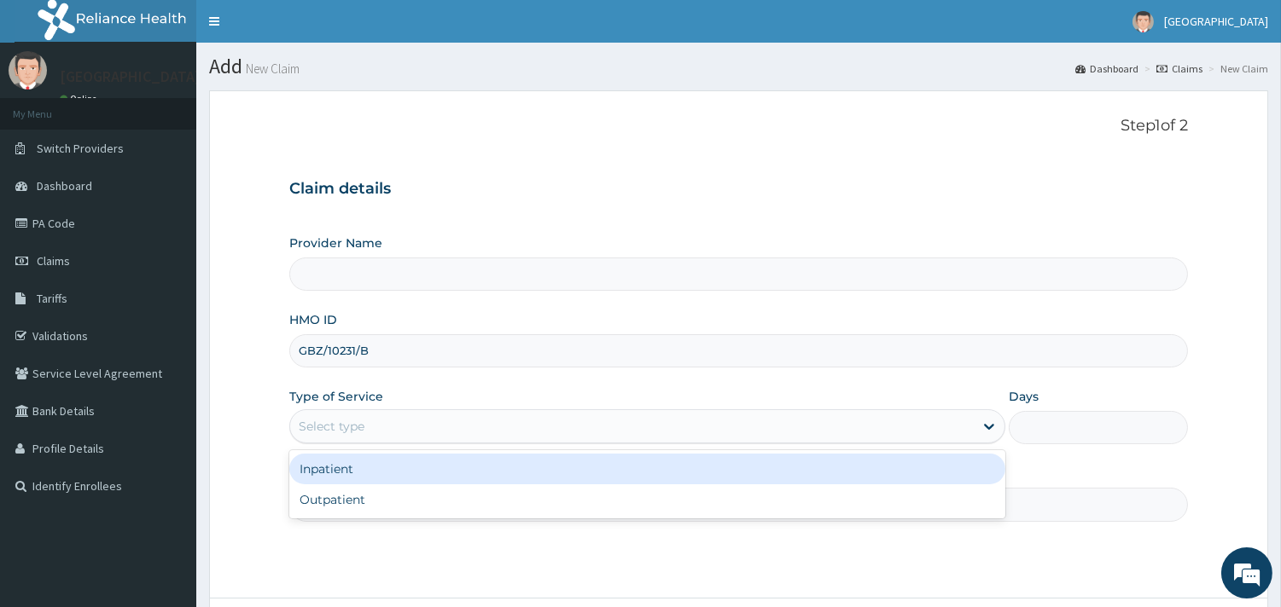
type input "Peaceful Health Hospital"
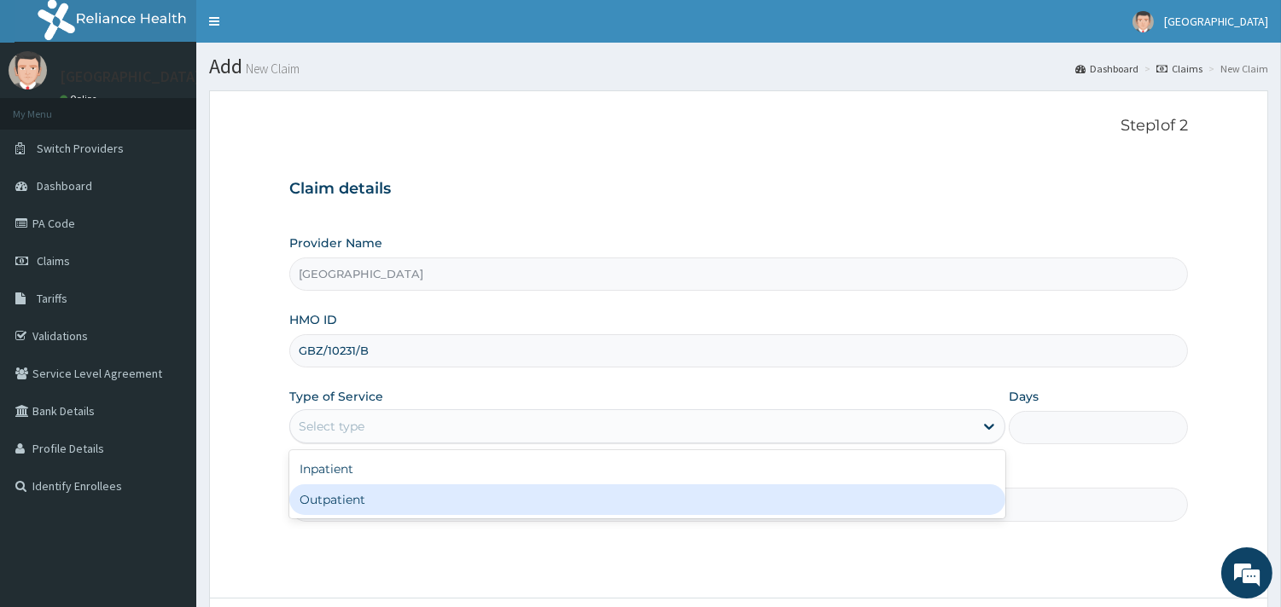
click at [370, 506] on div "Outpatient" at bounding box center [647, 500] width 716 height 31
type input "1"
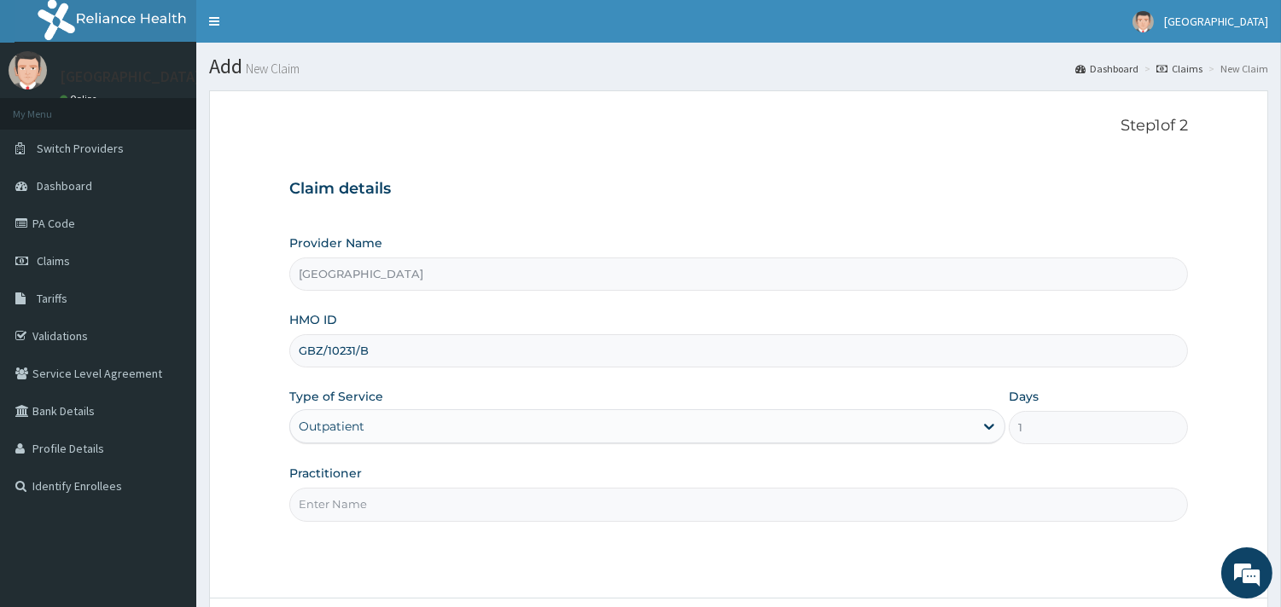
click at [370, 506] on input "Practitioner" at bounding box center [738, 504] width 898 height 33
type input "DR ADENIYI"
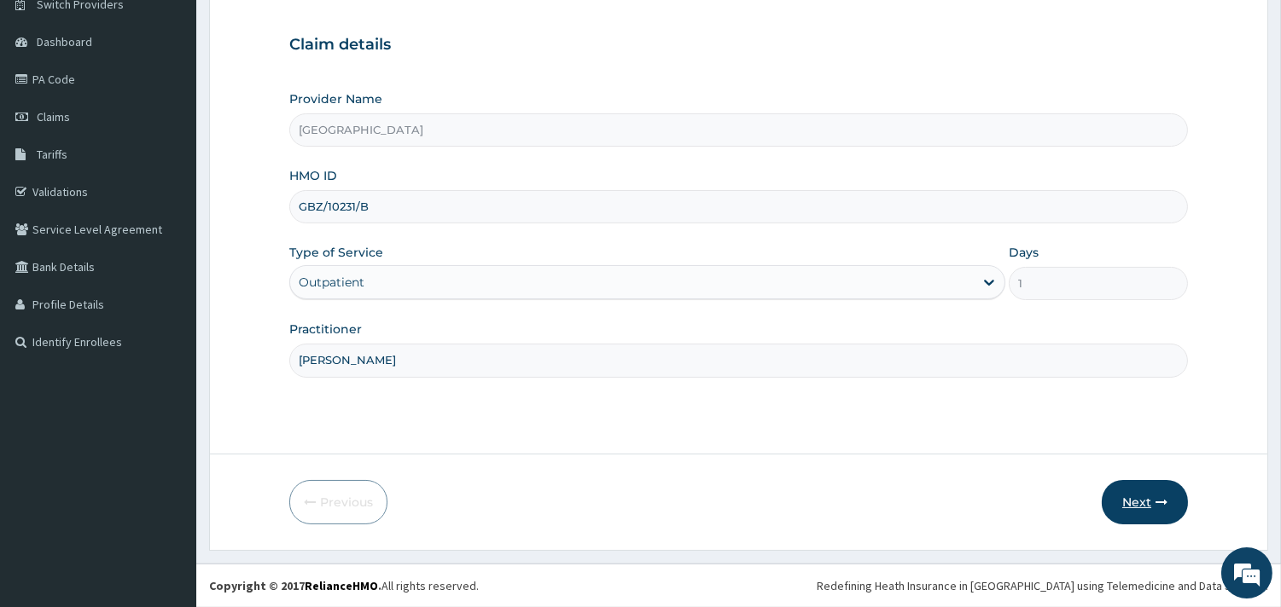
click at [1140, 503] on button "Next" at bounding box center [1144, 502] width 86 height 44
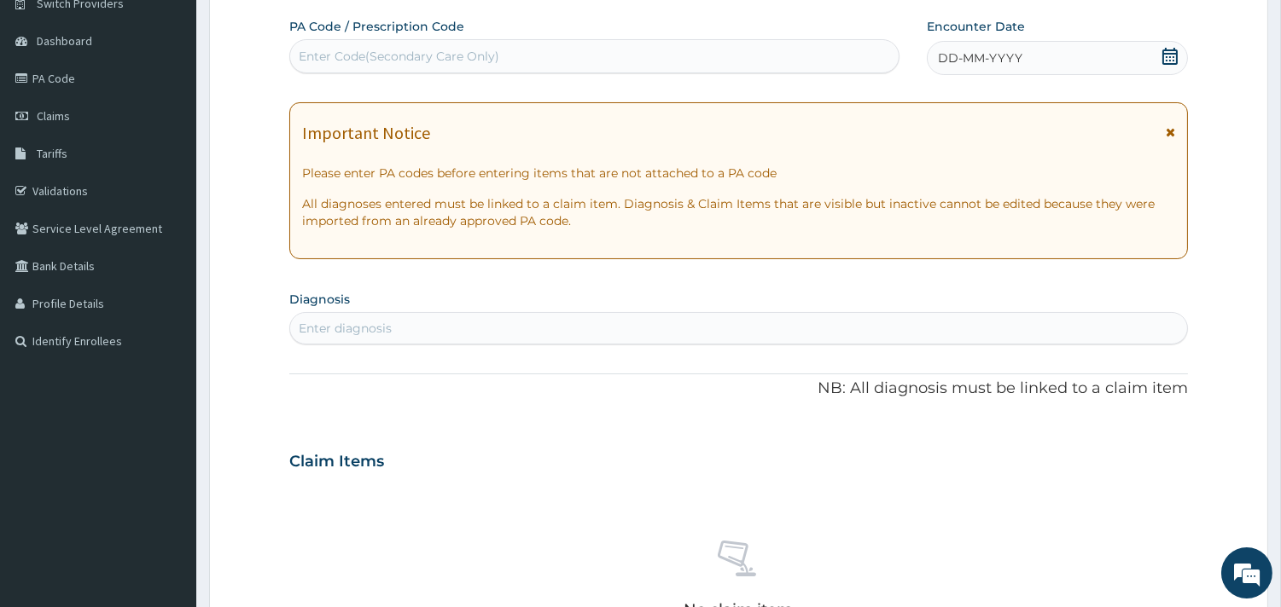
click at [1166, 55] on icon at bounding box center [1169, 56] width 17 height 17
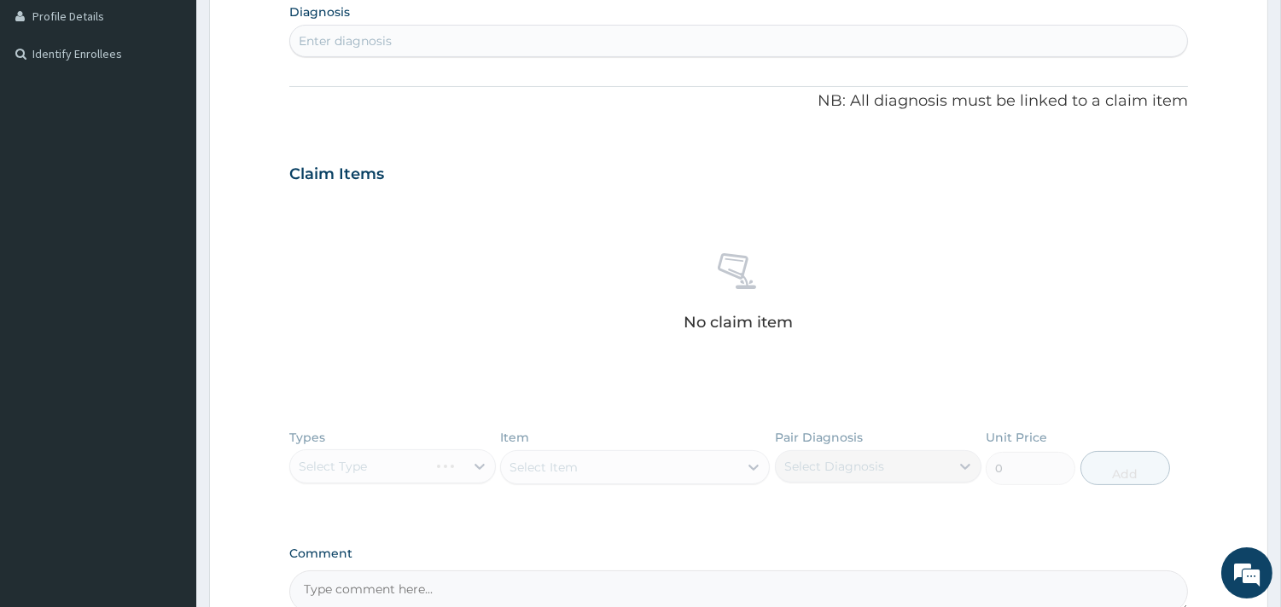
scroll to position [0, 0]
click at [768, 43] on div "Enter diagnosis" at bounding box center [738, 40] width 897 height 27
type input "RHINIT"
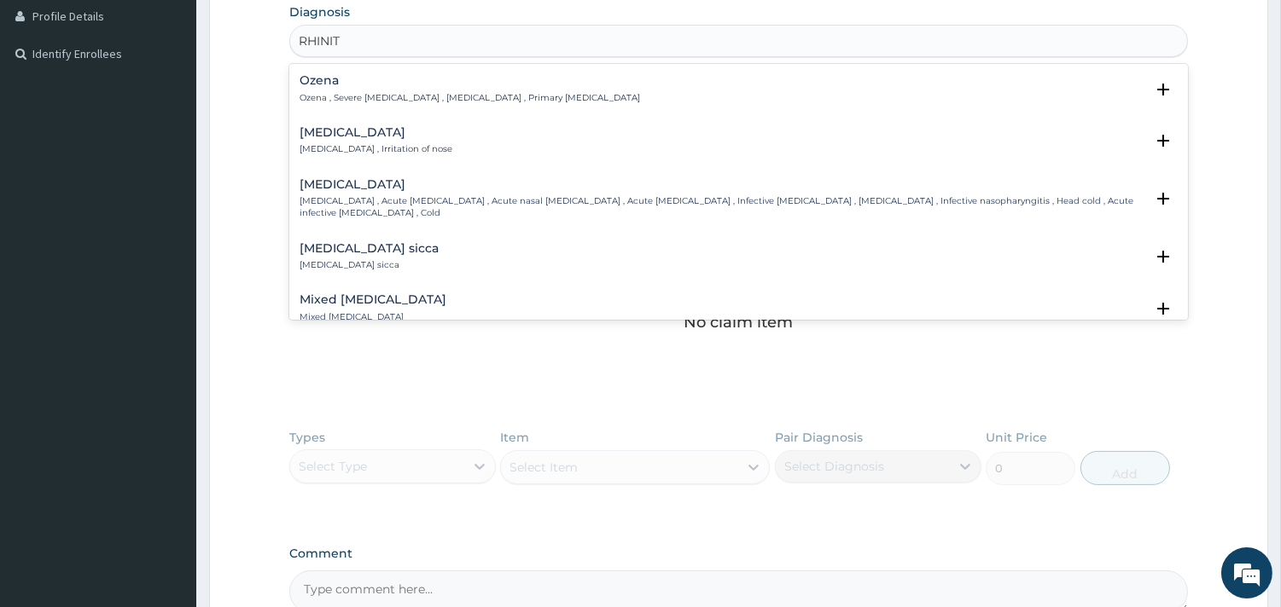
click at [319, 141] on div "Rhinitis Rhinitis , Irritation of nose" at bounding box center [375, 141] width 153 height 30
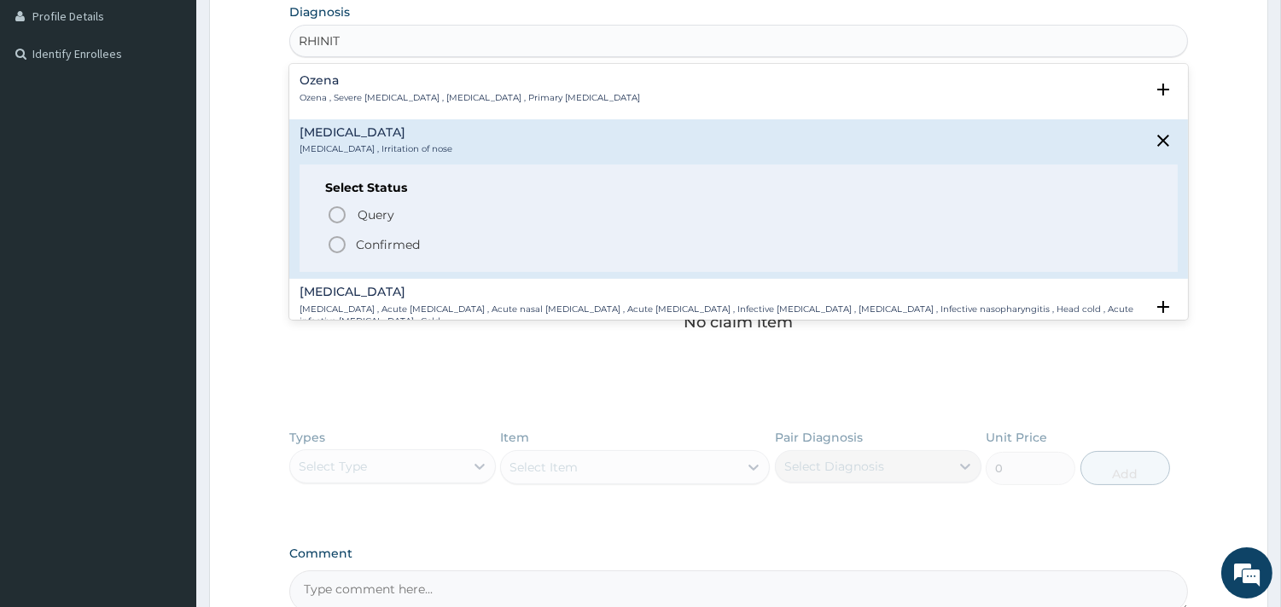
click at [334, 243] on icon "status option filled" at bounding box center [337, 245] width 20 height 20
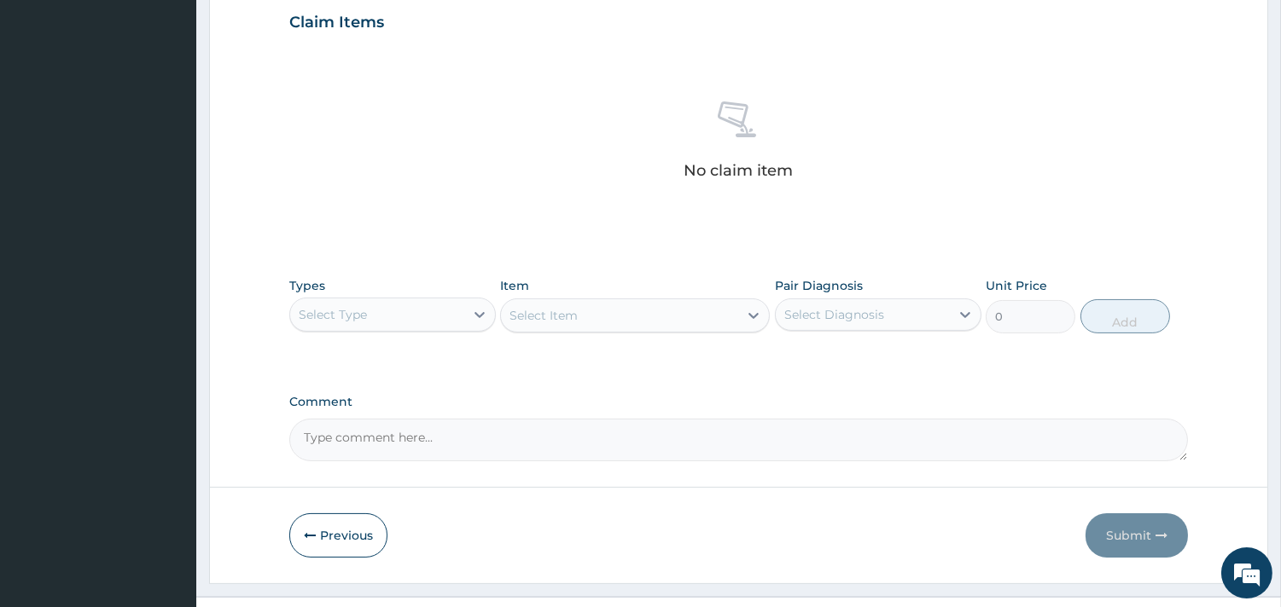
scroll to position [623, 0]
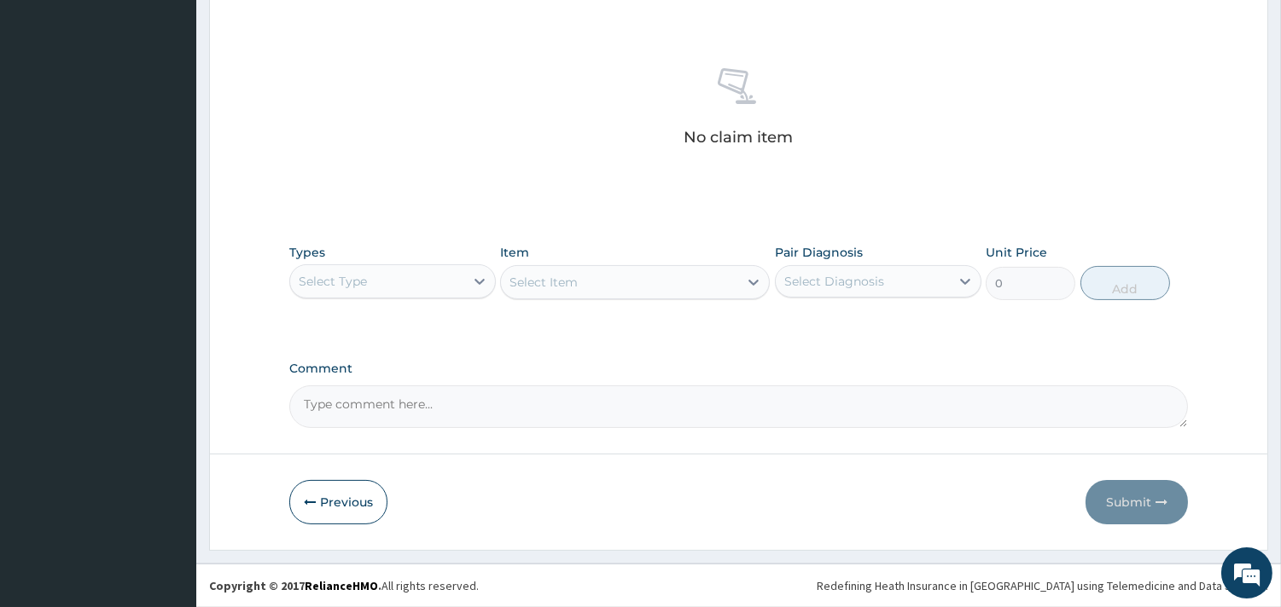
click at [447, 282] on div "Select Type" at bounding box center [377, 281] width 174 height 27
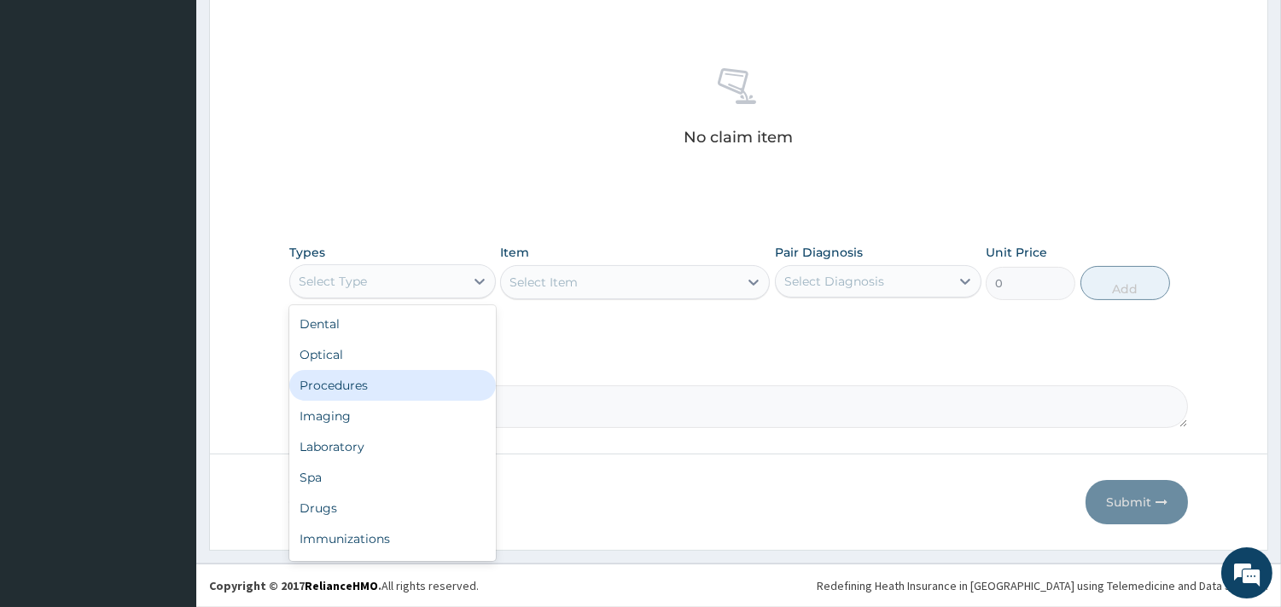
click at [415, 372] on div "Procedures" at bounding box center [392, 385] width 206 height 31
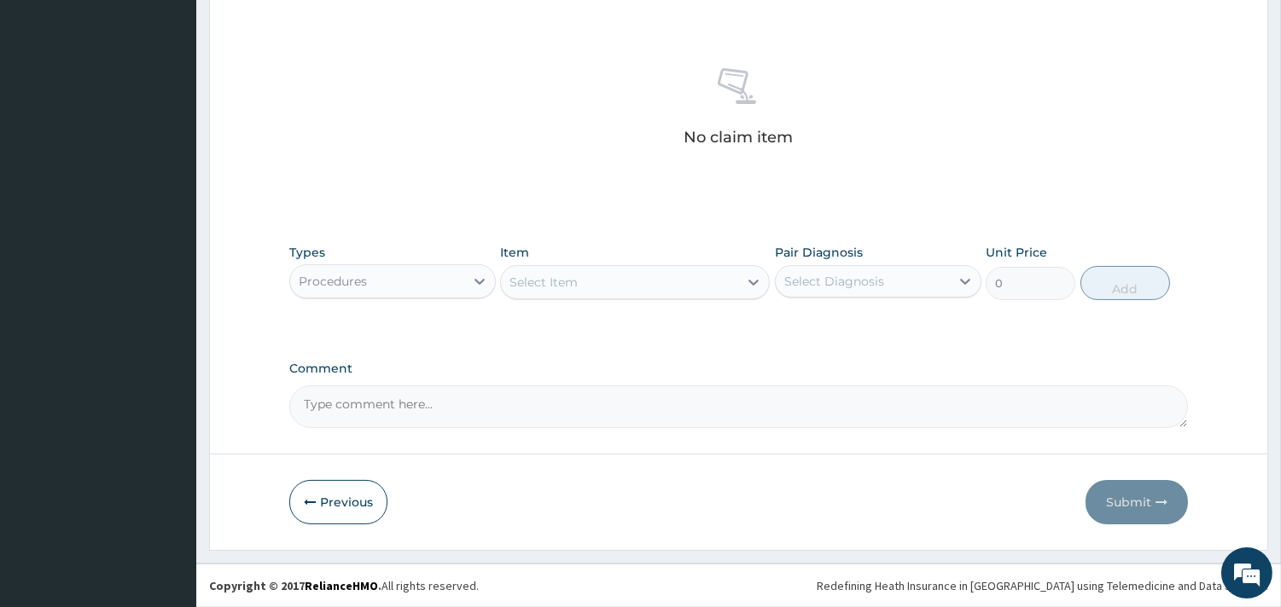
click at [658, 285] on div "Select Item" at bounding box center [619, 282] width 237 height 27
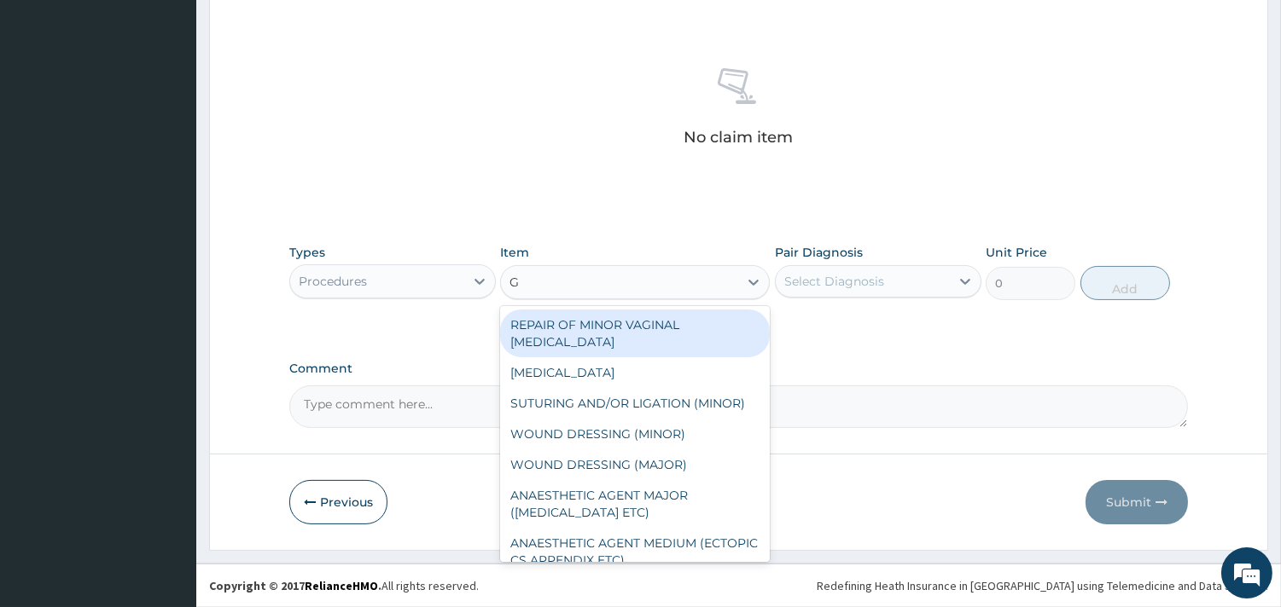
type input "GP"
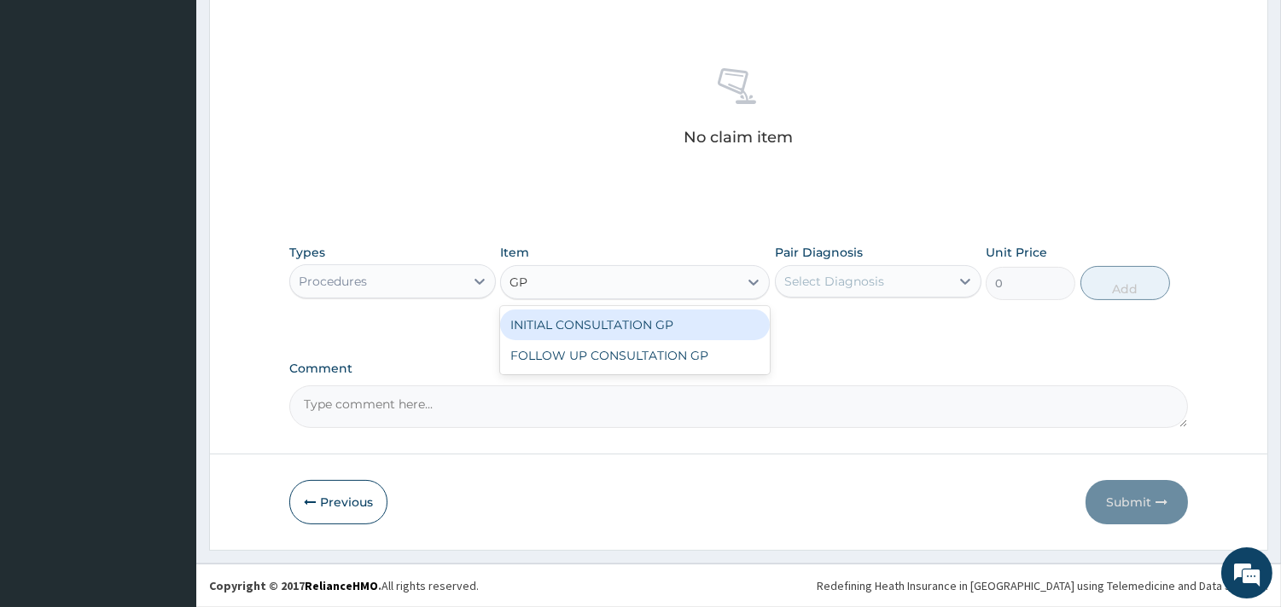
type input "3500"
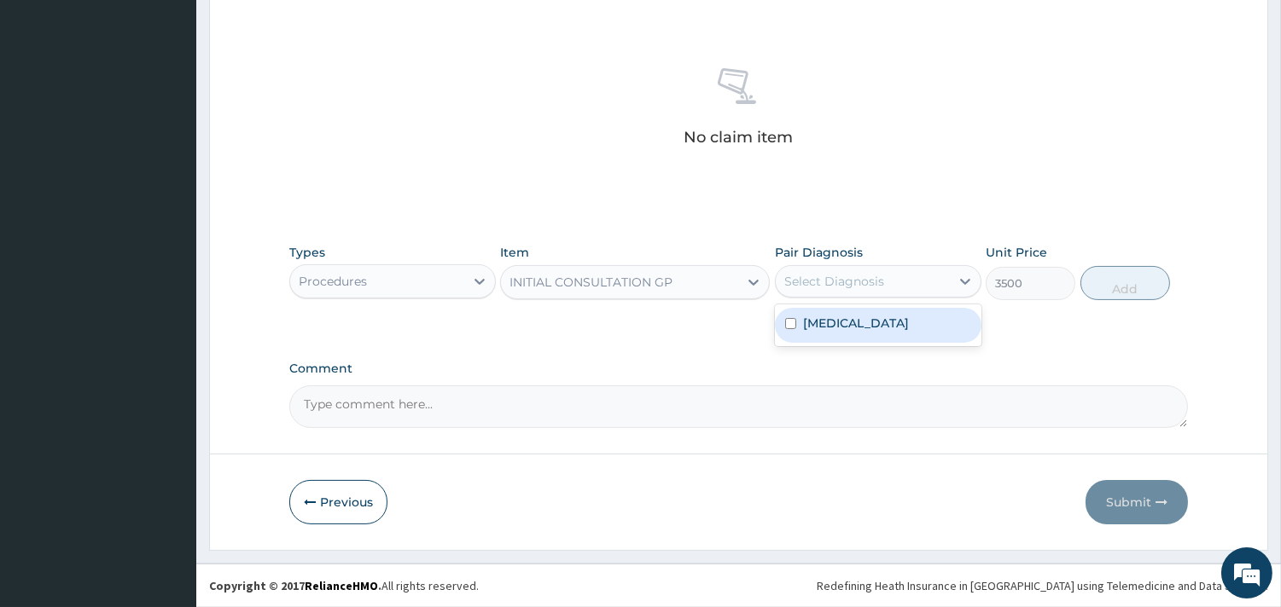
click at [870, 280] on div "Select Diagnosis" at bounding box center [834, 281] width 100 height 17
click at [902, 338] on div "Rhinitis" at bounding box center [878, 325] width 206 height 35
checkbox input "true"
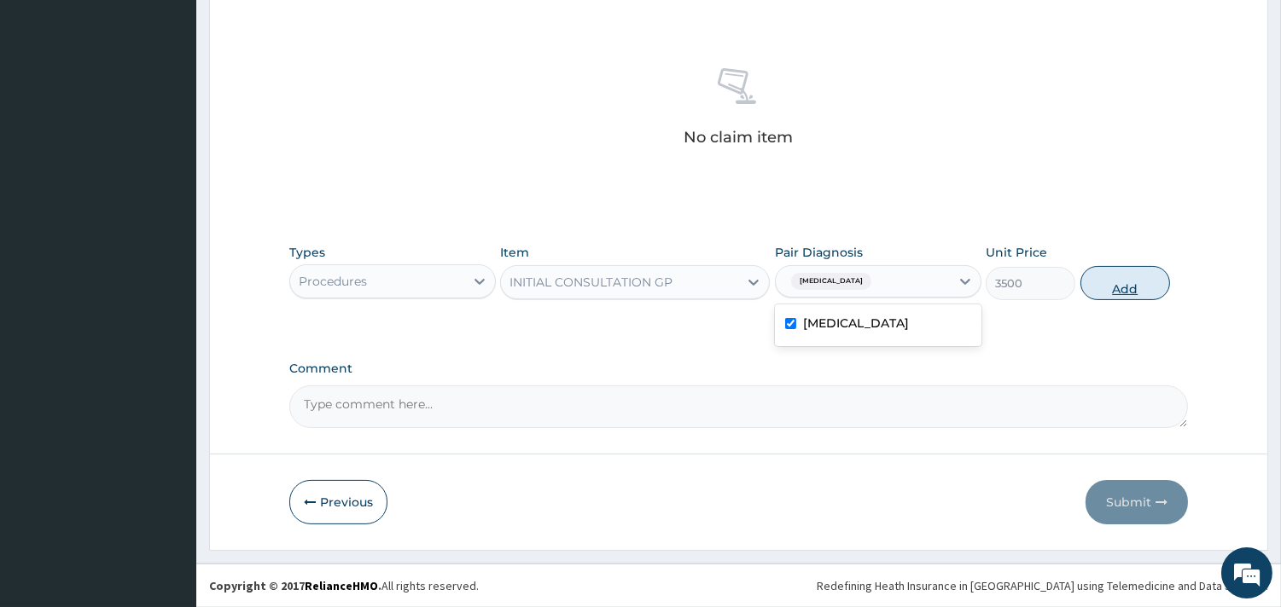
click at [1115, 283] on button "Add" at bounding box center [1125, 283] width 90 height 34
type input "0"
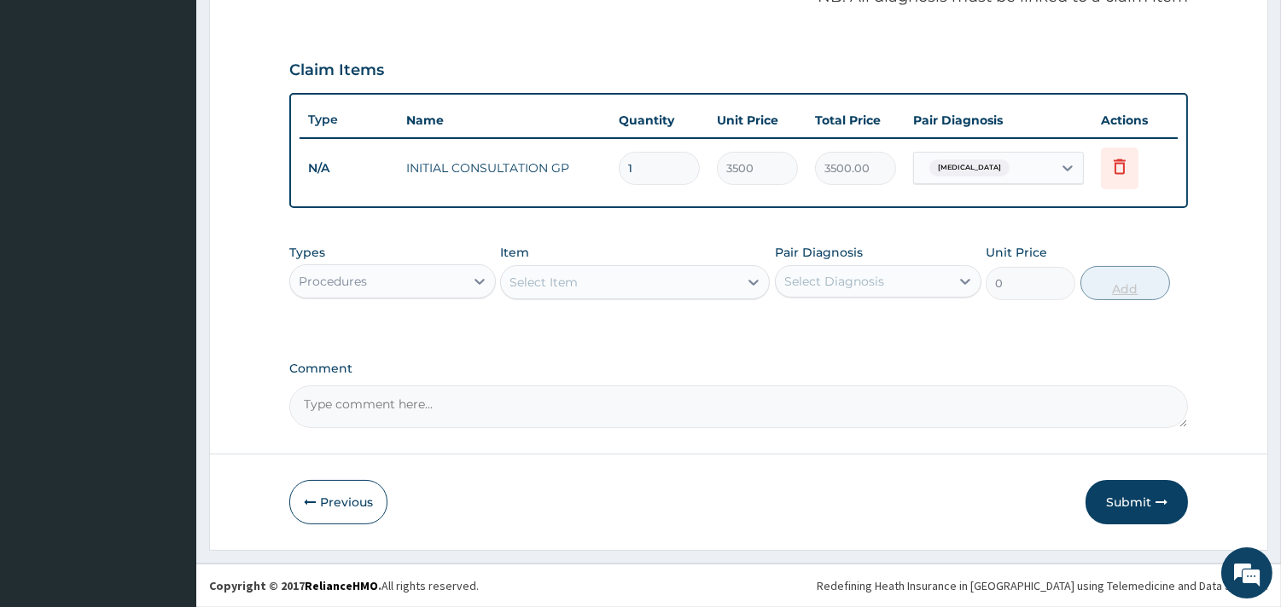
scroll to position [540, 0]
click at [444, 286] on div "Procedures" at bounding box center [377, 283] width 174 height 27
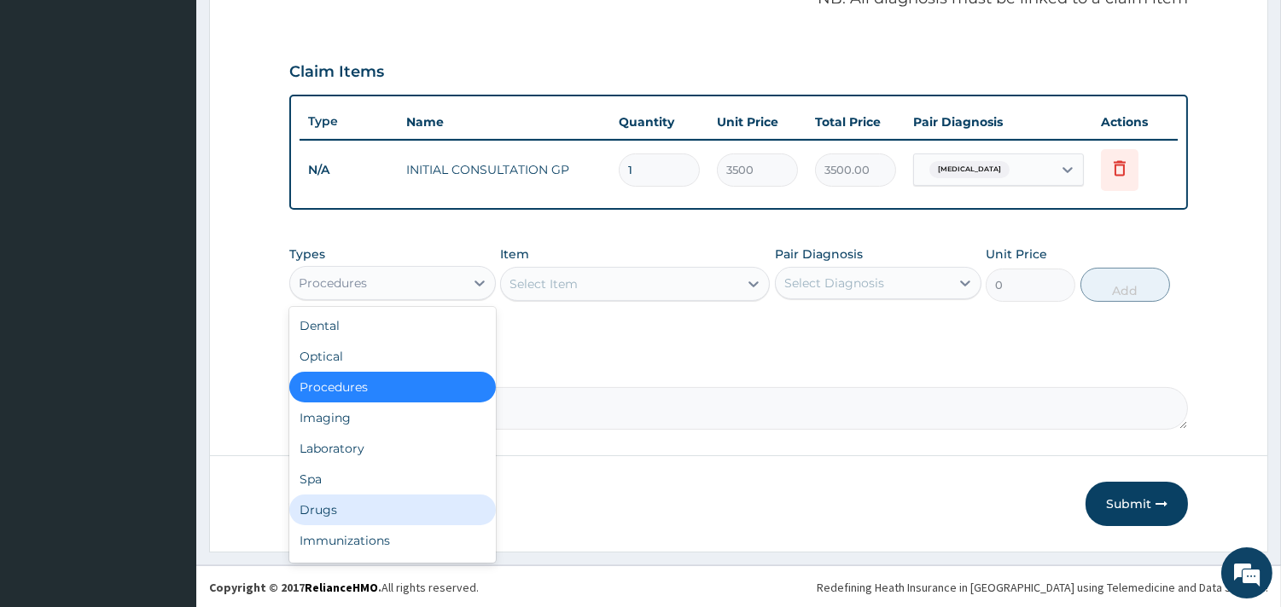
click at [334, 498] on div "Drugs" at bounding box center [392, 510] width 206 height 31
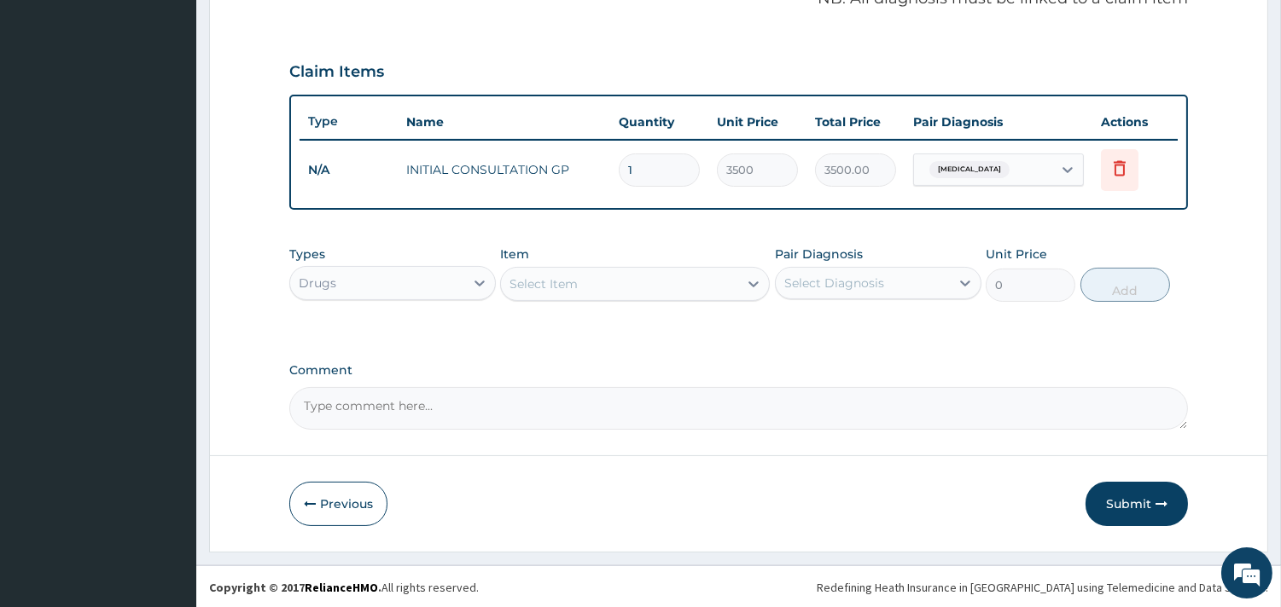
click at [653, 285] on div "Select Item" at bounding box center [619, 283] width 237 height 27
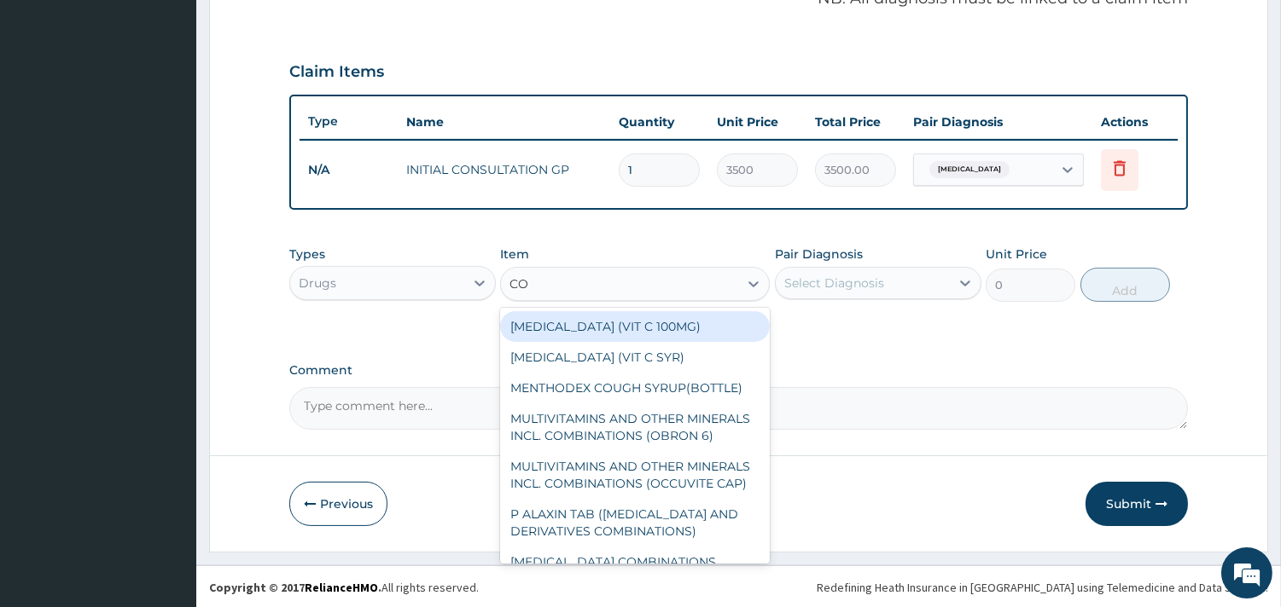
type input "COT"
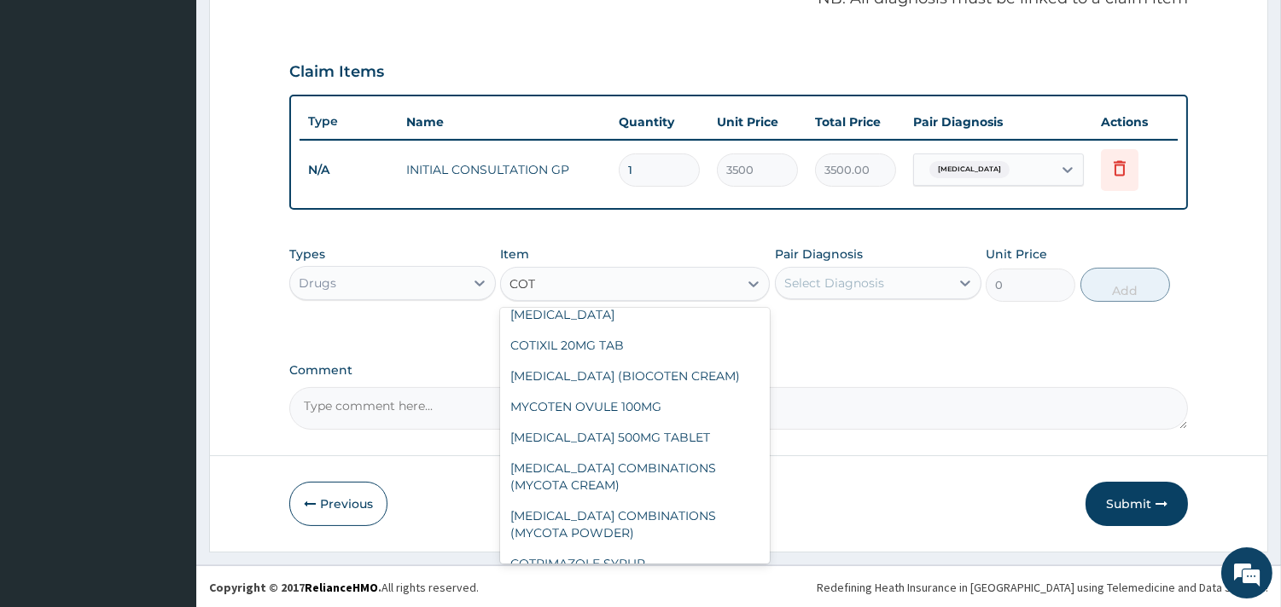
scroll to position [142, 0]
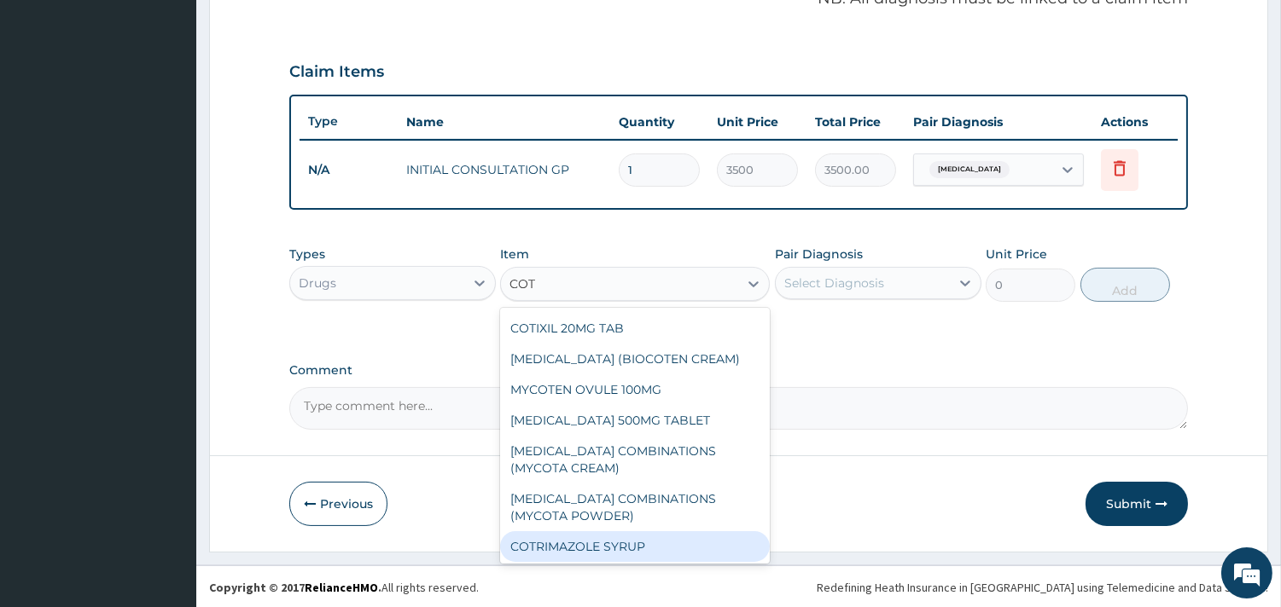
click at [664, 552] on div "COTRIMAZOLE SYRUP" at bounding box center [635, 547] width 270 height 31
type input "2000"
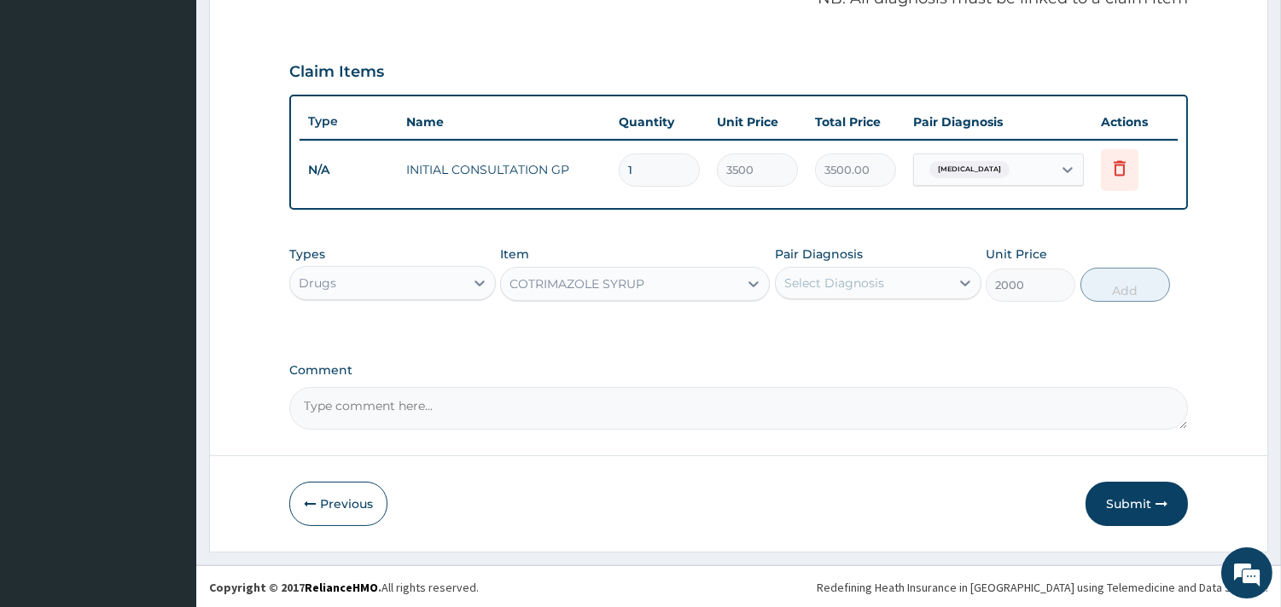
click at [864, 275] on div "Select Diagnosis" at bounding box center [834, 283] width 100 height 17
click at [864, 311] on div "Rhinitis" at bounding box center [878, 327] width 206 height 35
checkbox input "true"
click at [1130, 283] on button "Add" at bounding box center [1125, 285] width 90 height 34
type input "0"
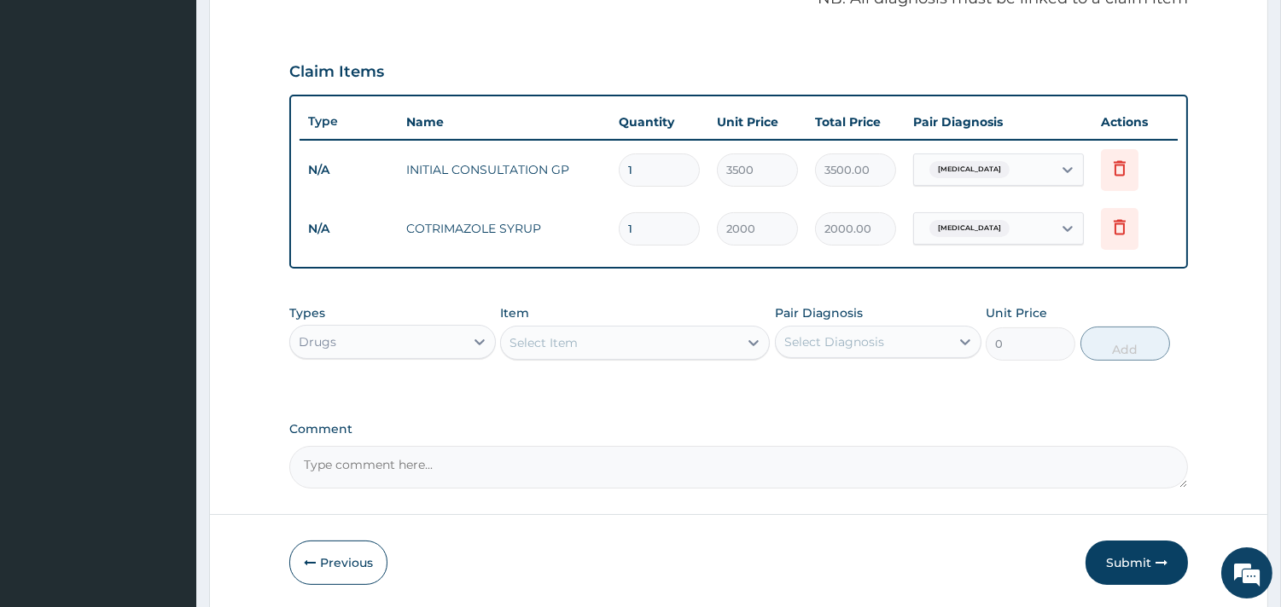
click at [642, 336] on div "Select Item" at bounding box center [619, 342] width 237 height 27
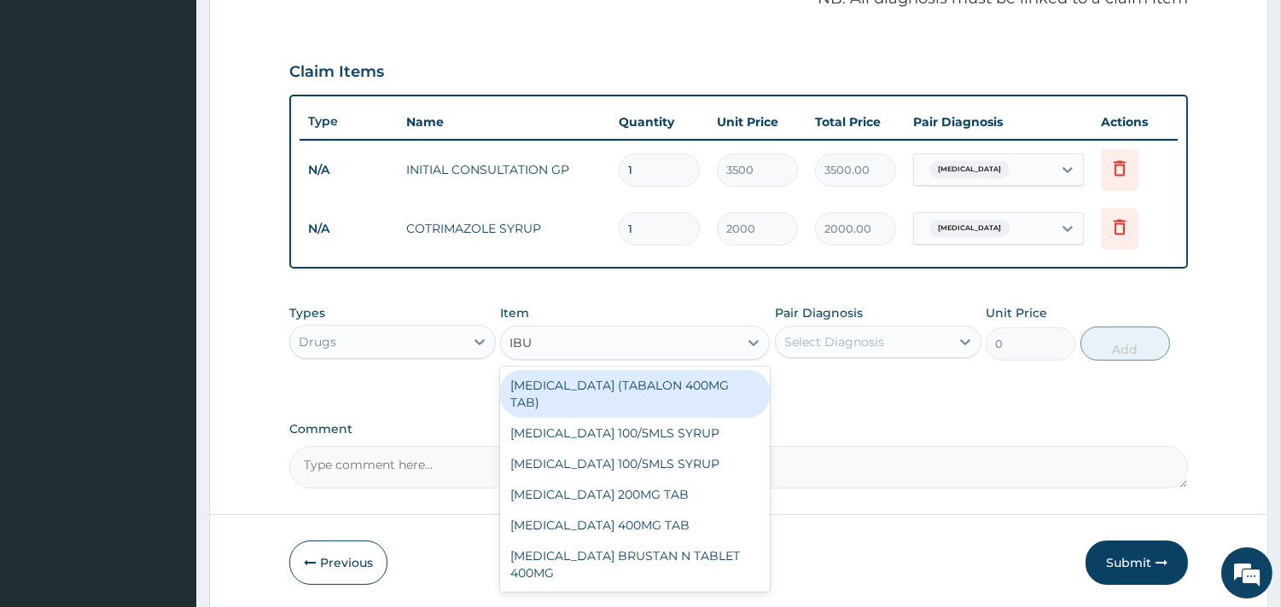
type input "IBUP"
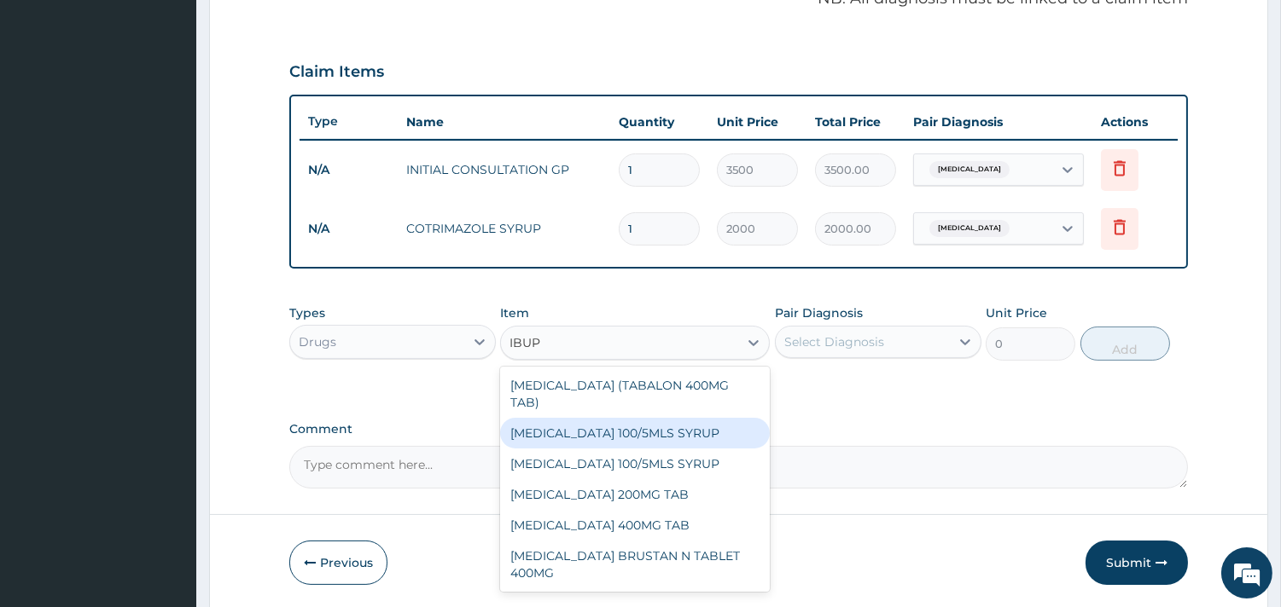
click at [654, 421] on div "IBUPROFEN 100/5MLS SYRUP" at bounding box center [635, 433] width 270 height 31
type input "500"
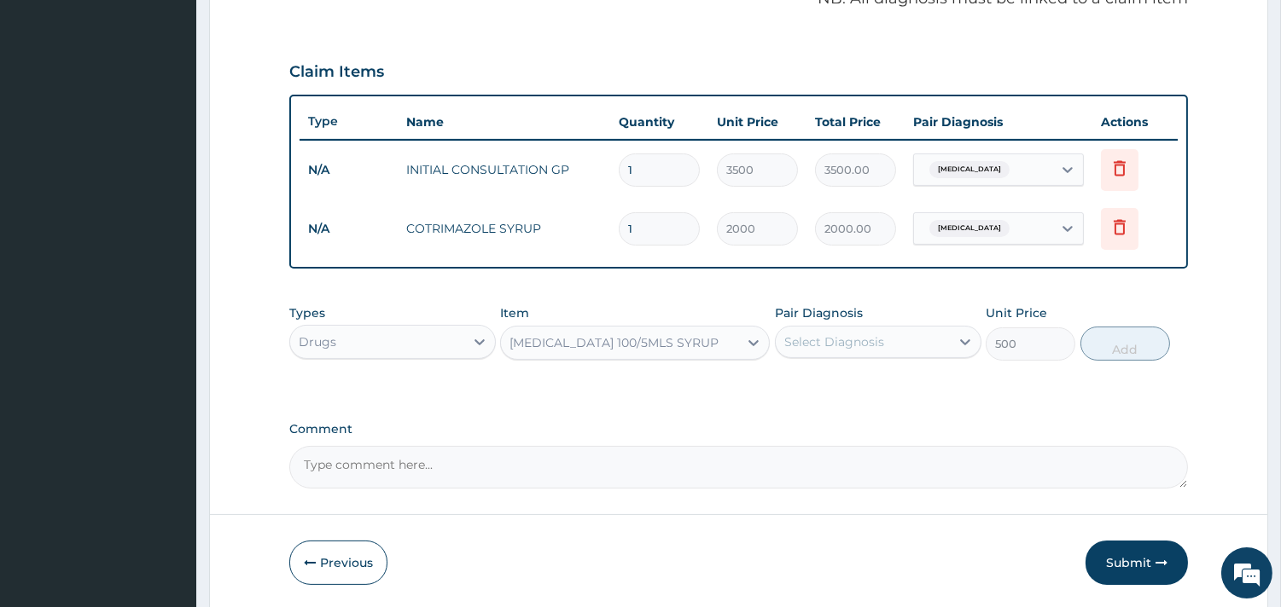
click at [877, 337] on div "Select Diagnosis" at bounding box center [834, 342] width 100 height 17
click at [883, 384] on div "Rhinitis" at bounding box center [878, 386] width 206 height 35
checkbox input "true"
click at [1123, 344] on button "Add" at bounding box center [1125, 344] width 90 height 34
type input "0"
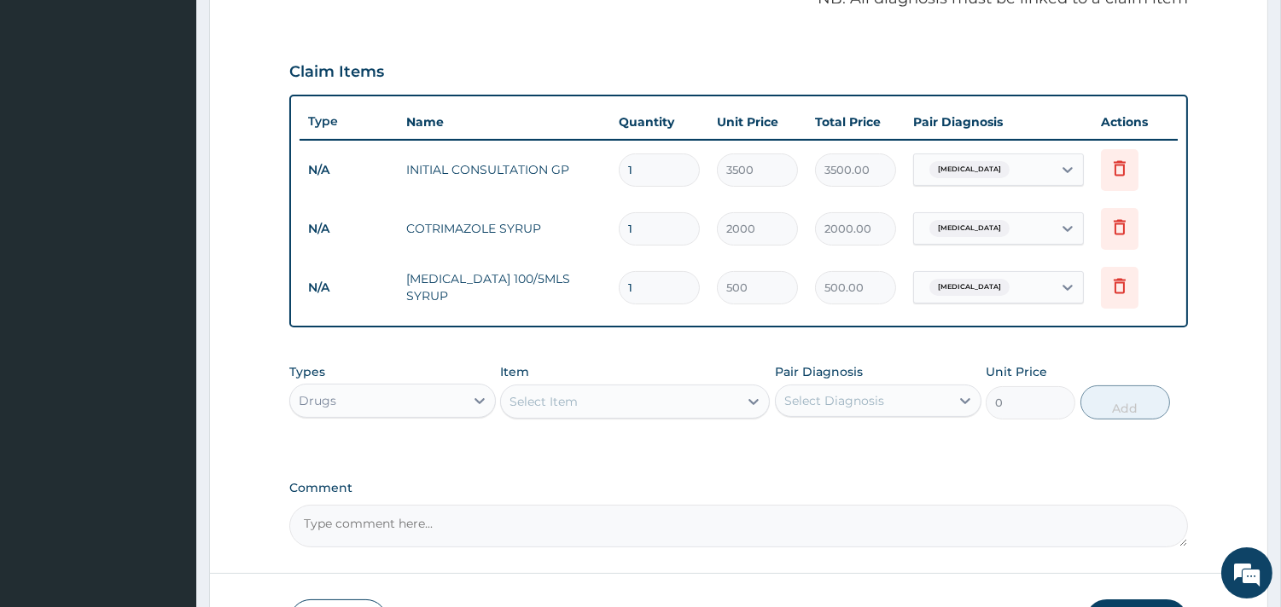
scroll to position [659, 0]
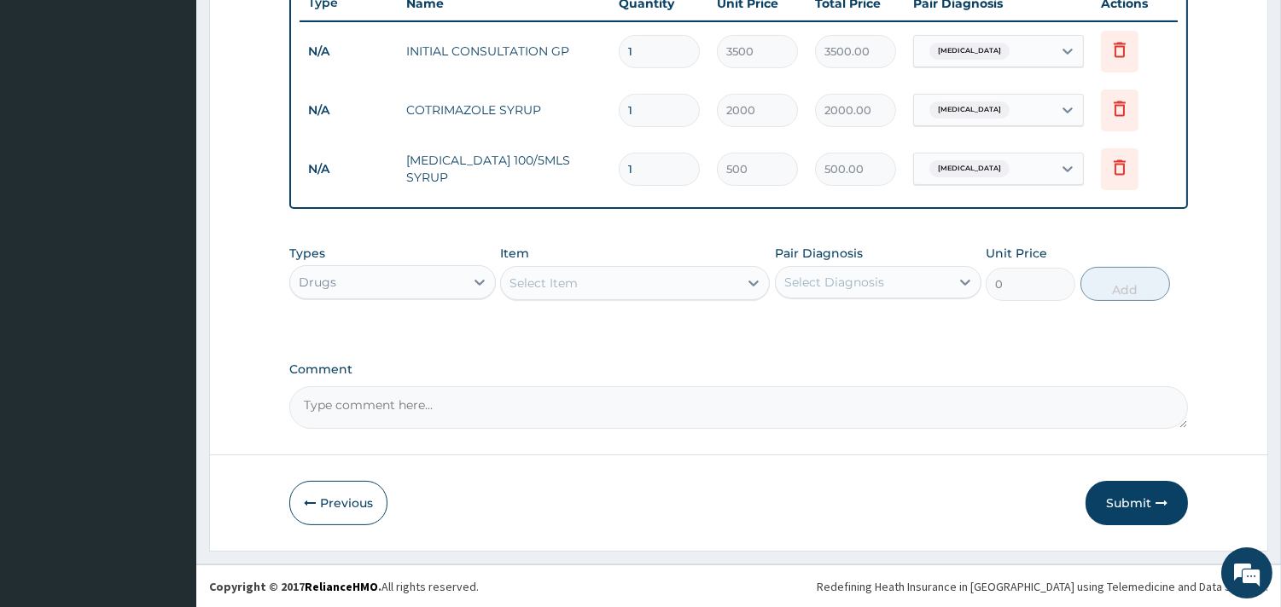
click at [677, 276] on div "Select Item" at bounding box center [619, 283] width 237 height 27
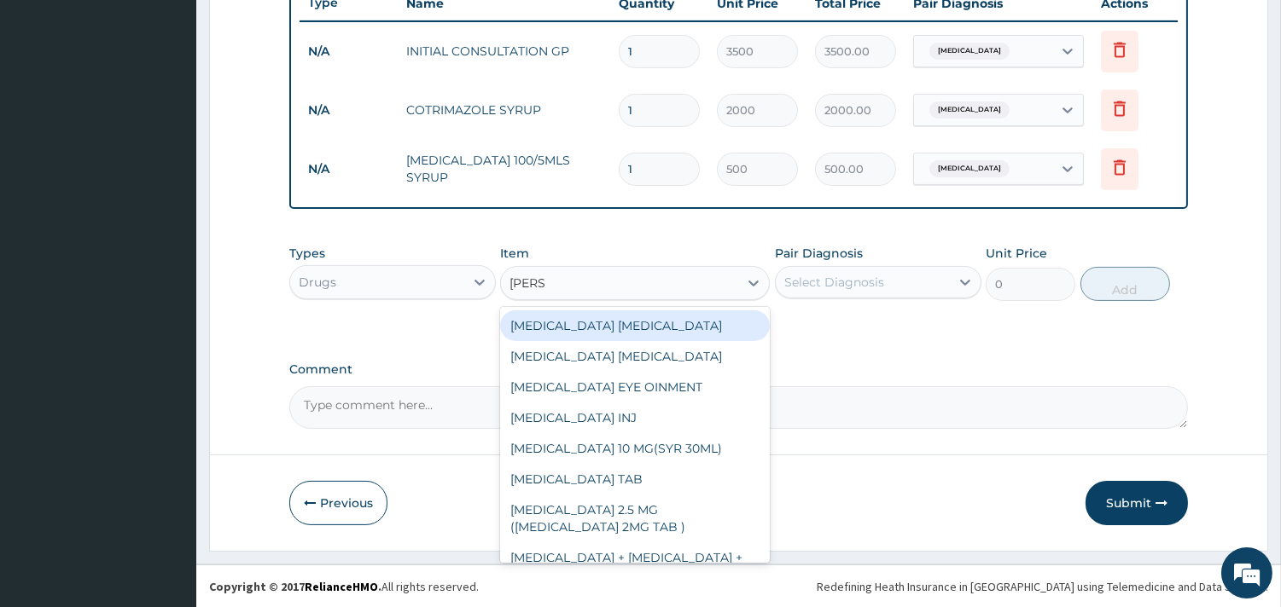
type input "LORAT"
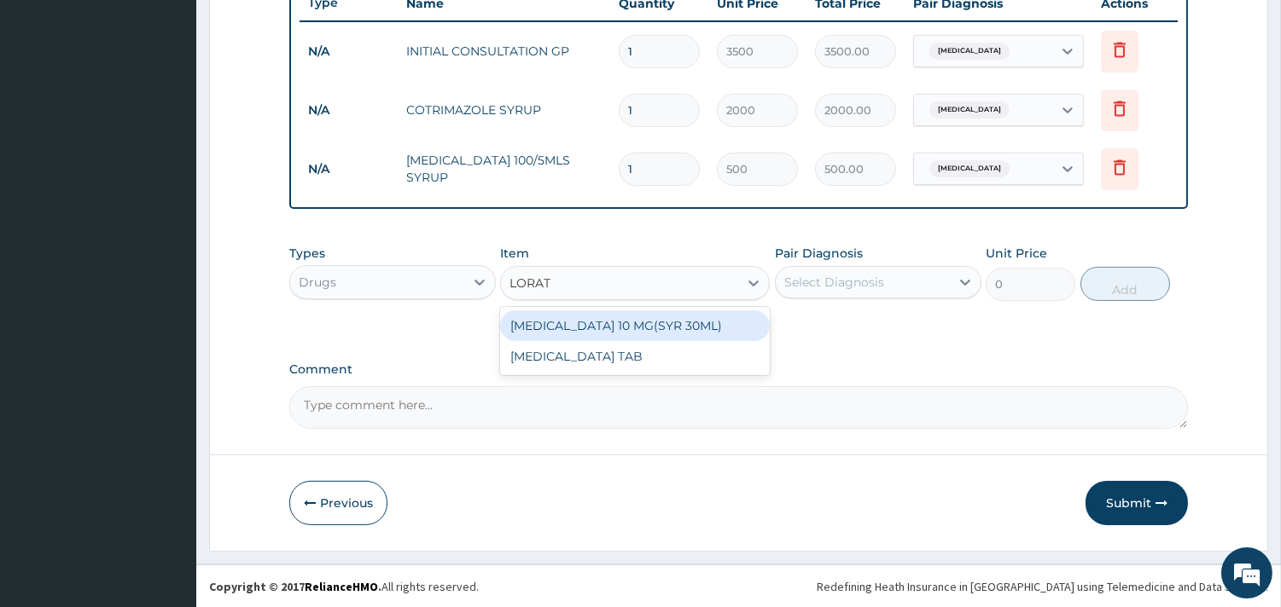
click at [671, 314] on div "LORATADINE 10 MG(SYR 30ML)" at bounding box center [635, 326] width 270 height 31
type input "1800"
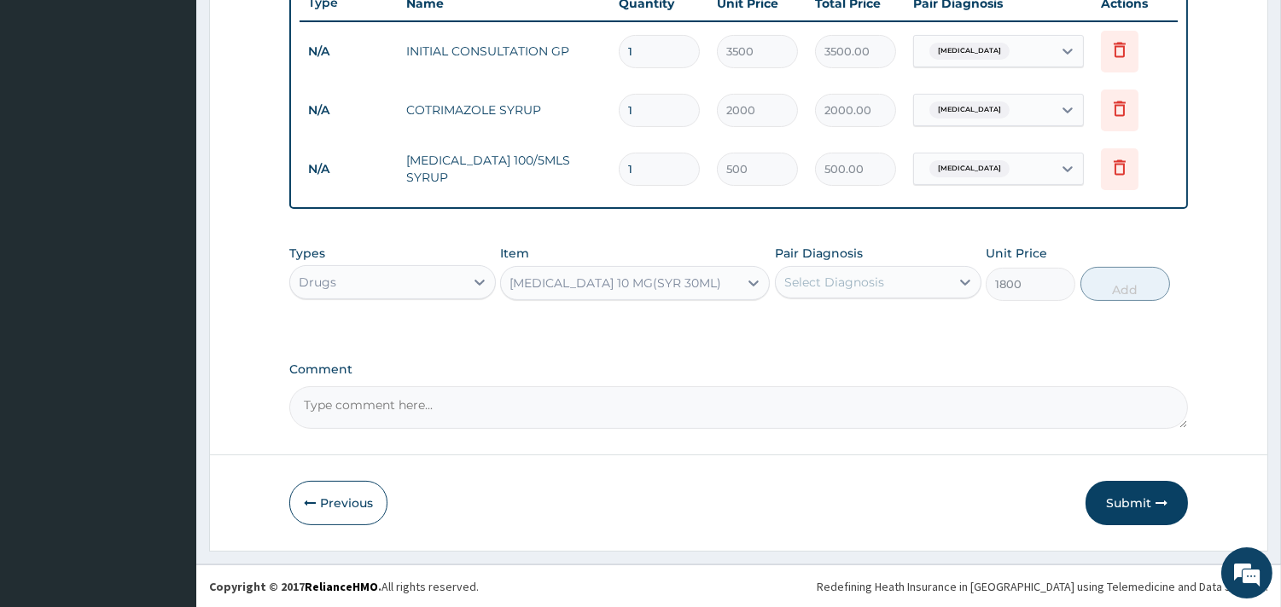
click at [867, 282] on div "Select Diagnosis" at bounding box center [834, 282] width 100 height 17
click at [880, 324] on div "Rhinitis" at bounding box center [878, 326] width 206 height 35
checkbox input "true"
click at [1114, 286] on button "Add" at bounding box center [1125, 284] width 90 height 34
type input "0"
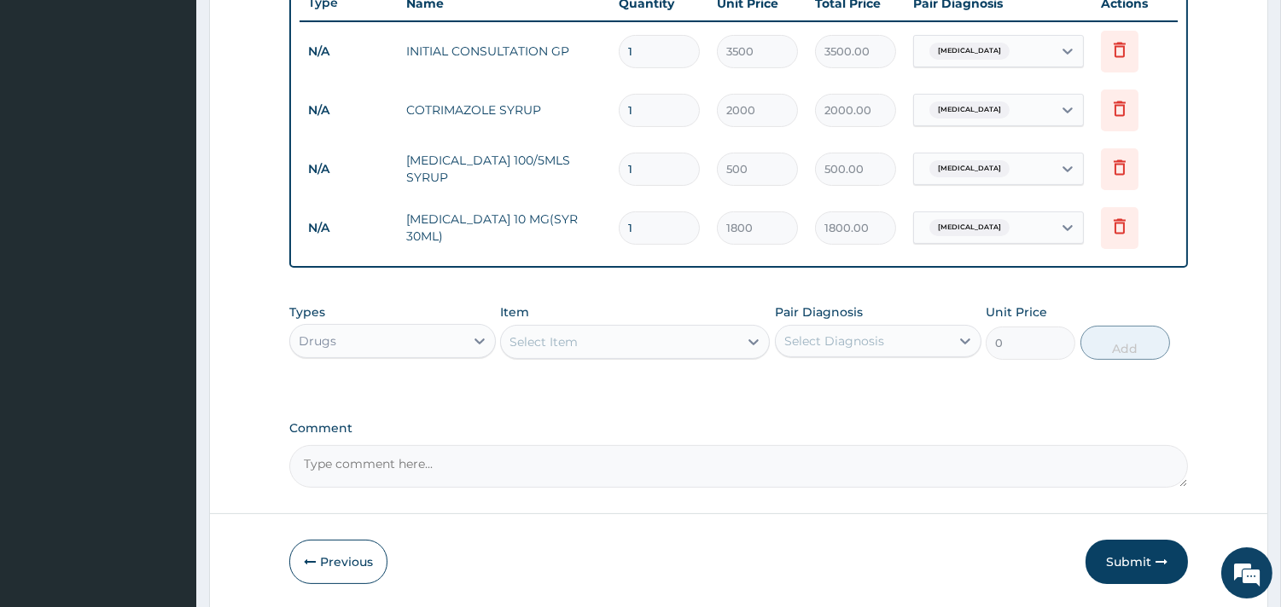
scroll to position [718, 0]
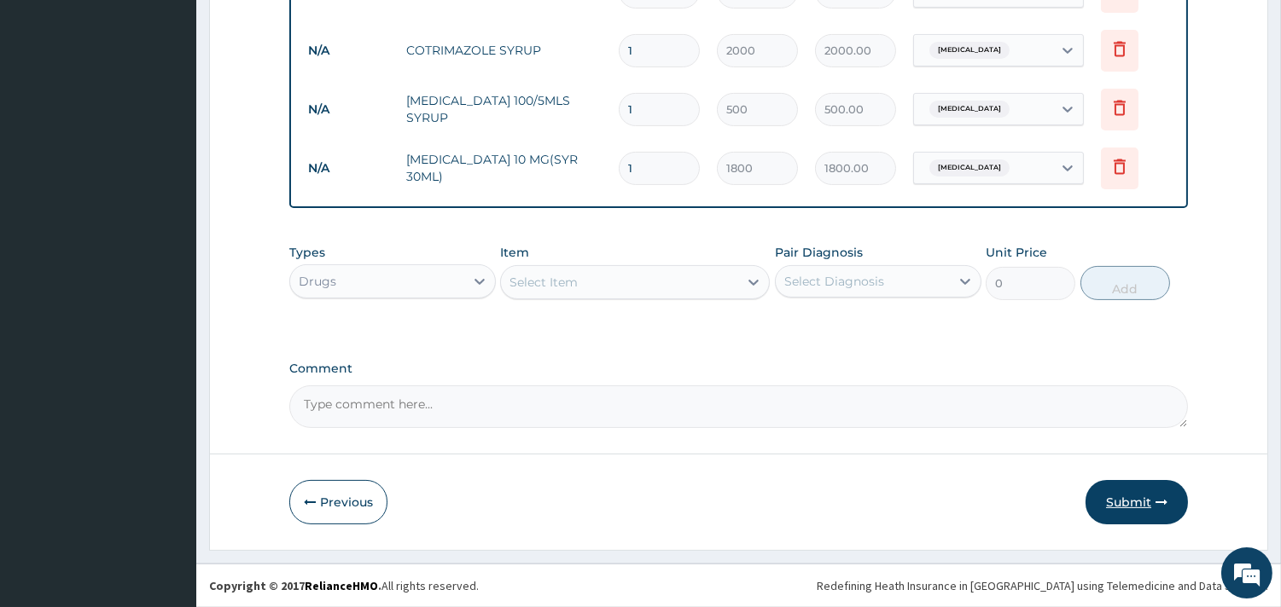
click at [1127, 504] on button "Submit" at bounding box center [1136, 502] width 102 height 44
